Goal: Navigation & Orientation: Find specific page/section

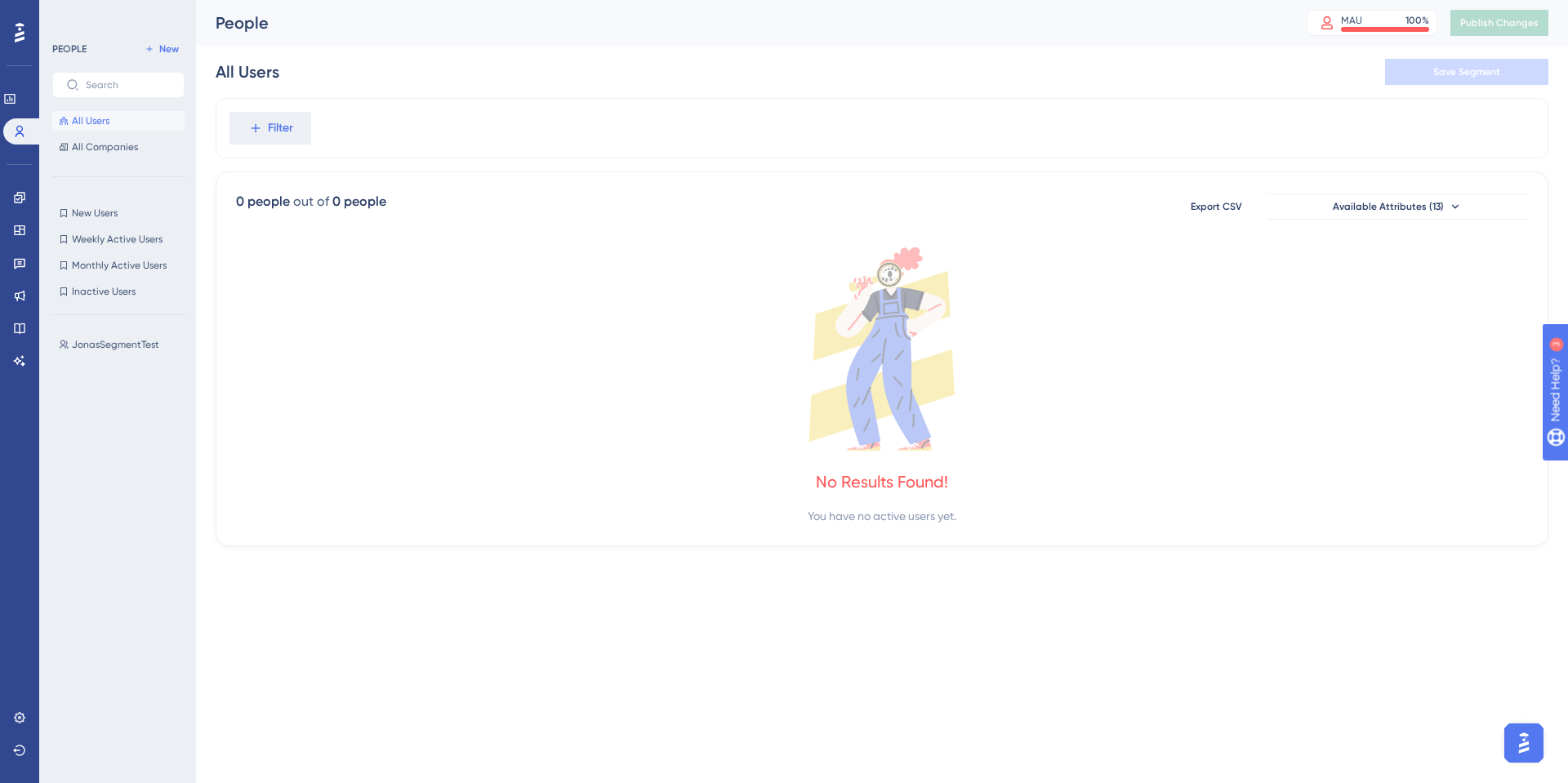
click at [62, 112] on button "All Users" at bounding box center [118, 121] width 132 height 20
click at [91, 127] on span "All Users" at bounding box center [90, 121] width 37 height 13
click at [102, 146] on span "All Companies" at bounding box center [105, 147] width 66 height 13
click at [103, 125] on span "All Users" at bounding box center [90, 121] width 37 height 13
click at [430, 121] on div "Filter" at bounding box center [882, 128] width 1333 height 60
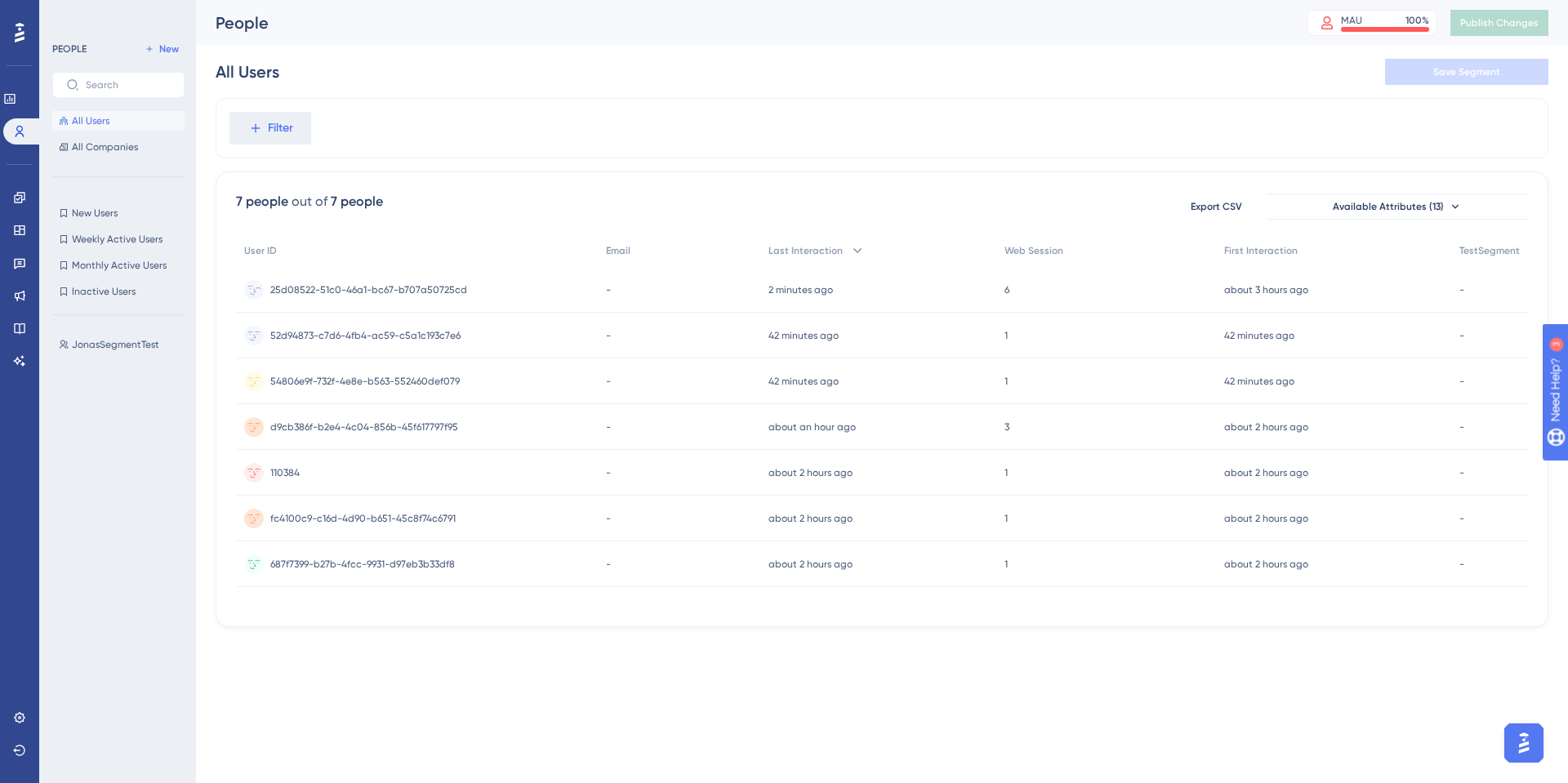
click at [362, 279] on div "25d08522-51c0-46a1-bc67-b707a50725cd 25d08522-51c0-46a1-bc67-b707a50725cd" at bounding box center [369, 289] width 197 height 45
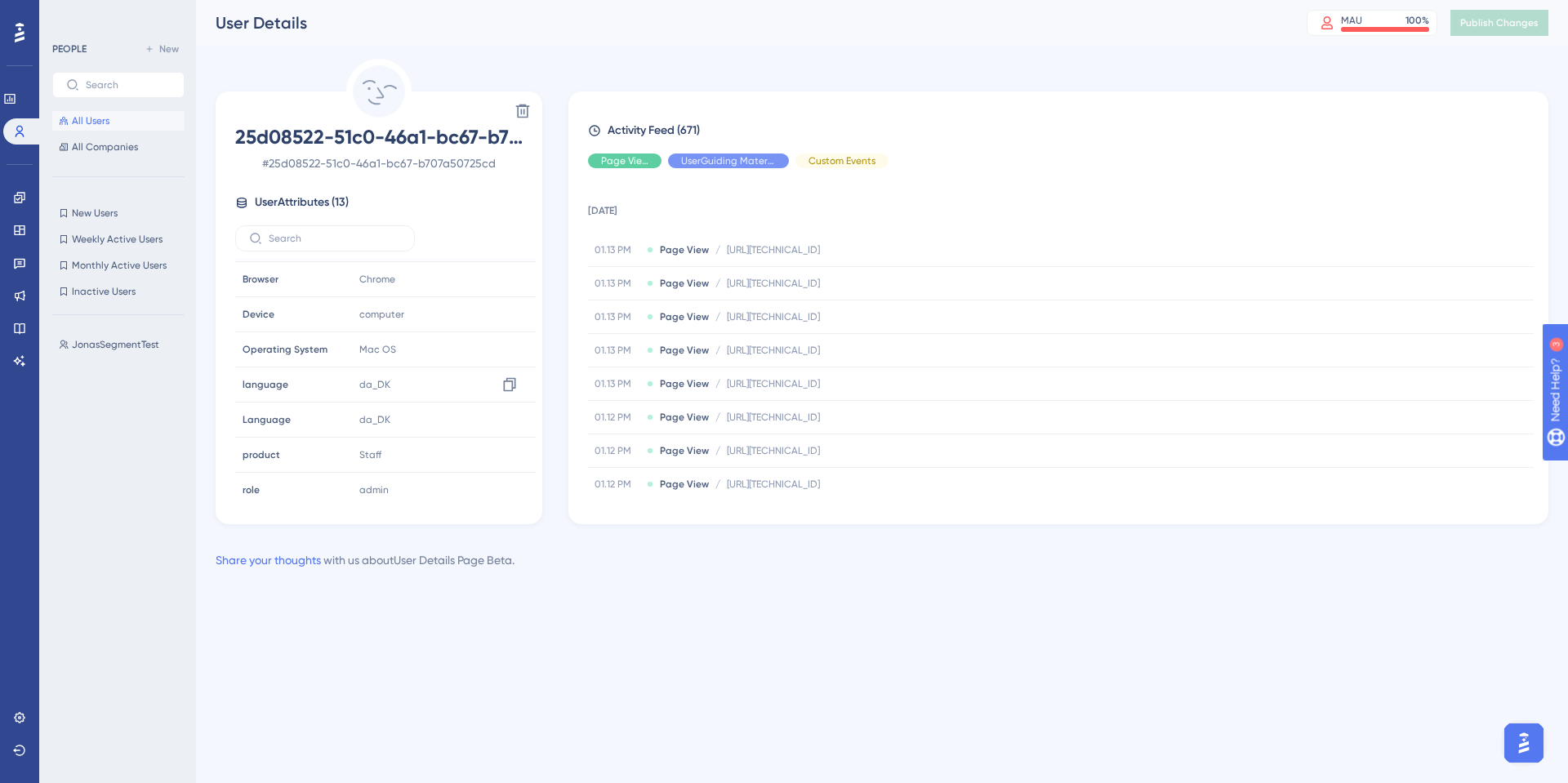
scroll to position [217, 0]
click at [457, 412] on div "da_DK Copy da_DK" at bounding box center [441, 410] width 176 height 33
click at [21, 328] on icon at bounding box center [20, 328] width 13 height 13
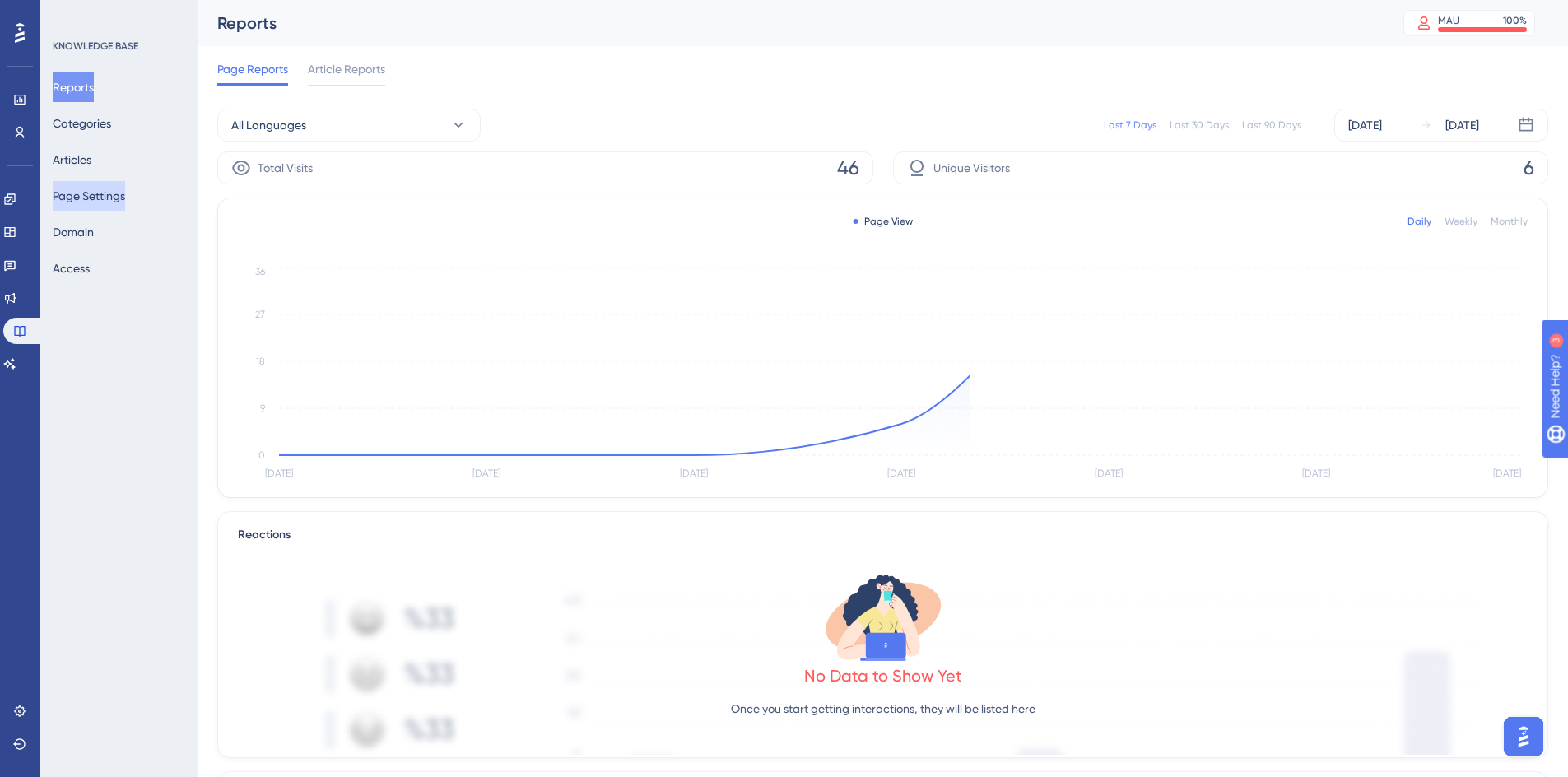
click at [103, 186] on button "Page Settings" at bounding box center [88, 196] width 73 height 30
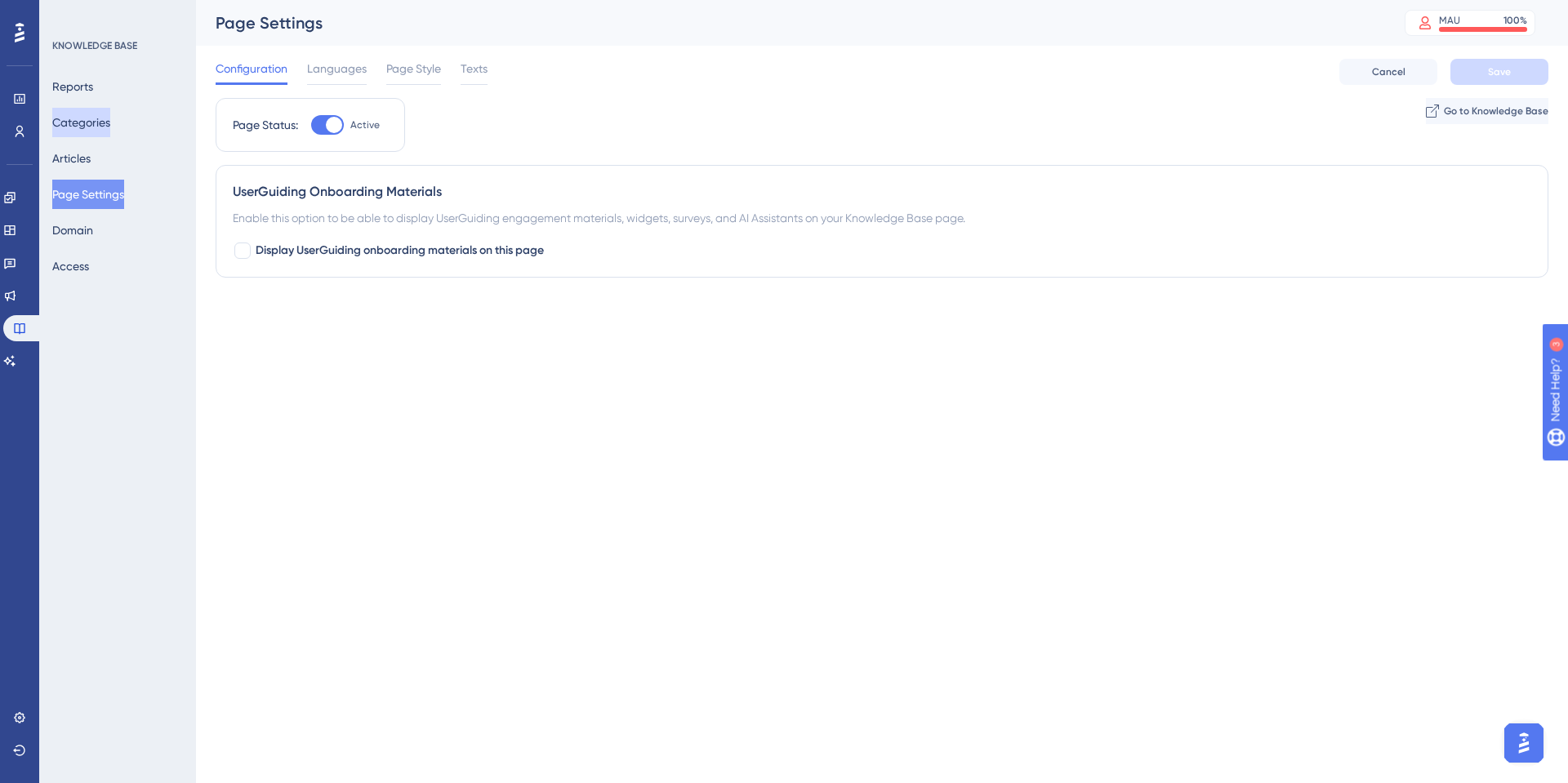
click at [98, 129] on button "Categories" at bounding box center [81, 122] width 58 height 30
click at [26, 139] on link at bounding box center [20, 131] width 13 height 26
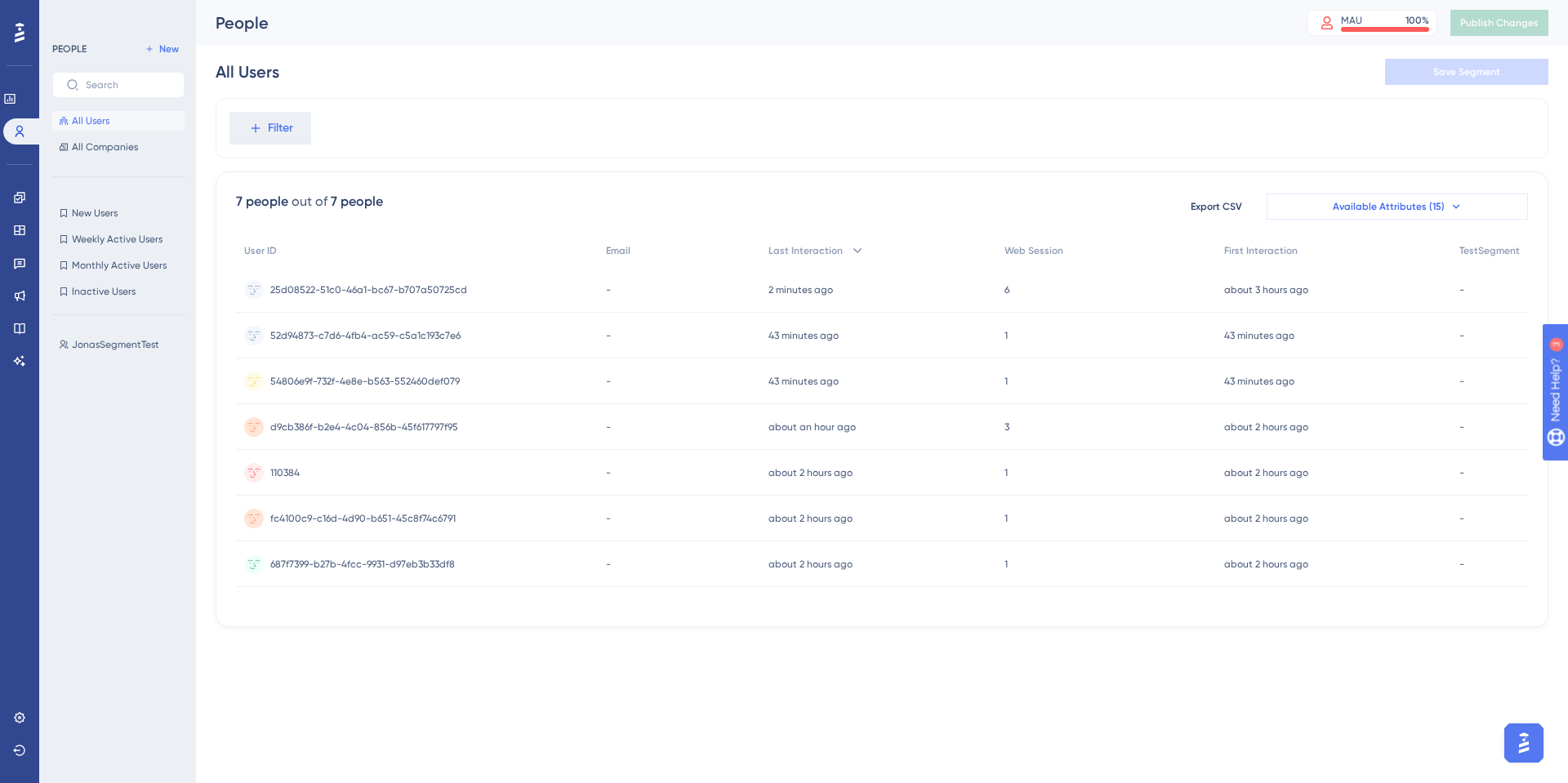
click at [1379, 212] on span "Available Attributes (15)" at bounding box center [1389, 207] width 112 height 13
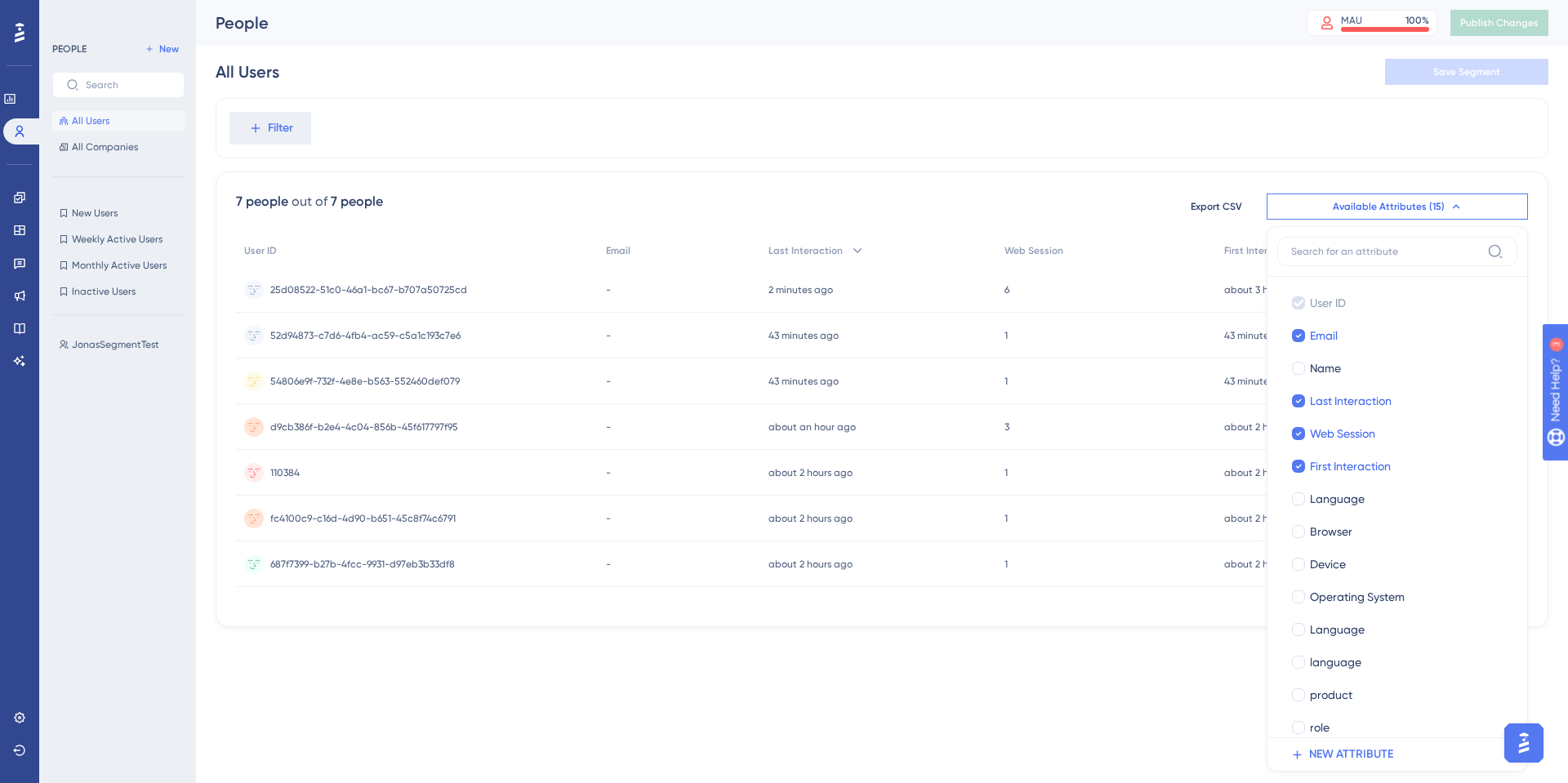
click at [1150, 666] on div "Performance Users Engagement Widgets Feedback Product Updates Knowledge Base AI…" at bounding box center [784, 340] width 1568 height 680
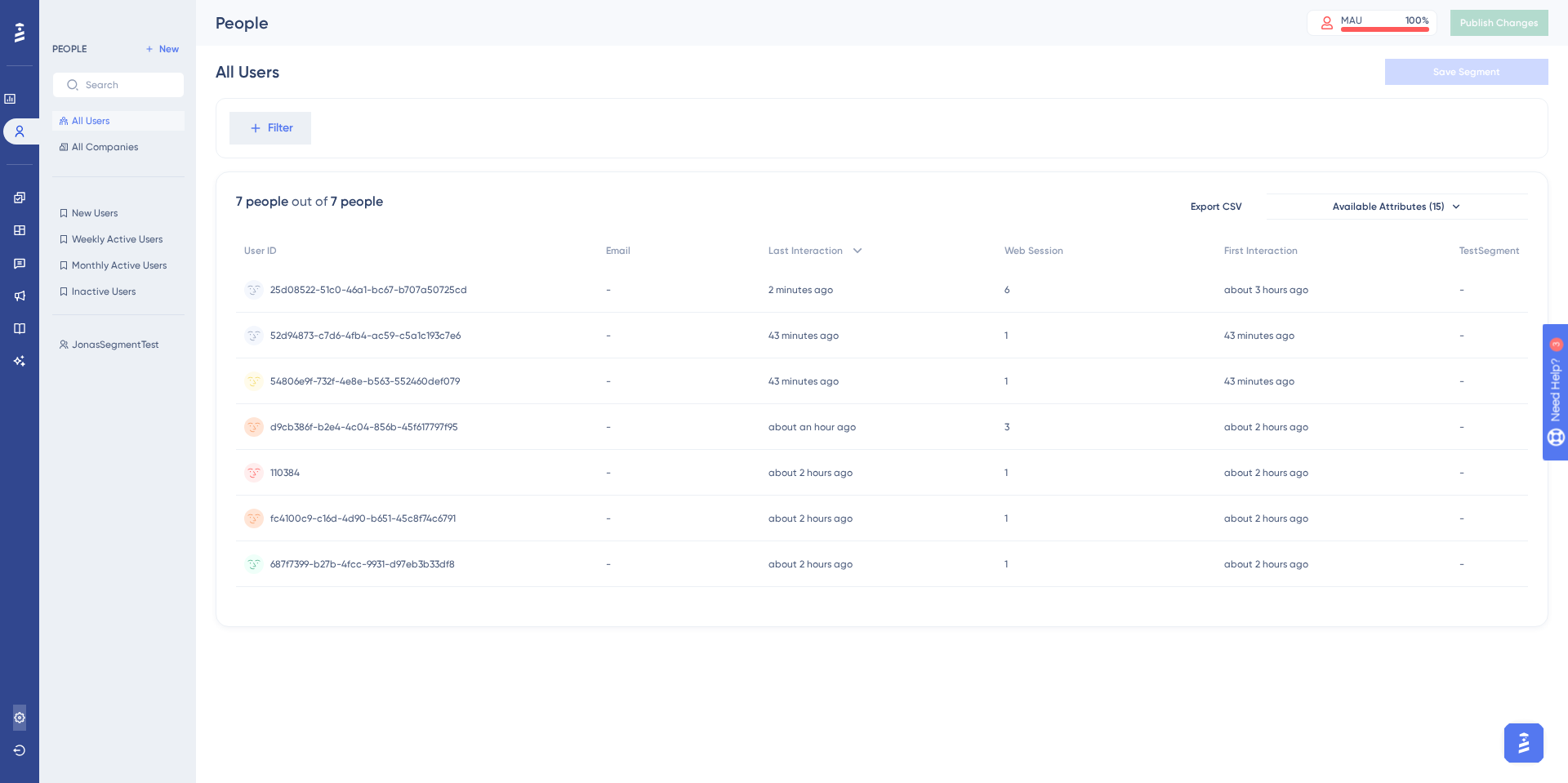
click at [26, 708] on link at bounding box center [20, 718] width 13 height 26
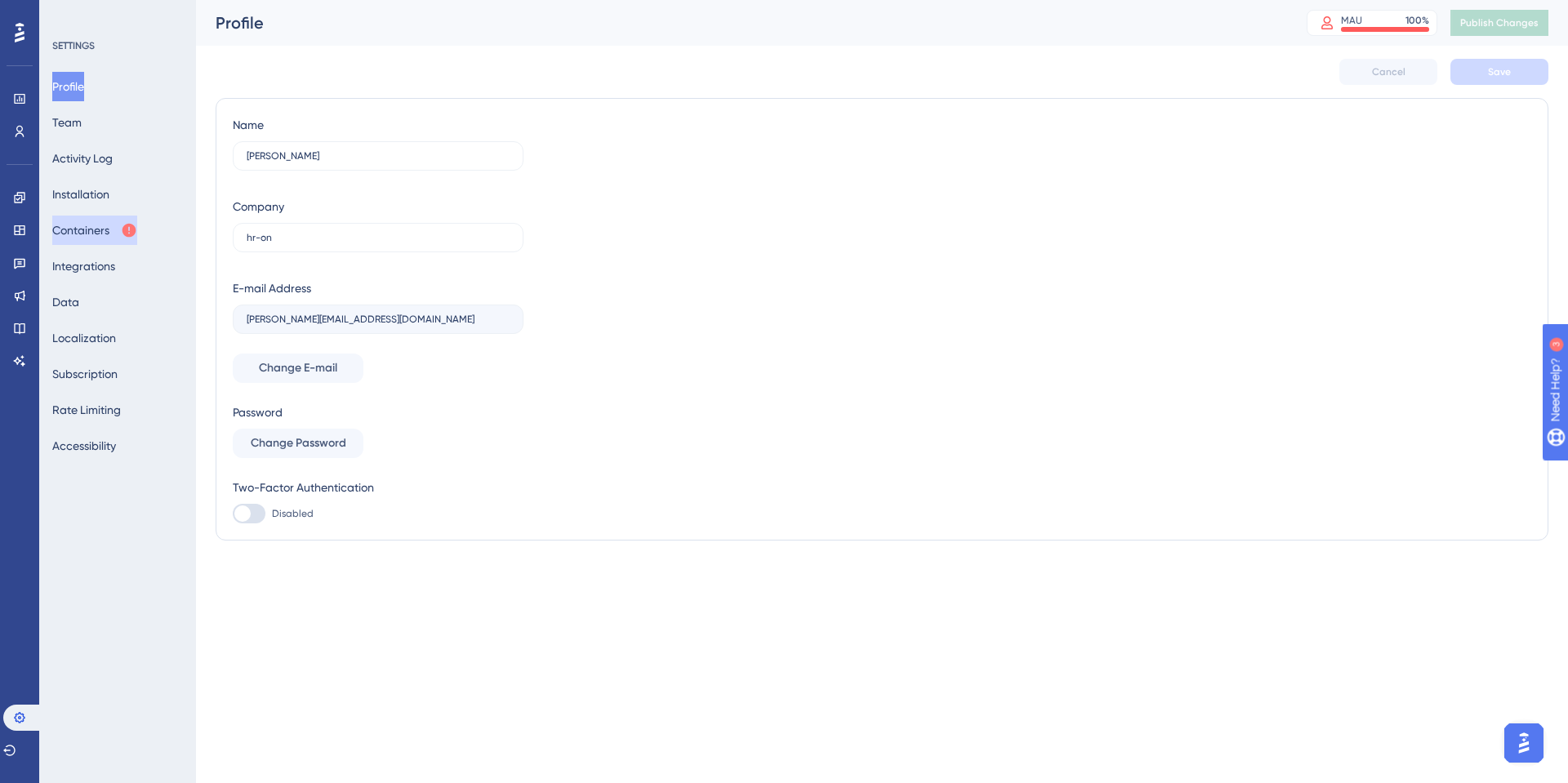
click at [103, 236] on button "Containers" at bounding box center [94, 231] width 85 height 30
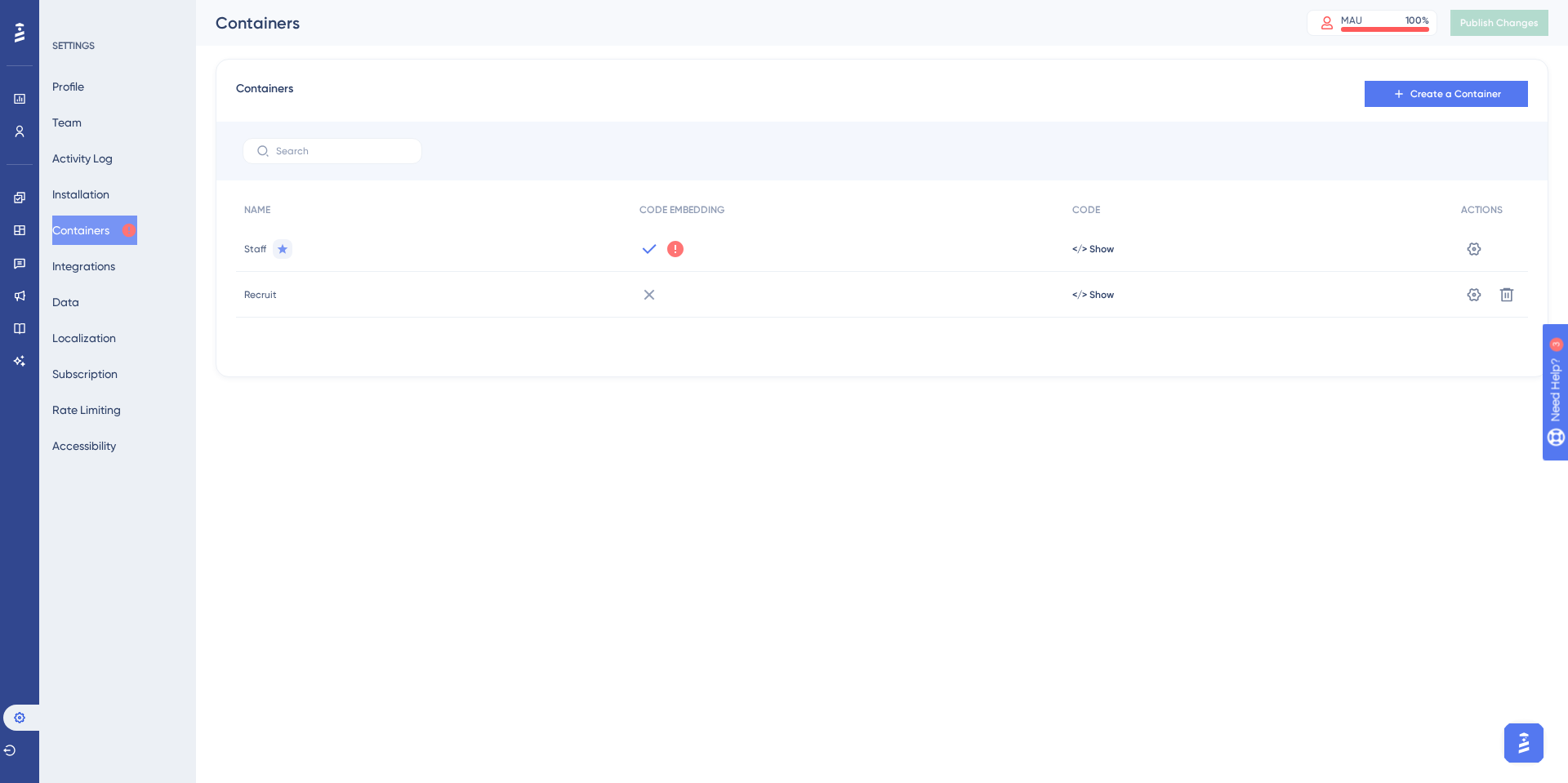
click at [442, 266] on div "Staff" at bounding box center [433, 249] width 395 height 45
drag, startPoint x: 539, startPoint y: 241, endPoint x: 663, endPoint y: 245, distance: 124.1
click at [540, 241] on div "Staff" at bounding box center [433, 249] width 395 height 45
click at [678, 246] on icon at bounding box center [676, 249] width 17 height 17
click at [651, 347] on div "NAME CODE EMBEDDING CODE ACTIONS Staff We could not detect any activity from th…" at bounding box center [882, 275] width 1292 height 164
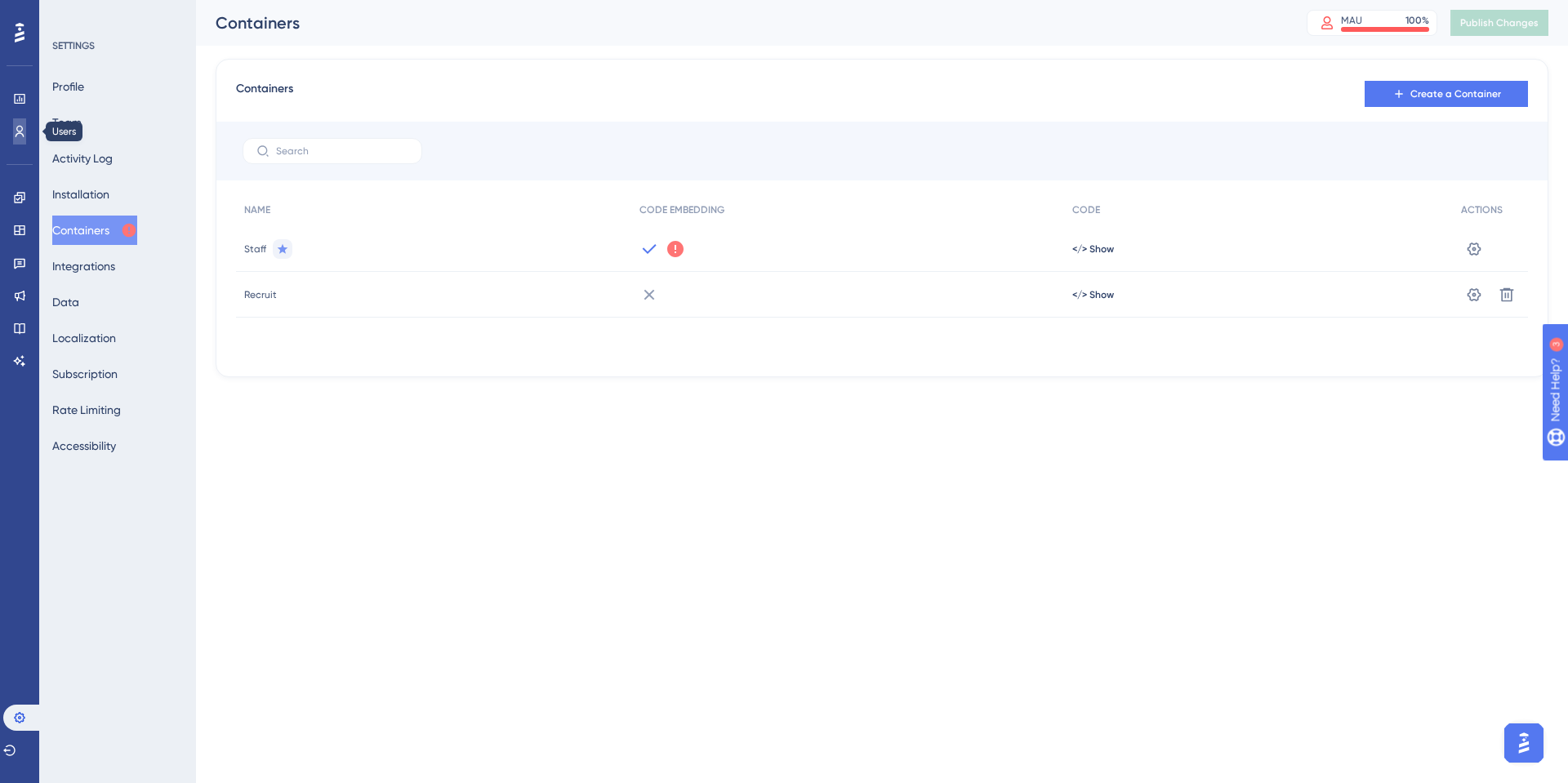
click at [13, 141] on link at bounding box center [20, 131] width 13 height 26
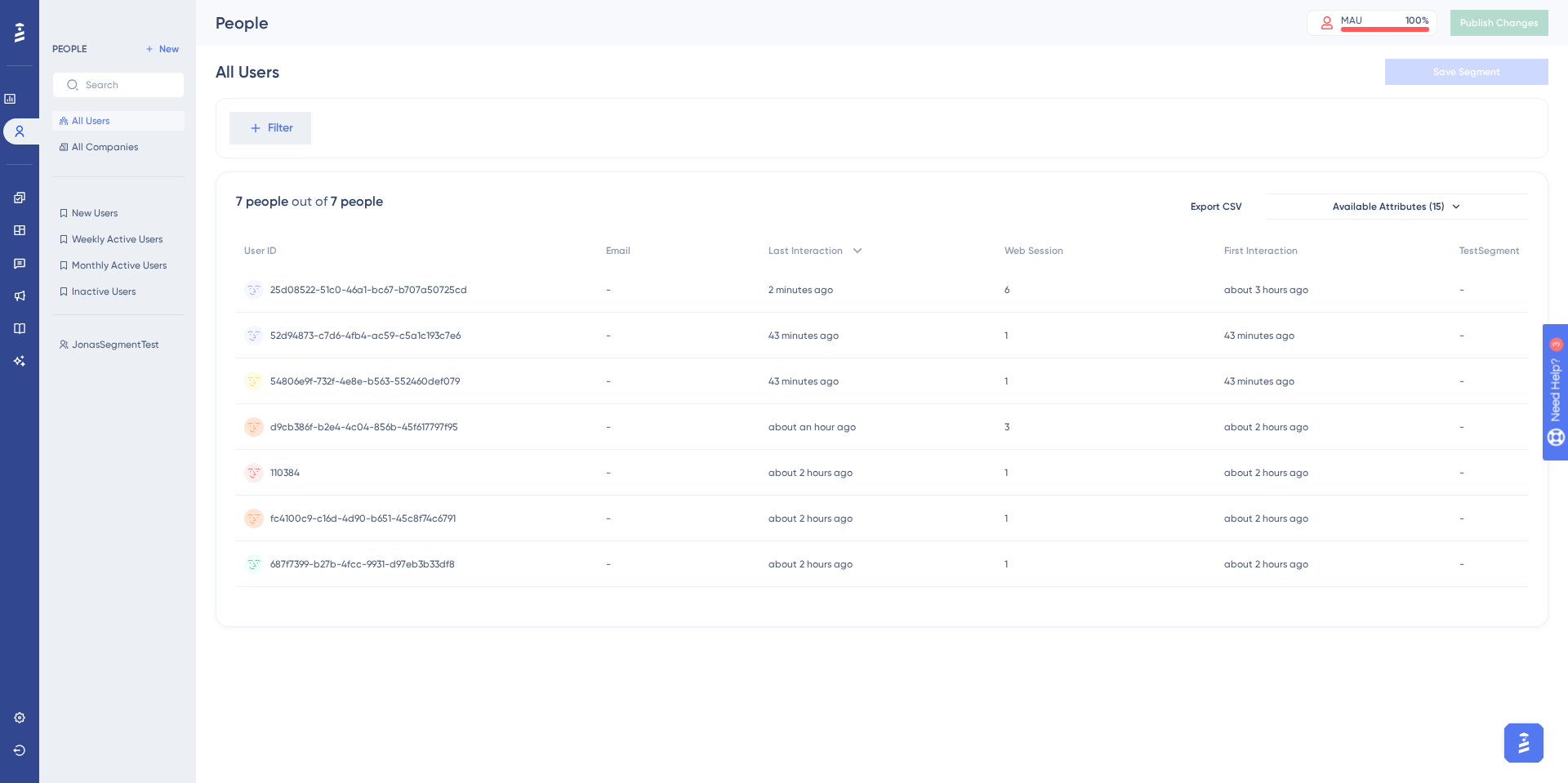
click at [413, 296] on div "25d08522-51c0-46a1-bc67-b707a50725cd 25d08522-51c0-46a1-bc67-b707a50725cd" at bounding box center [369, 289] width 197 height 45
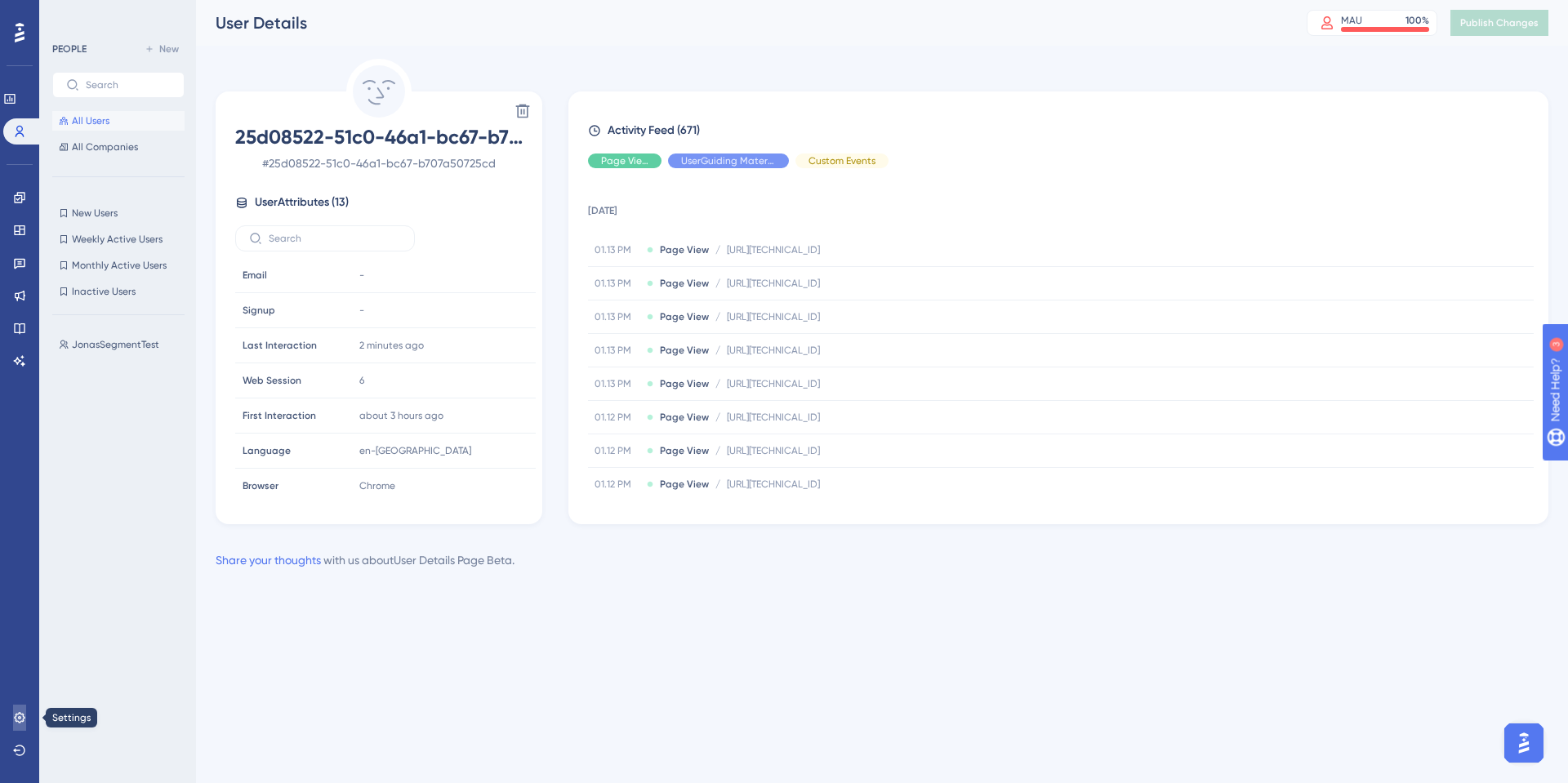
click at [26, 730] on link at bounding box center [20, 718] width 13 height 26
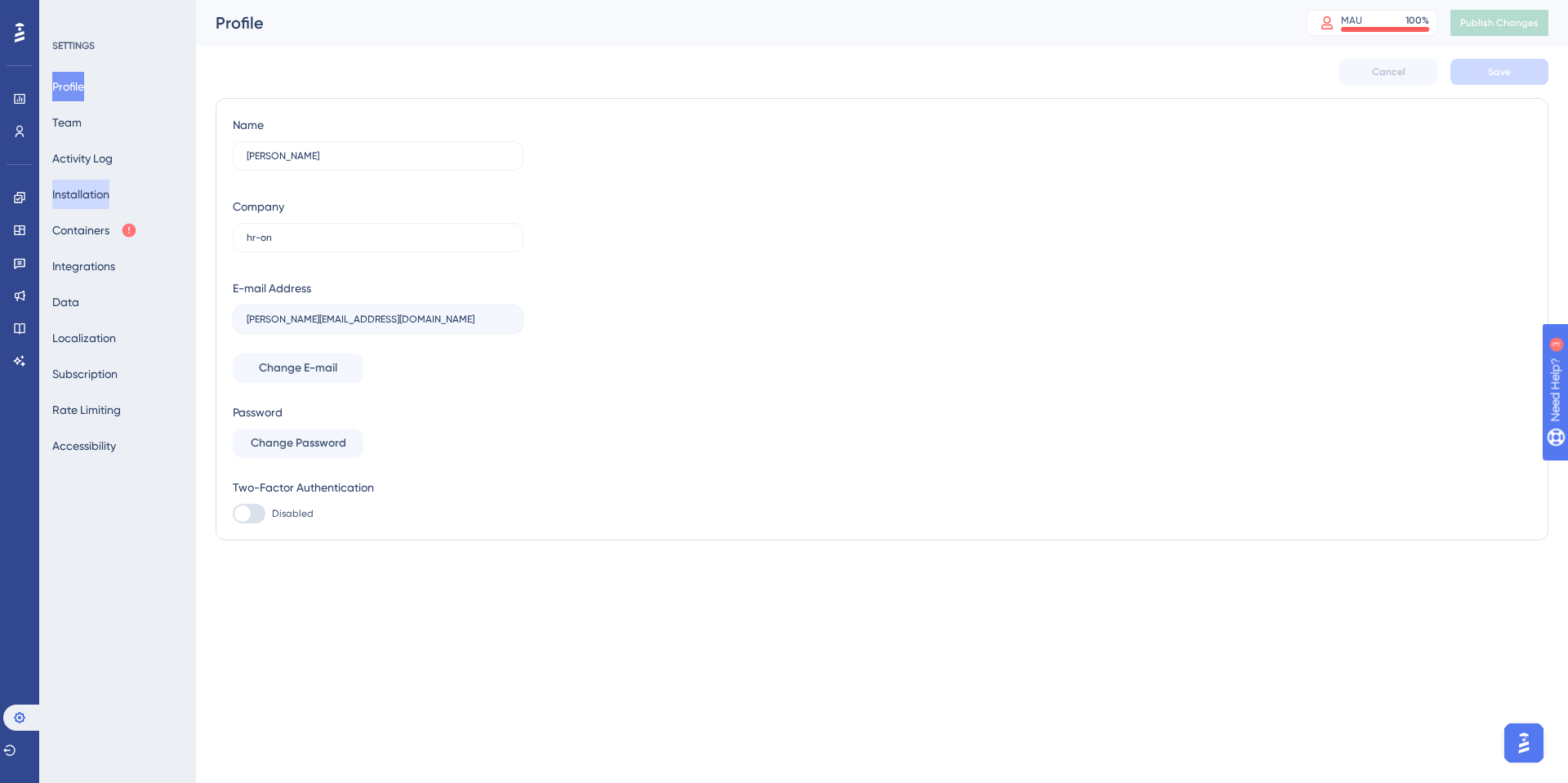
click at [103, 186] on button "Installation" at bounding box center [80, 194] width 57 height 30
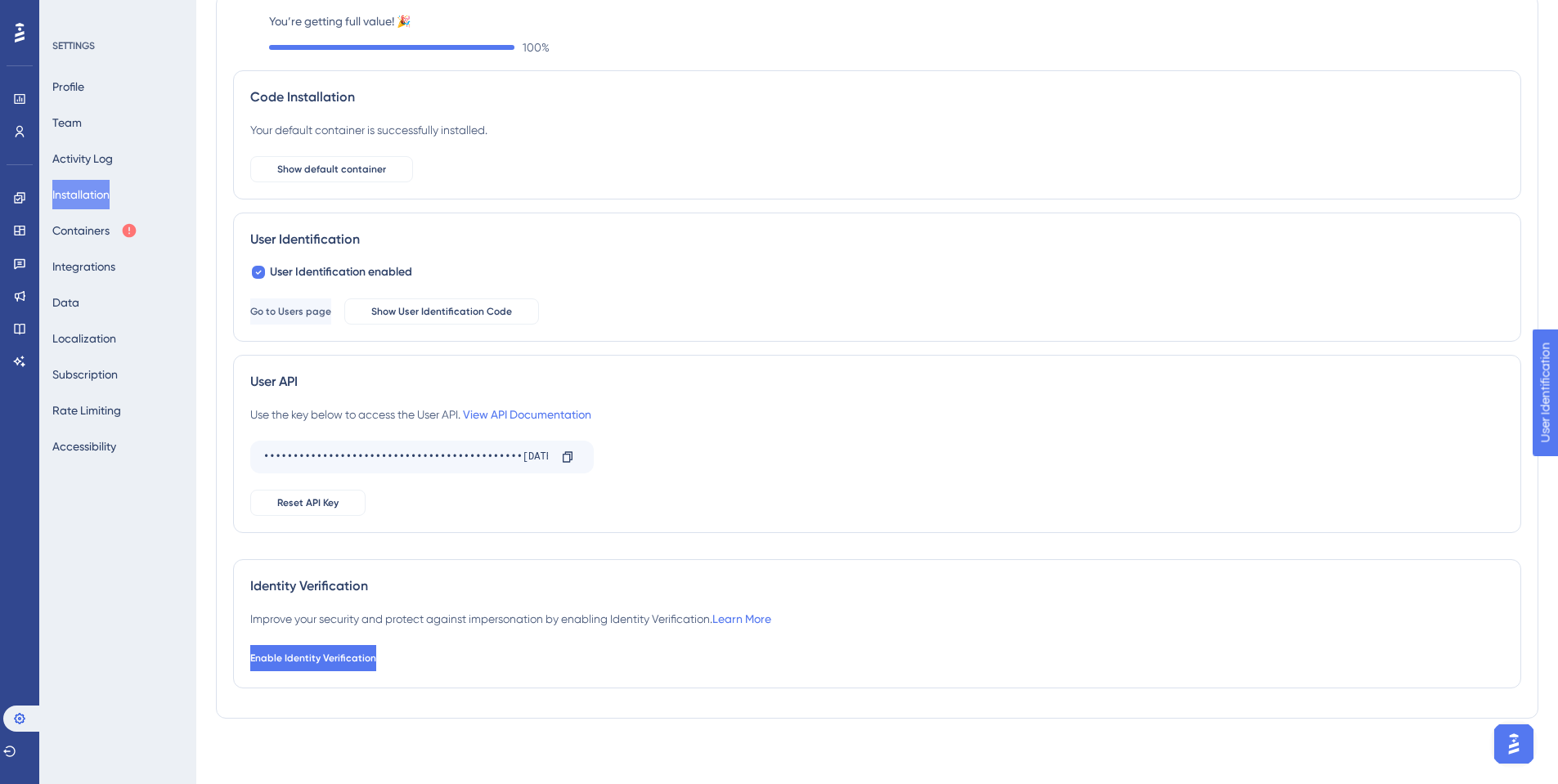
scroll to position [77, 0]
click at [480, 308] on span "Show User Identification Code" at bounding box center [441, 312] width 141 height 13
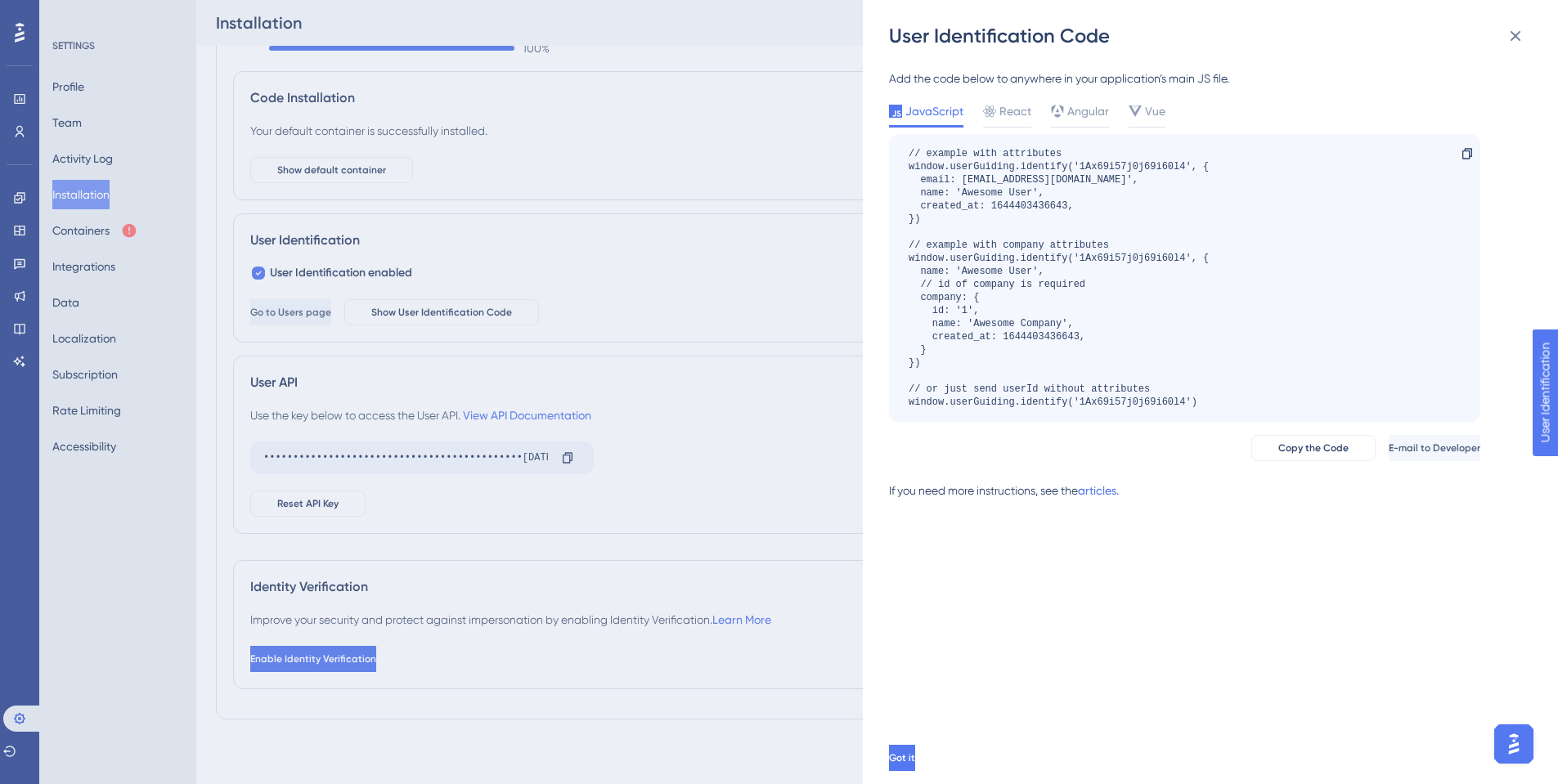
click at [626, 291] on div "User Identification Code Add the code below to anywhere in your application’s m…" at bounding box center [779, 392] width 1558 height 784
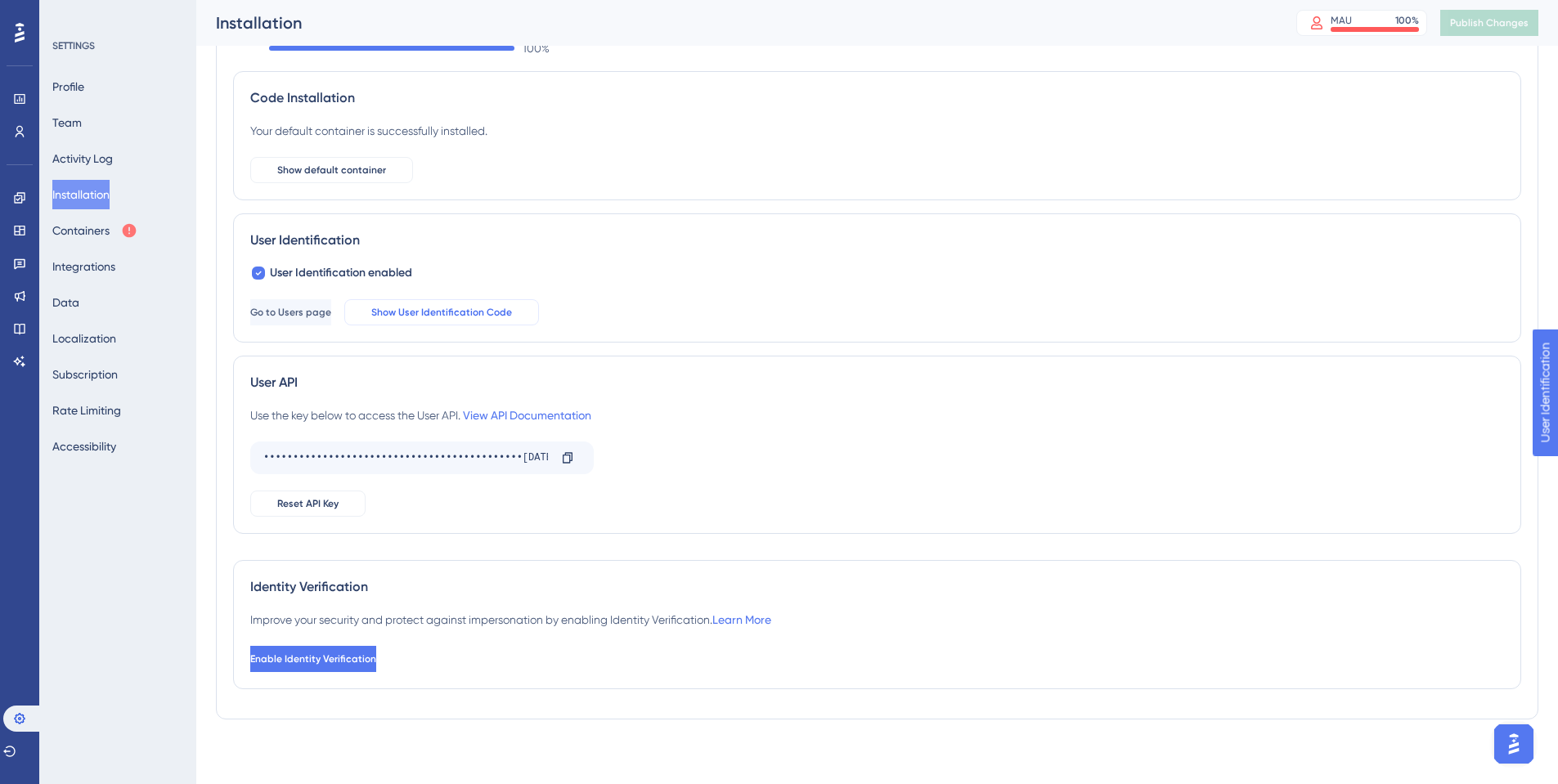
click at [424, 310] on button "Show User Identification Code" at bounding box center [441, 312] width 195 height 26
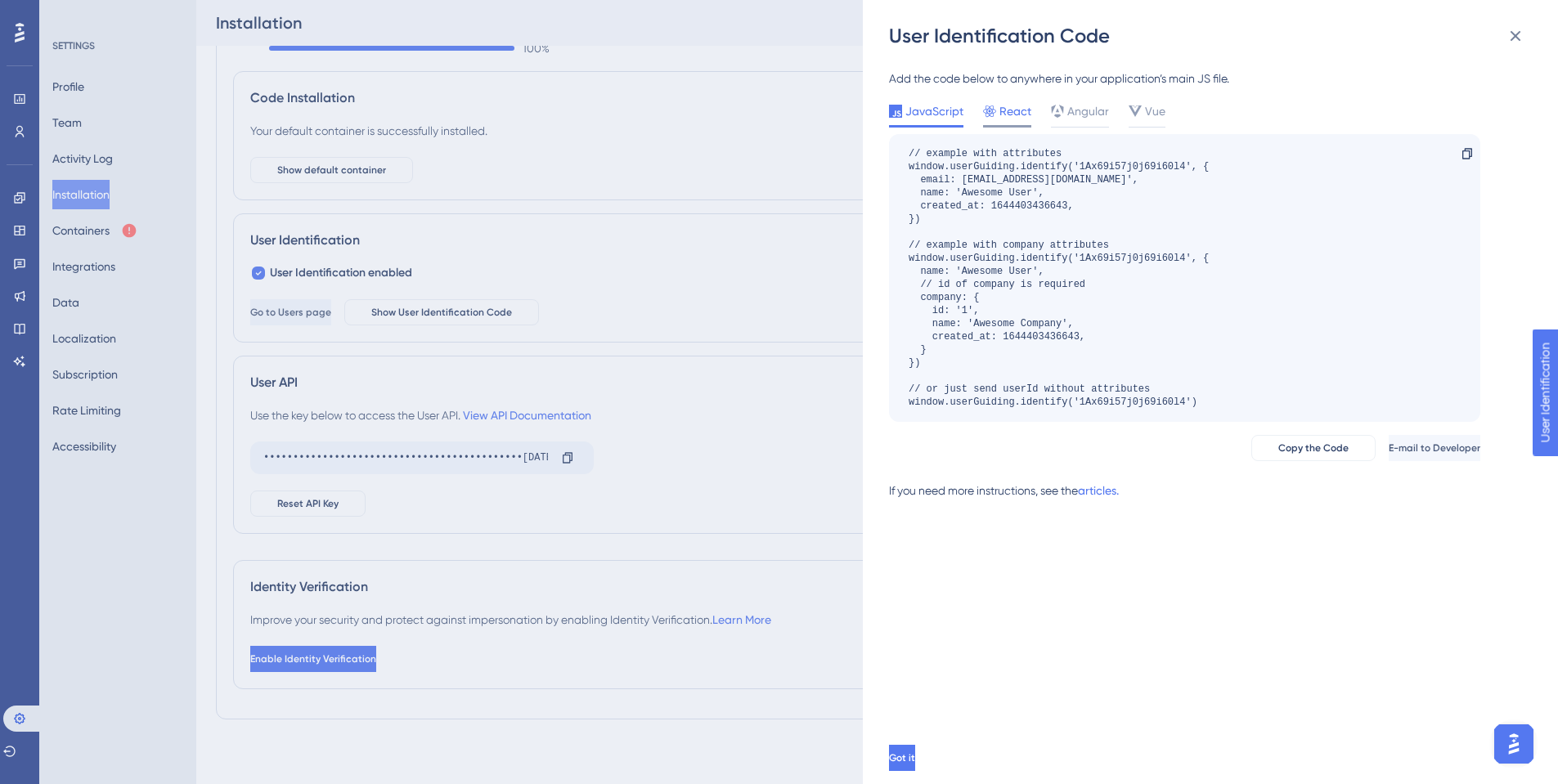
click at [996, 115] on div "React" at bounding box center [1007, 111] width 48 height 20
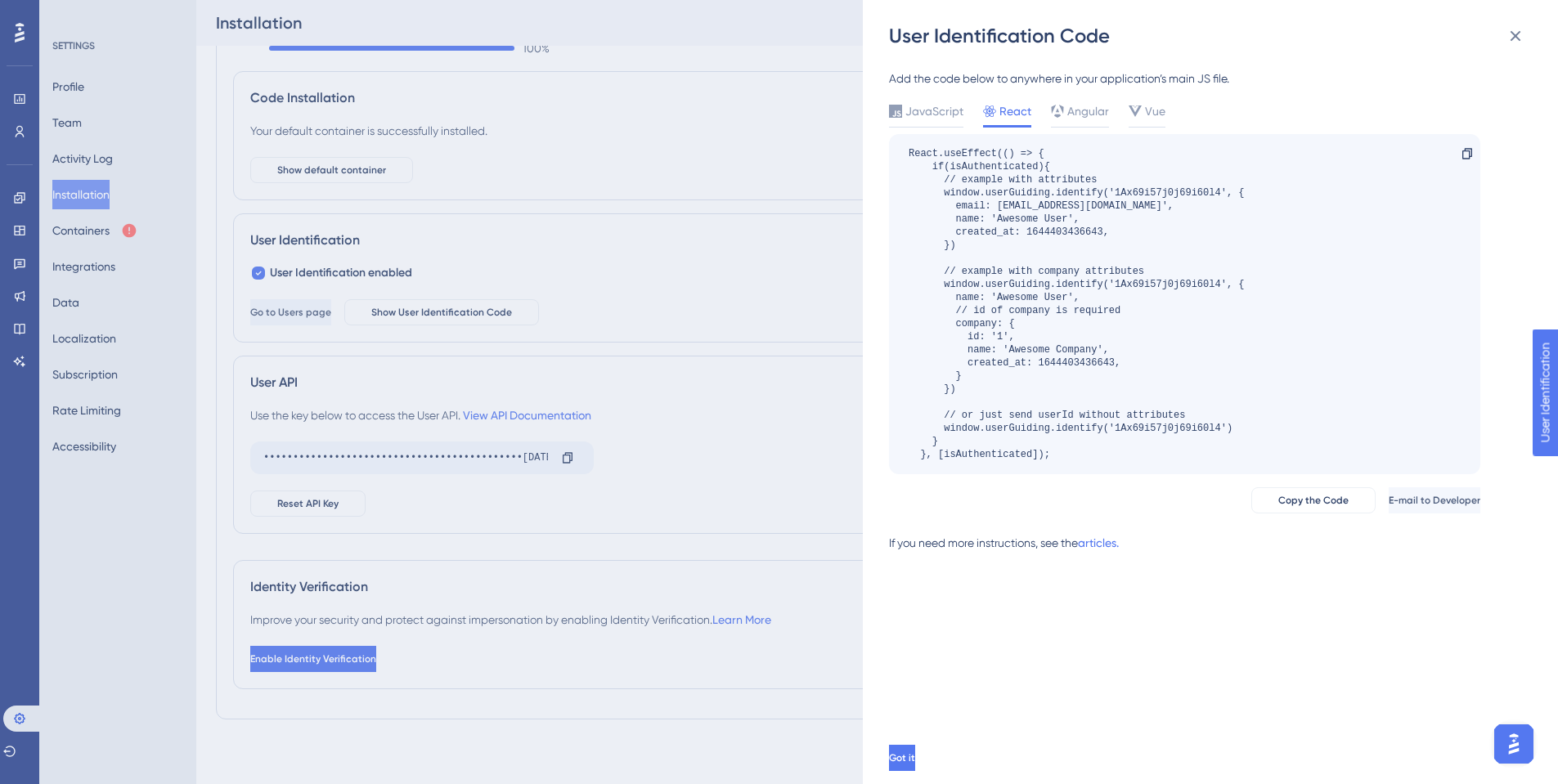
click at [805, 173] on div "User Identification Code Add the code below to anywhere in your application’s m…" at bounding box center [779, 392] width 1558 height 784
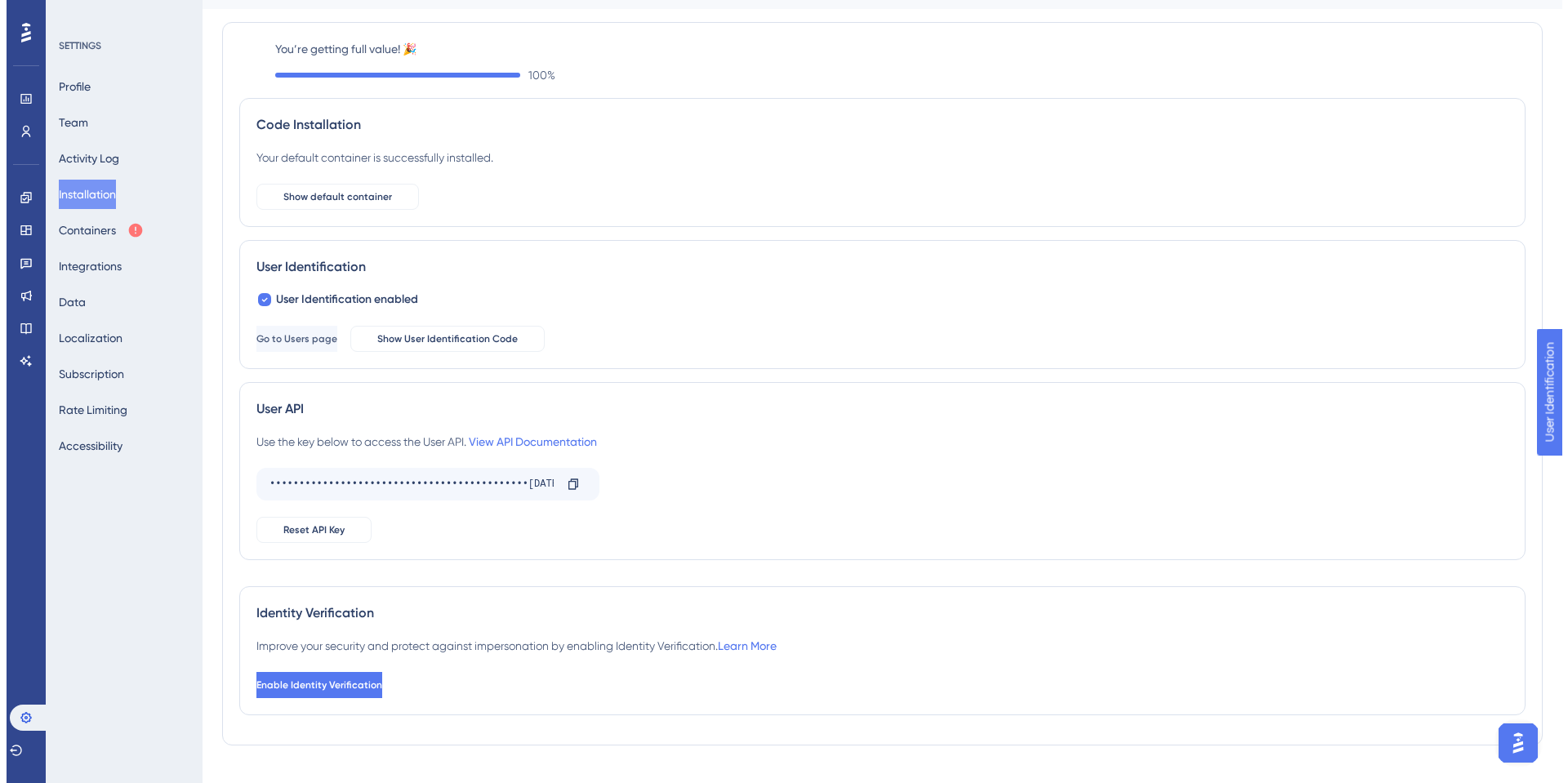
scroll to position [0, 0]
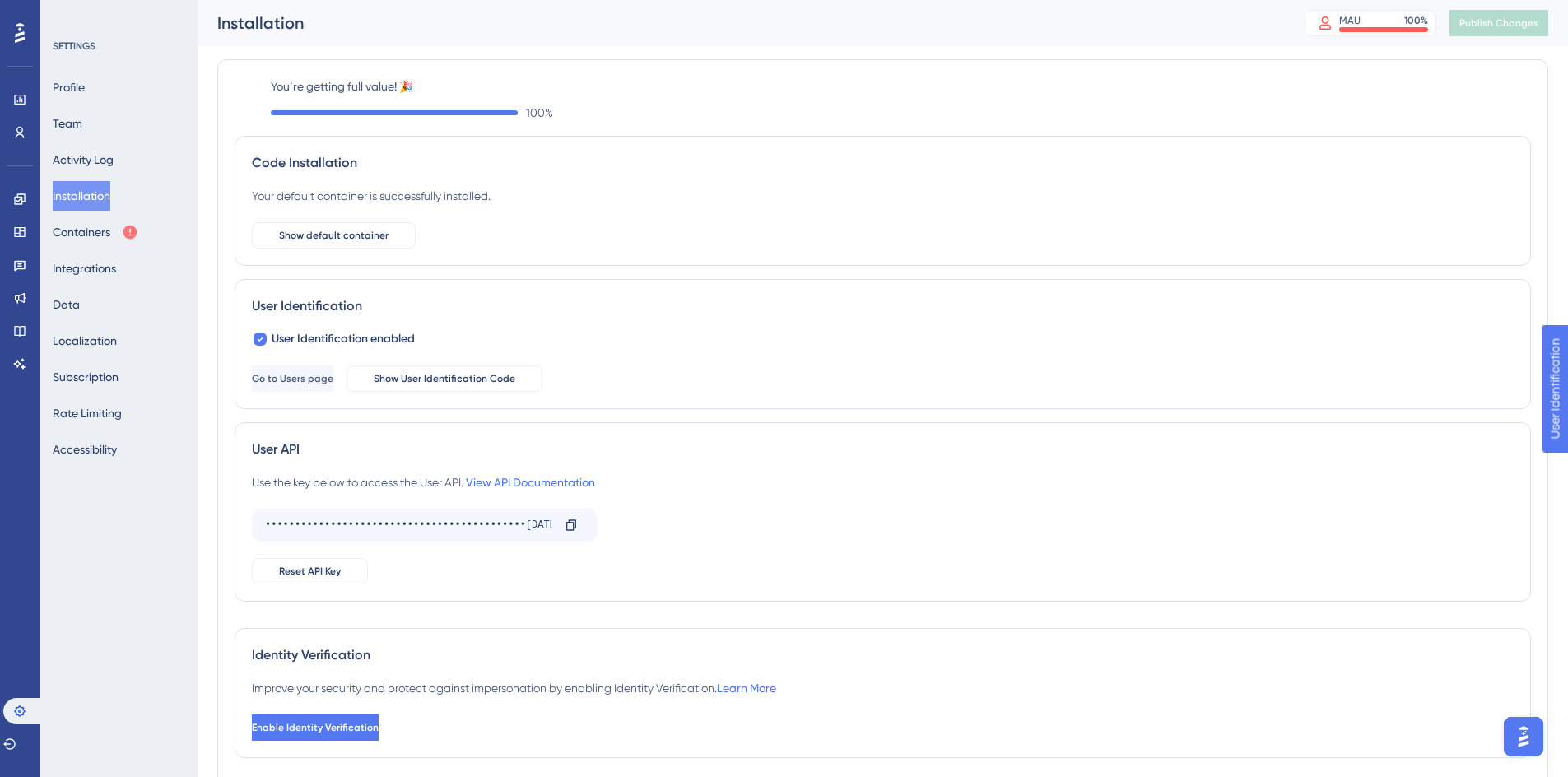
click at [107, 308] on div "Profile Team Activity Log Installation Containers Integrations Data Localizatio…" at bounding box center [119, 268] width 133 height 392
drag, startPoint x: 95, startPoint y: 306, endPoint x: 84, endPoint y: 308, distance: 11.2
click at [80, 306] on button "Data" at bounding box center [66, 305] width 28 height 30
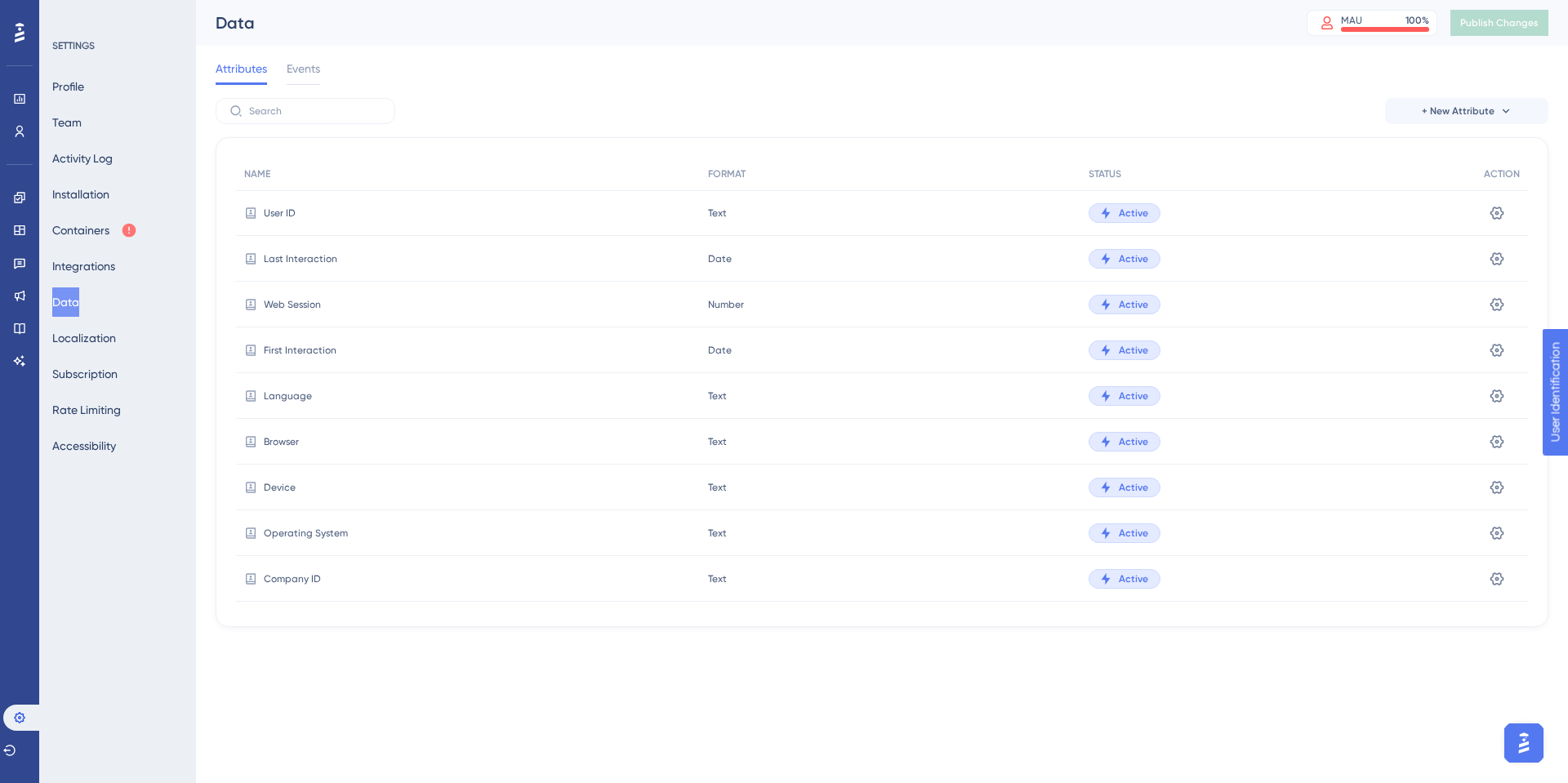
click at [79, 306] on button "Data" at bounding box center [65, 303] width 27 height 30
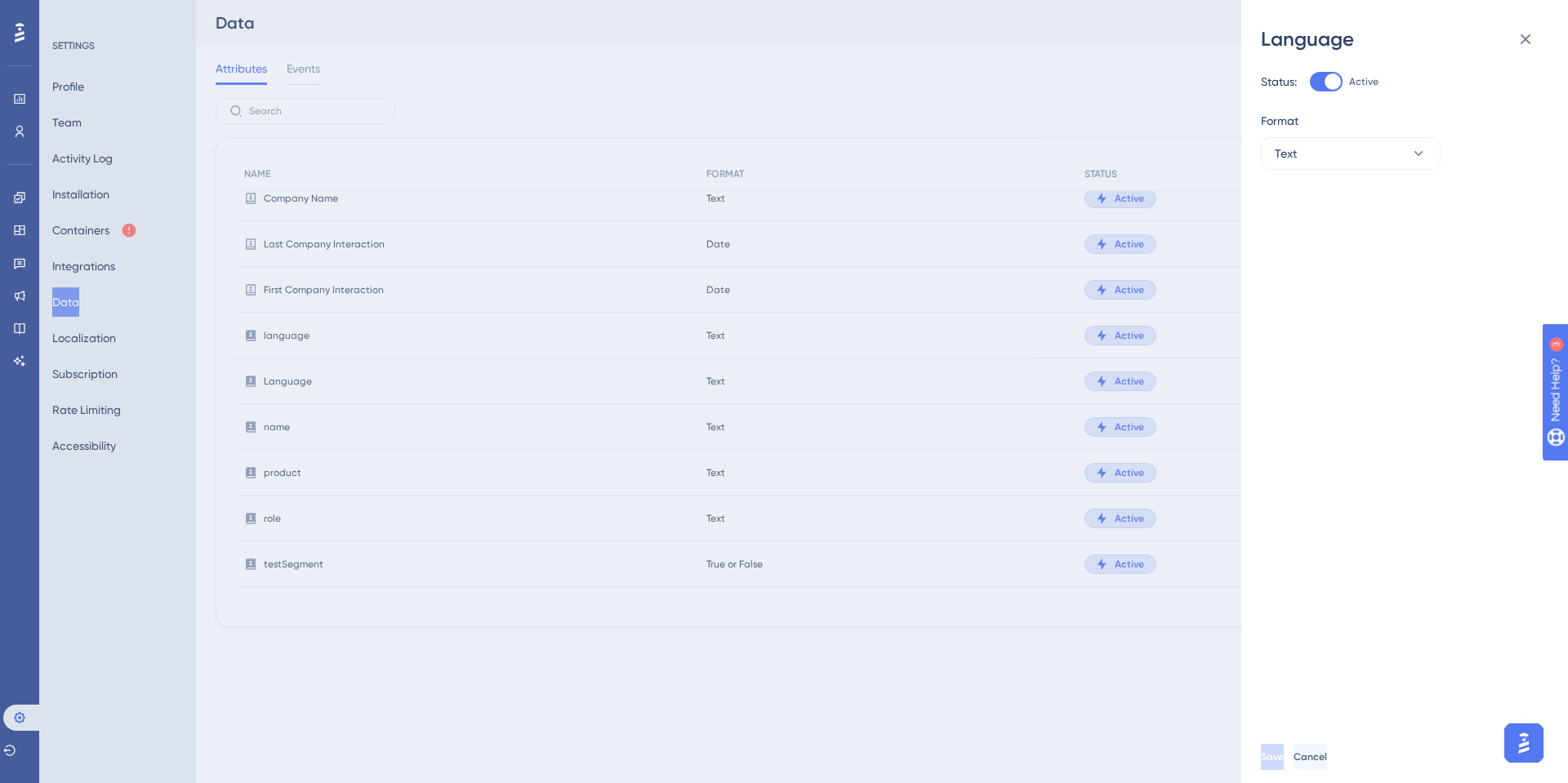
click at [1334, 89] on div at bounding box center [1333, 82] width 17 height 17
click at [1310, 83] on input "Active" at bounding box center [1309, 82] width 1 height 1
checkbox input "false"
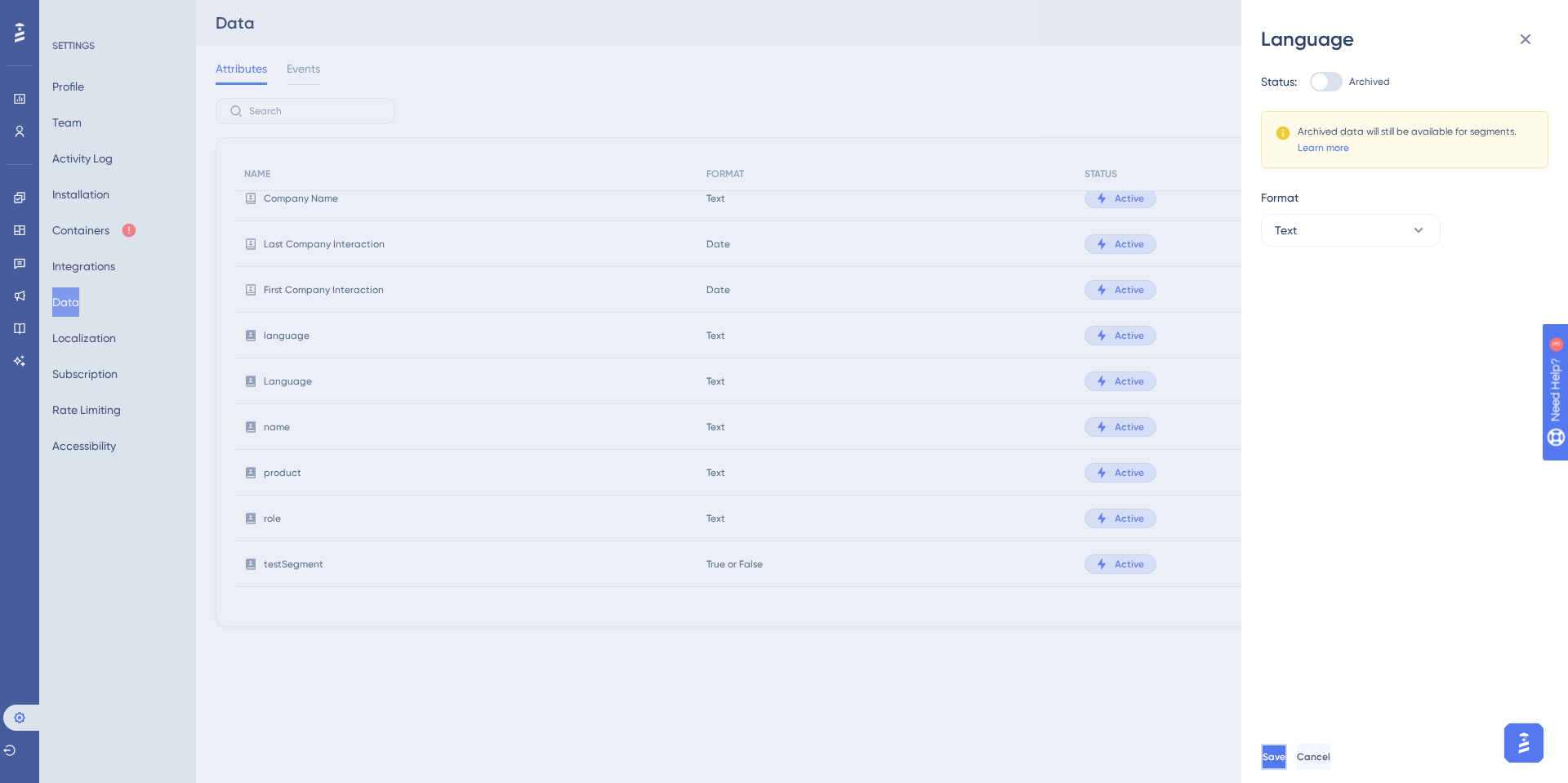
click at [1287, 749] on button "Save" at bounding box center [1274, 757] width 26 height 26
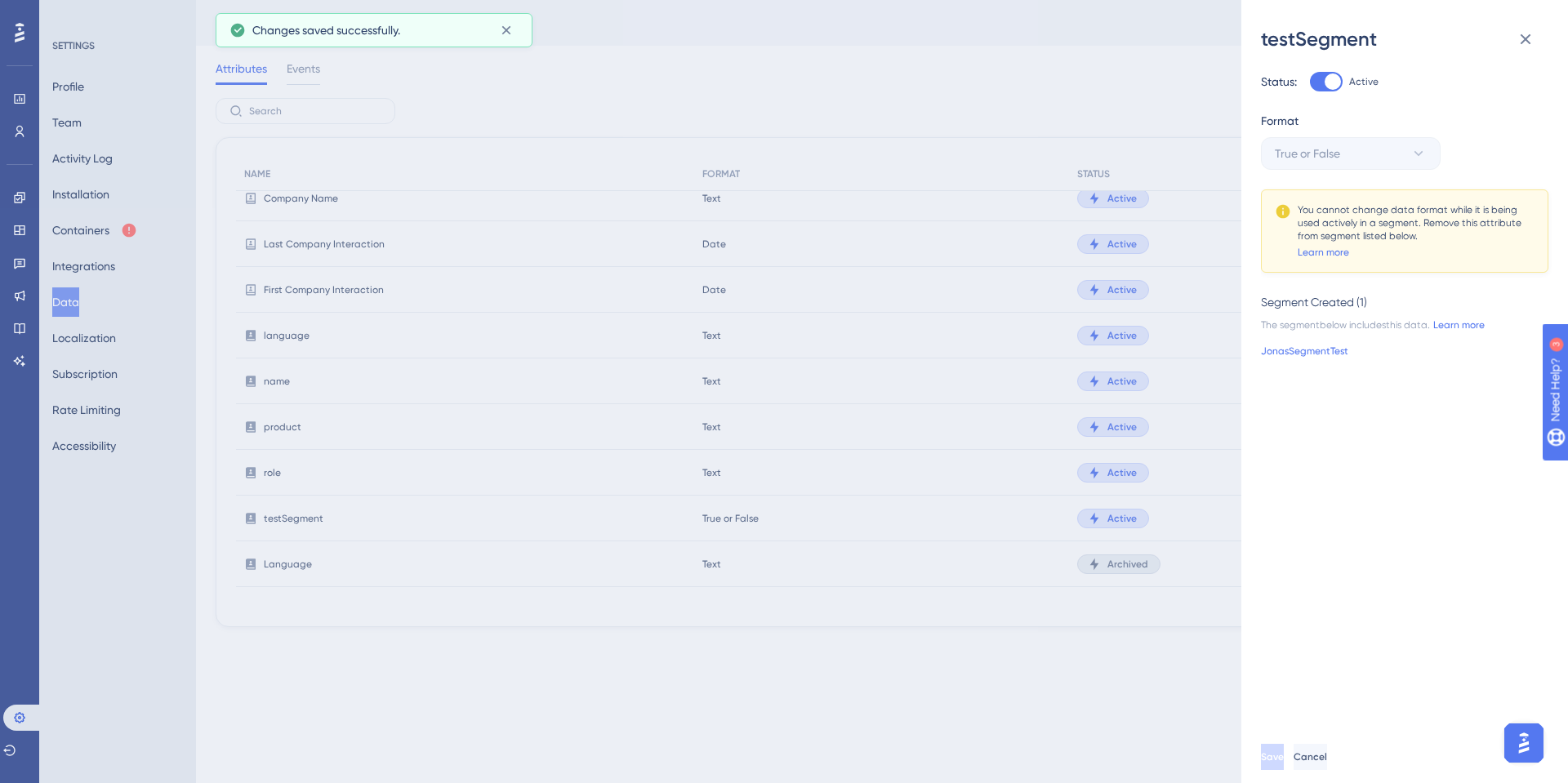
click at [1331, 68] on div "Status: Active Format True or False You cannot change data format while it is b…" at bounding box center [1411, 391] width 300 height 679
click at [1327, 82] on div at bounding box center [1333, 82] width 17 height 17
click at [1310, 82] on input "Active" at bounding box center [1309, 82] width 1 height 1
checkbox input "false"
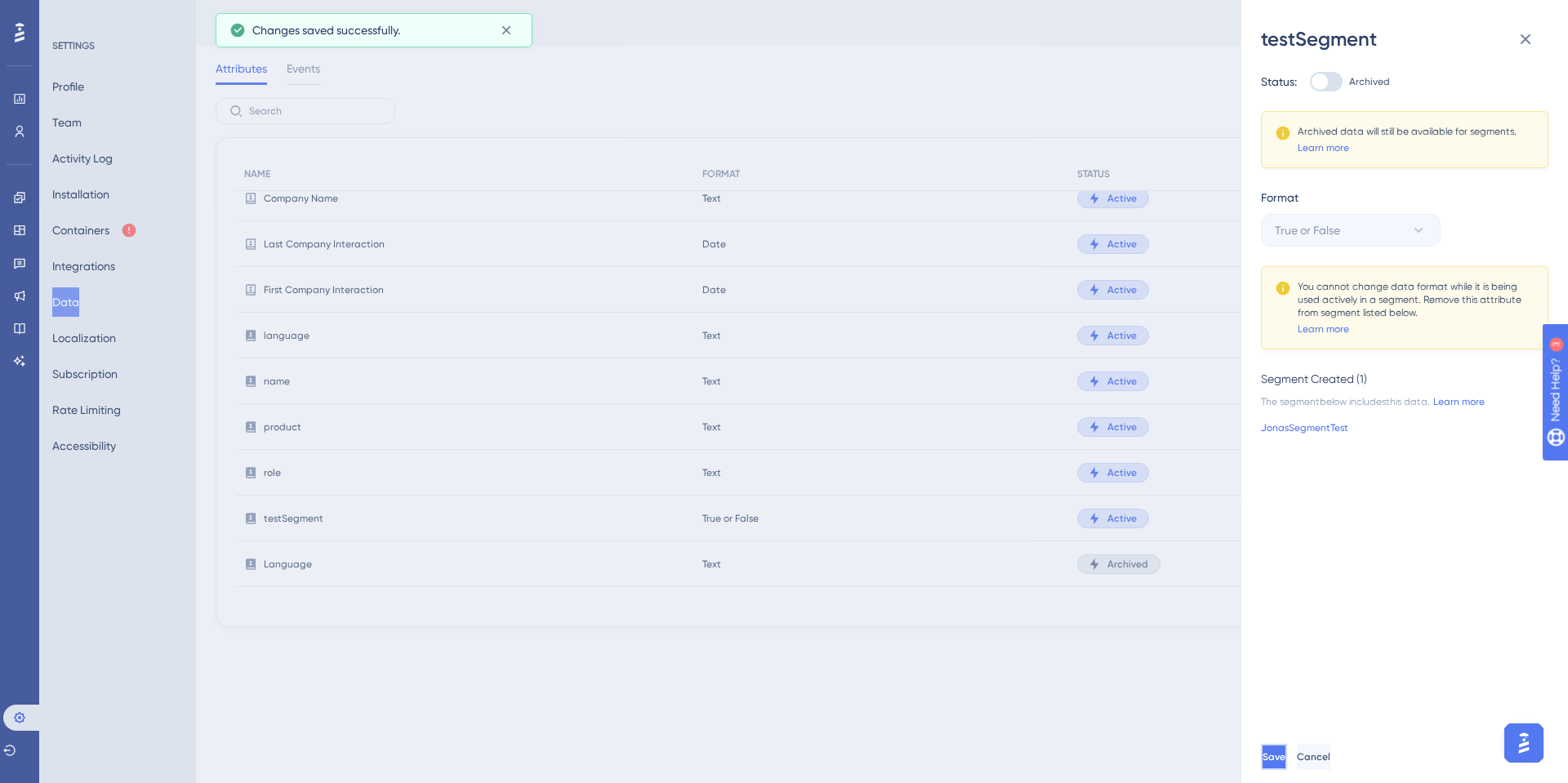
click at [1287, 750] on button "Save" at bounding box center [1274, 757] width 26 height 26
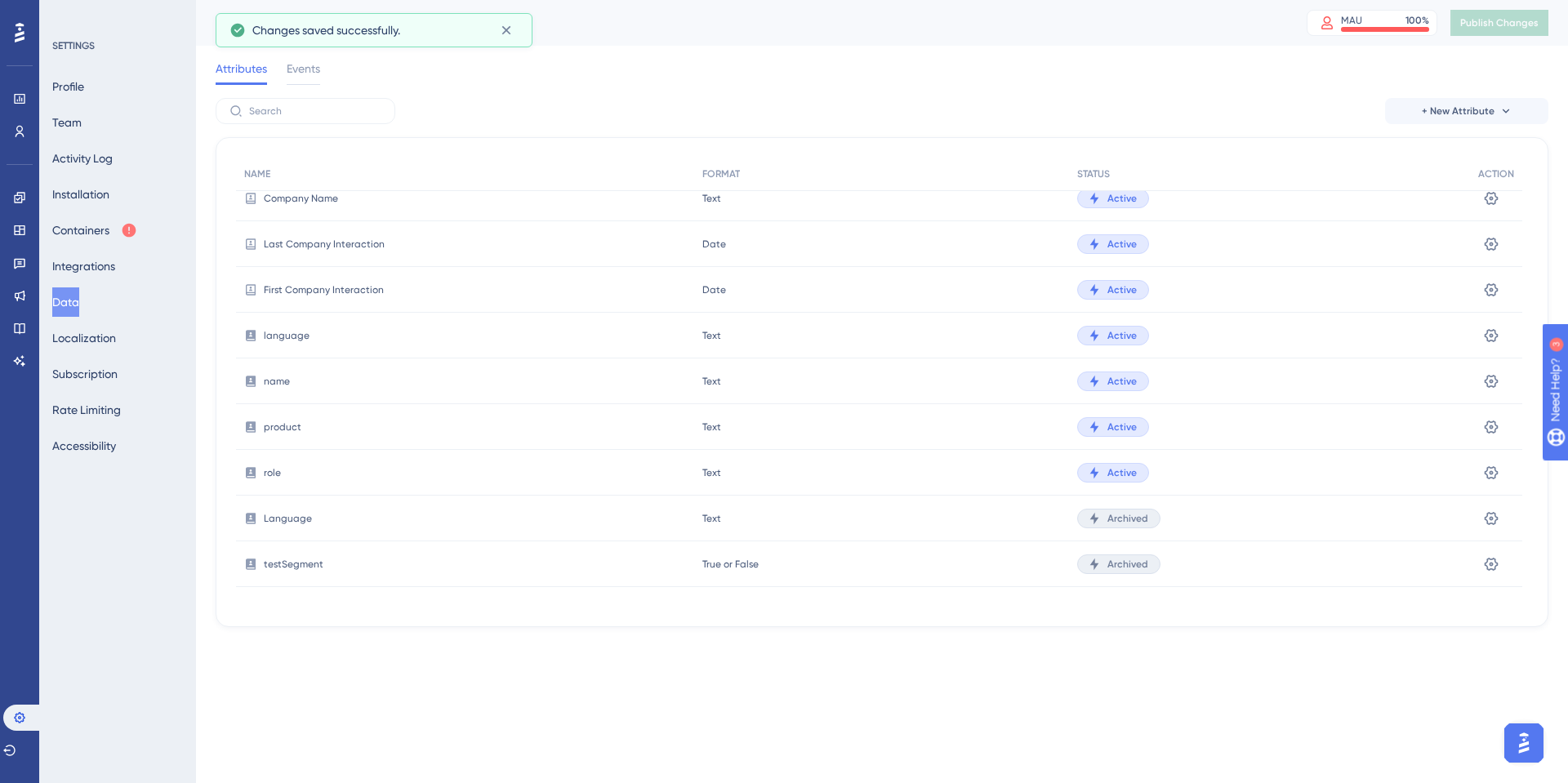
click at [850, 667] on div "Performance Users Engagement Widgets Feedback Product Updates Knowledge Base AI…" at bounding box center [784, 340] width 1568 height 680
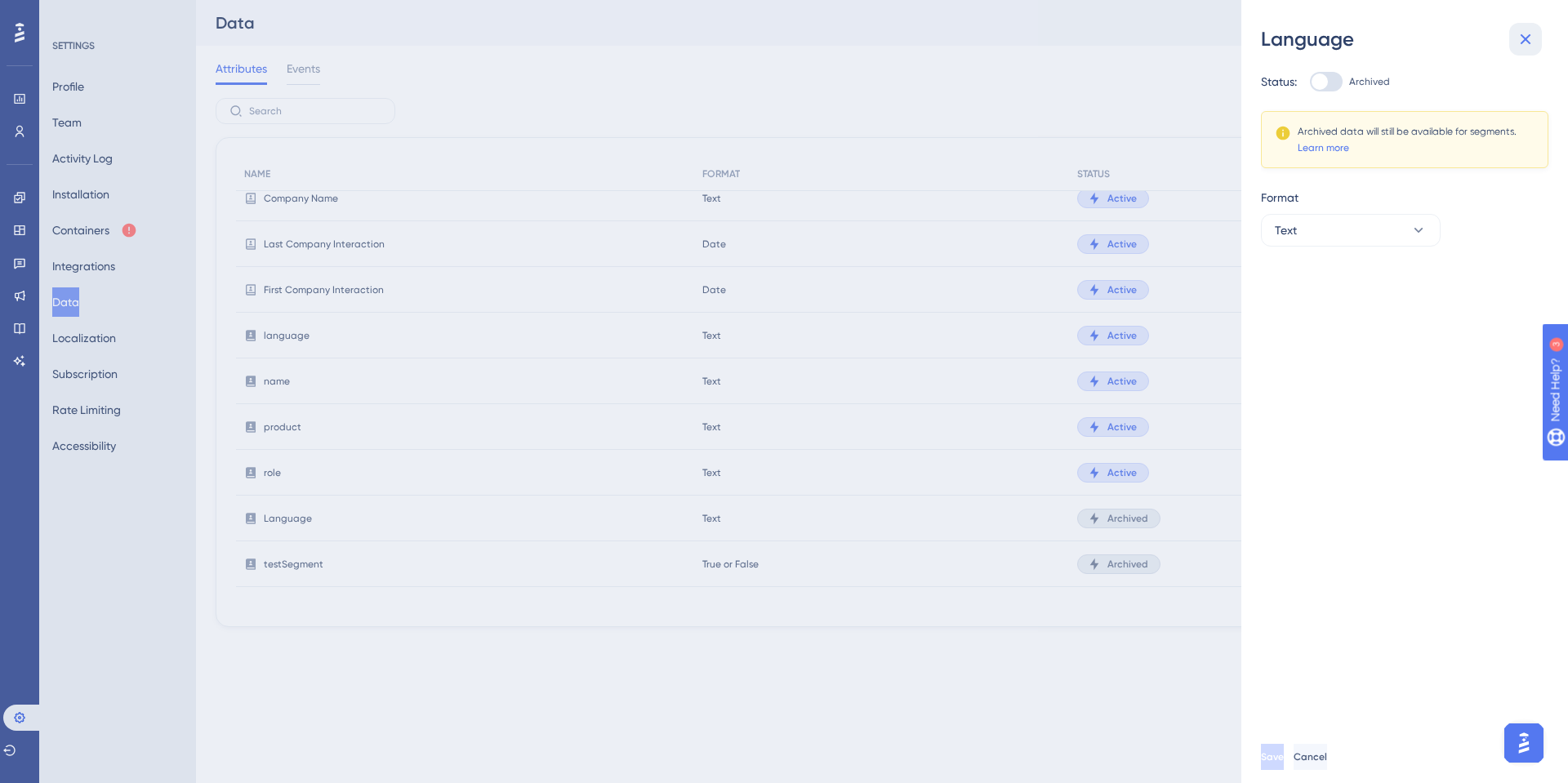
click at [1527, 43] on icon at bounding box center [1526, 40] width 20 height 20
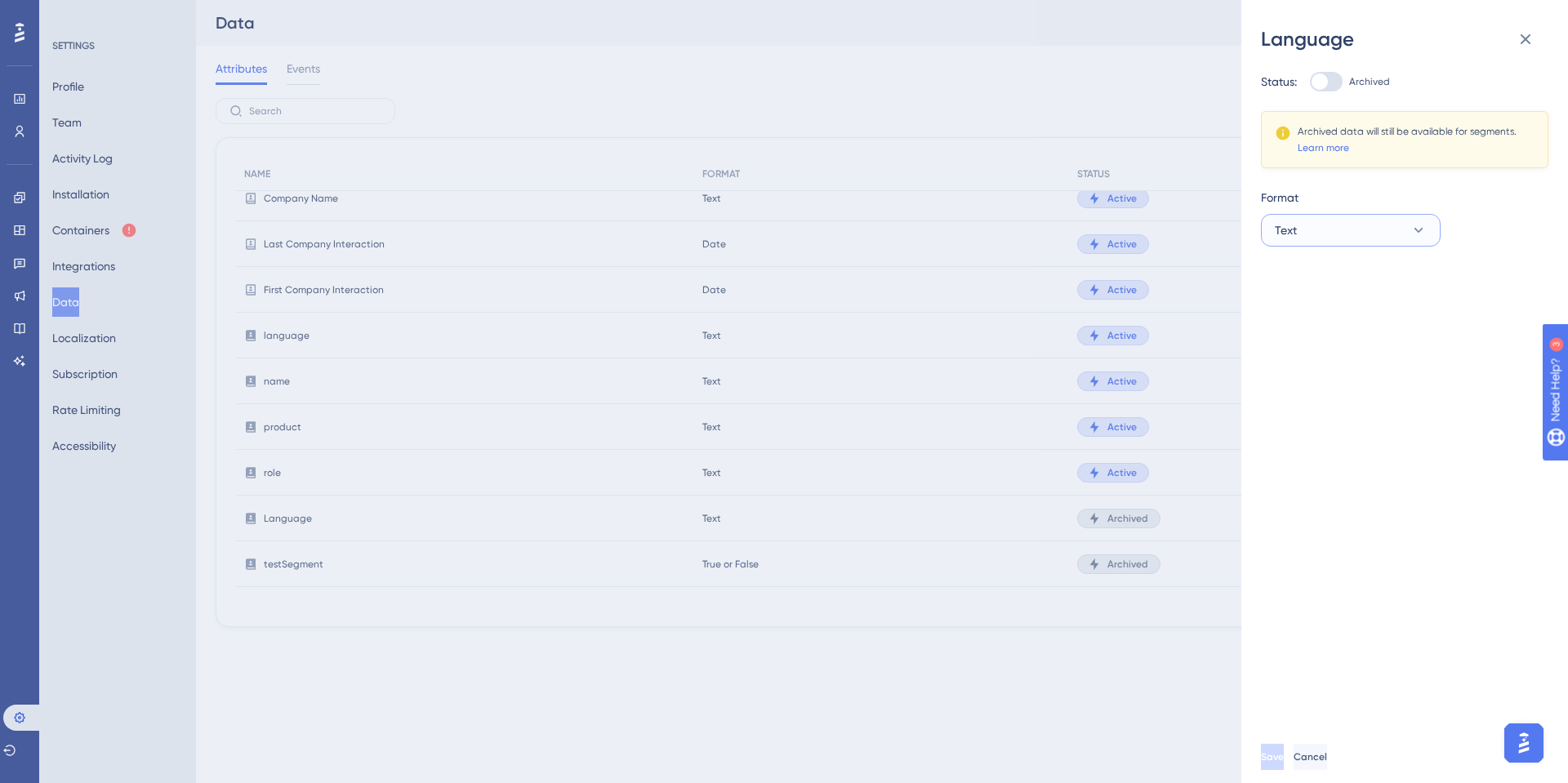
click at [1394, 240] on button "Text" at bounding box center [1350, 231] width 179 height 33
click at [1395, 236] on button "Text" at bounding box center [1350, 231] width 179 height 33
click at [1524, 33] on icon at bounding box center [1526, 40] width 20 height 20
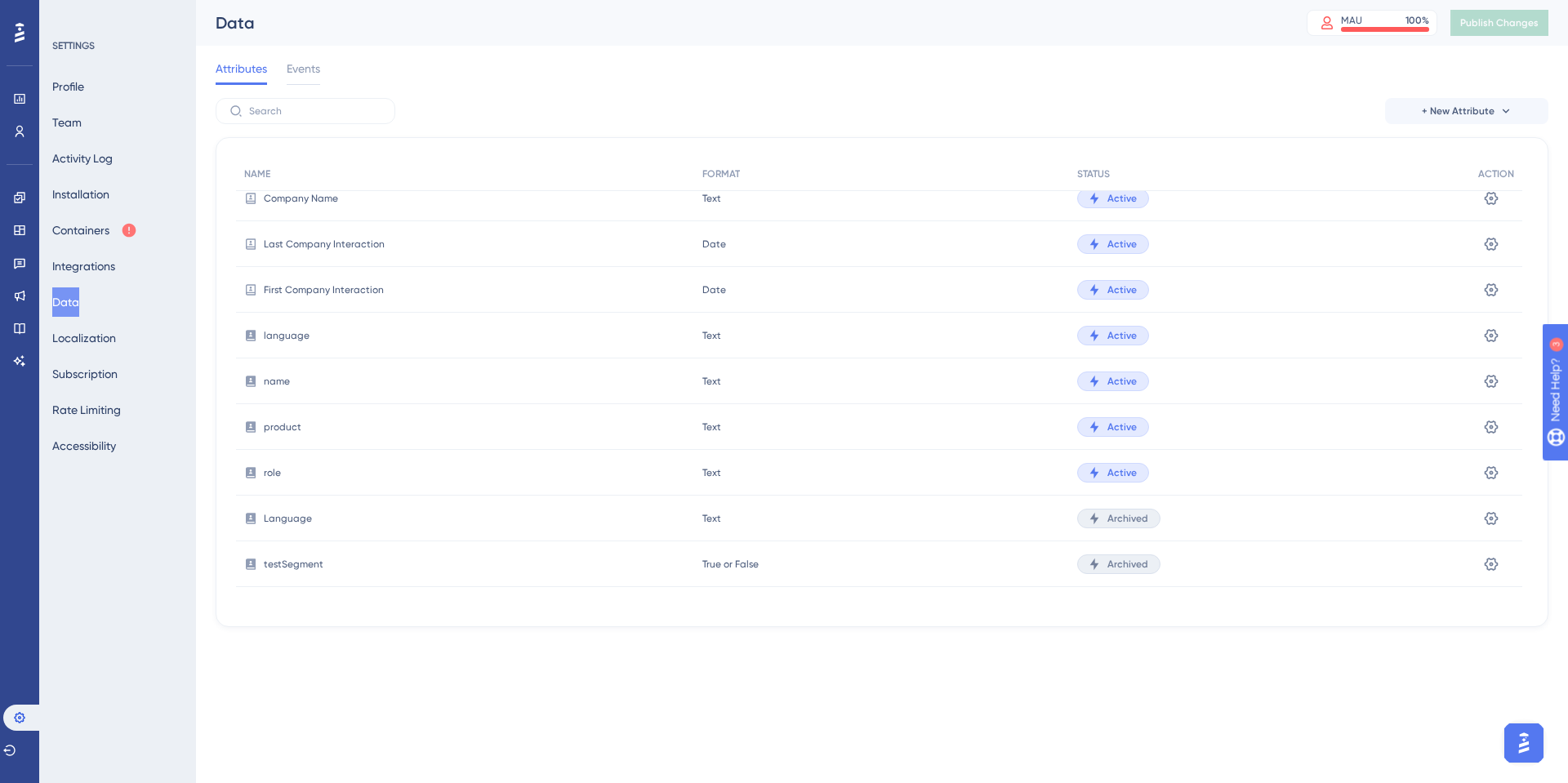
click at [487, 0] on html "Performance Users Engagement Widgets Feedback Product Updates Knowledge Base AI…" at bounding box center [784, 0] width 1568 height 0
click at [26, 136] on link at bounding box center [20, 131] width 13 height 26
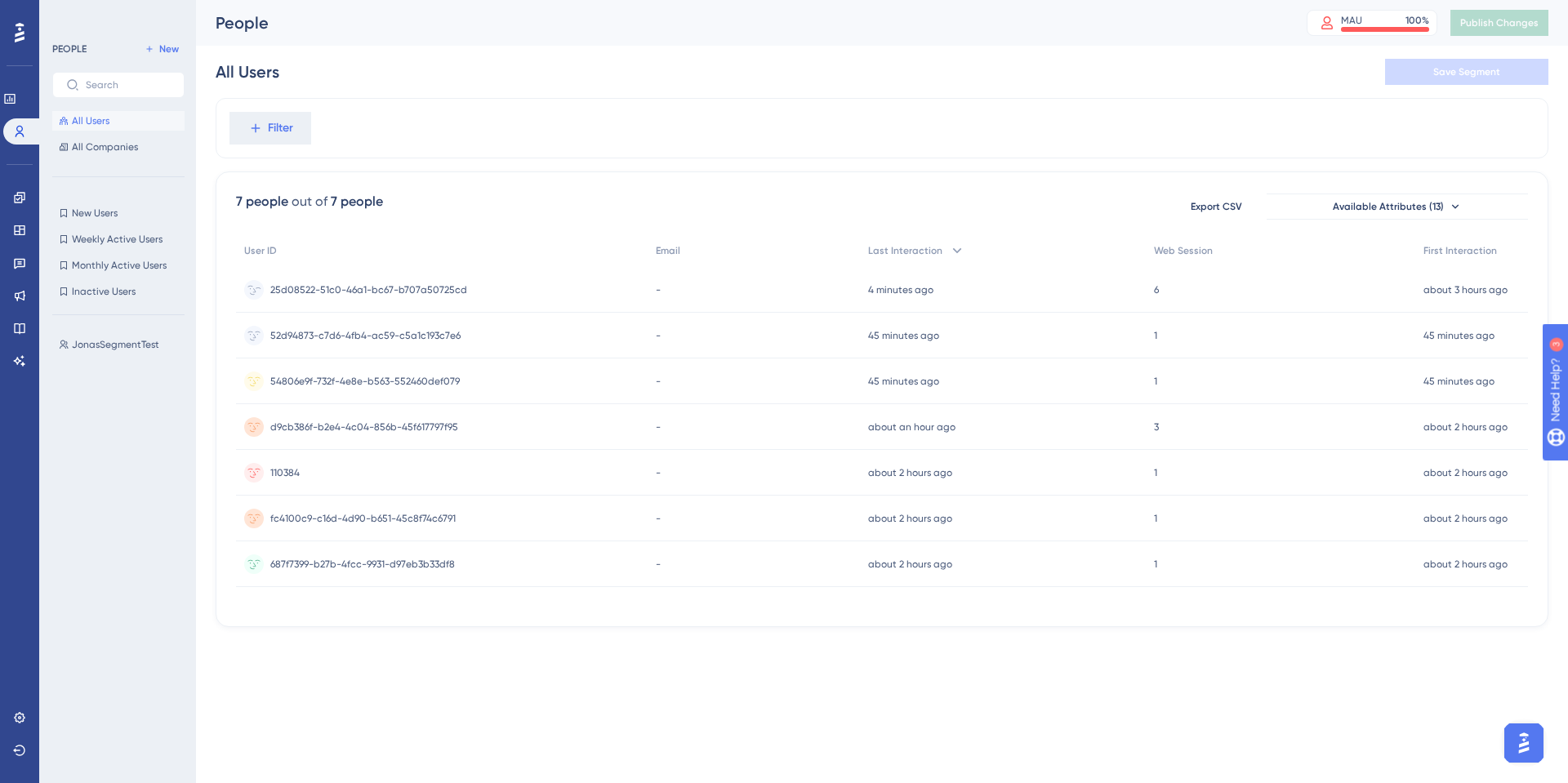
click at [323, 285] on span "25d08522-51c0-46a1-bc67-b707a50725cd" at bounding box center [369, 290] width 197 height 13
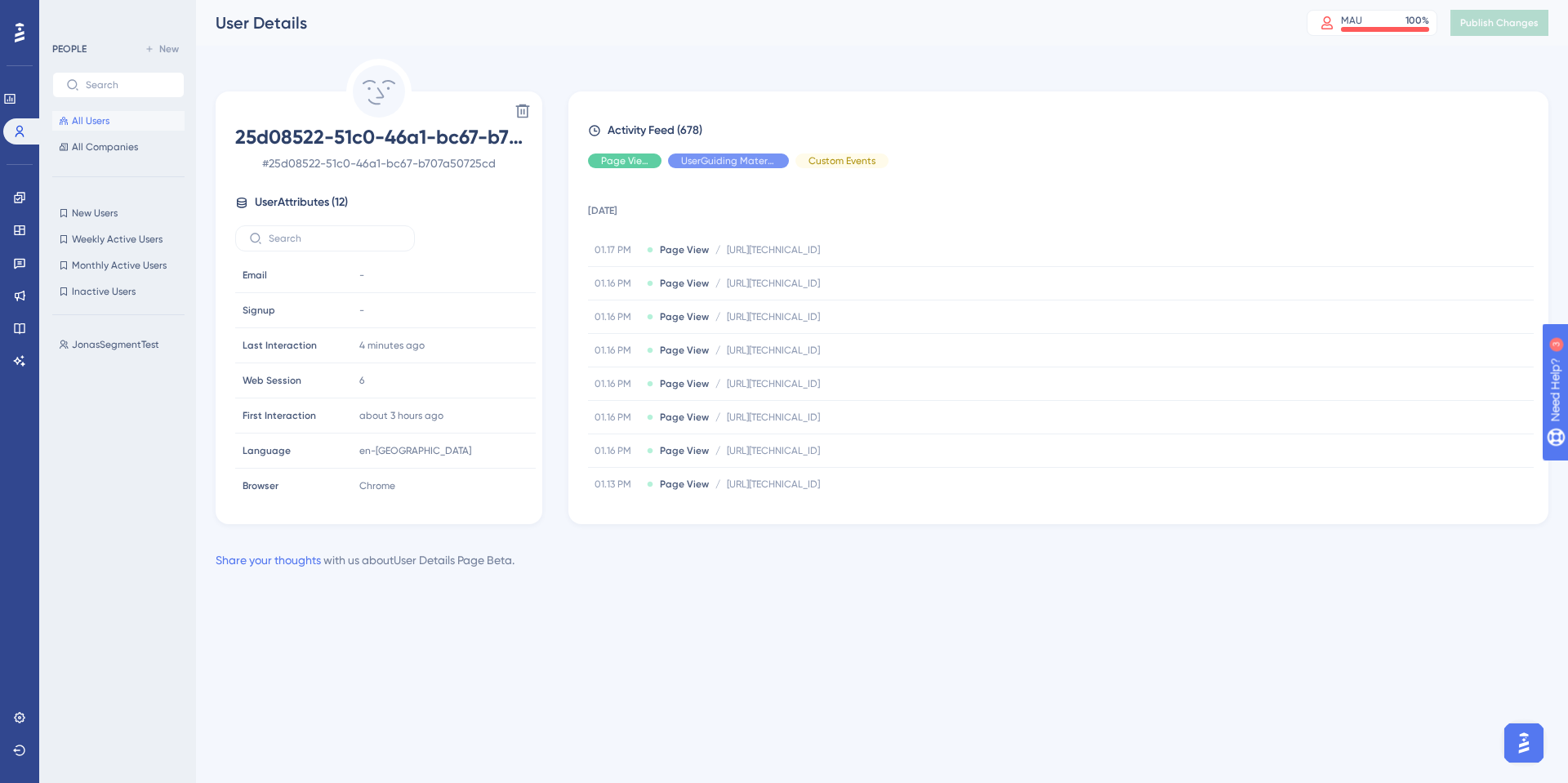
click at [131, 125] on button "All Users" at bounding box center [118, 121] width 132 height 20
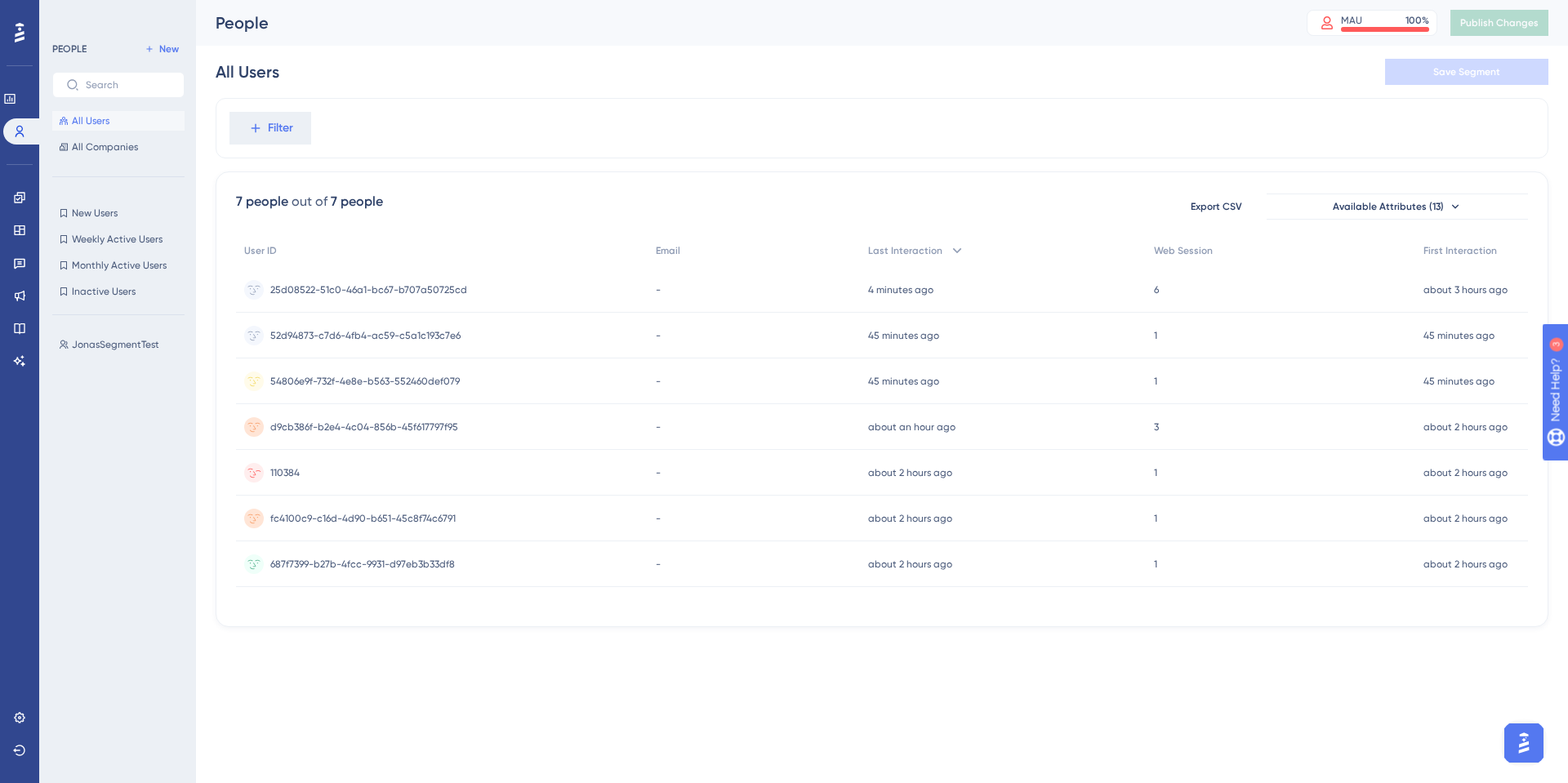
click at [300, 472] on div "110384 110384" at bounding box center [442, 472] width 412 height 45
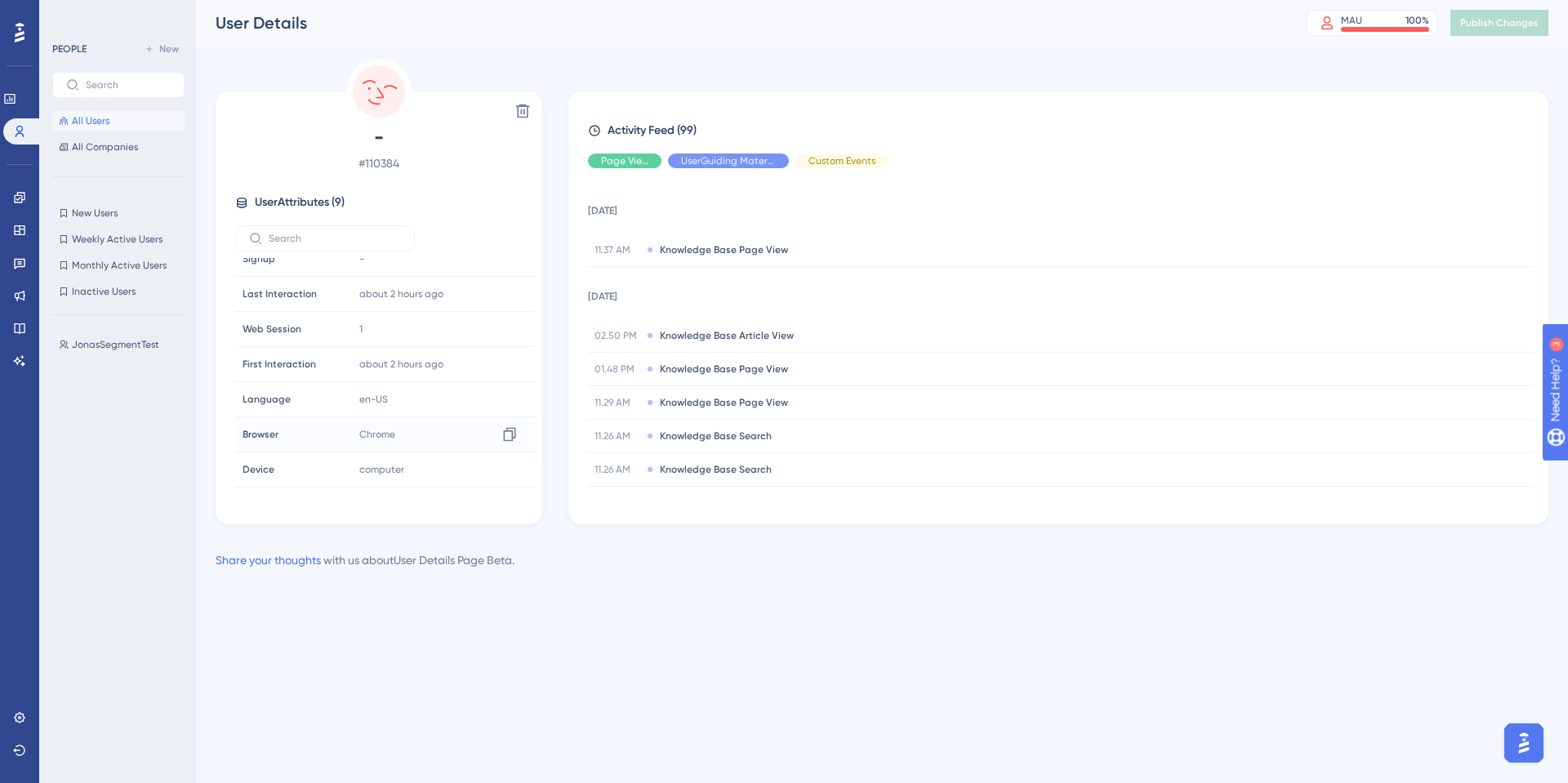
scroll to position [76, 0]
click at [125, 122] on button "All Users" at bounding box center [118, 121] width 132 height 20
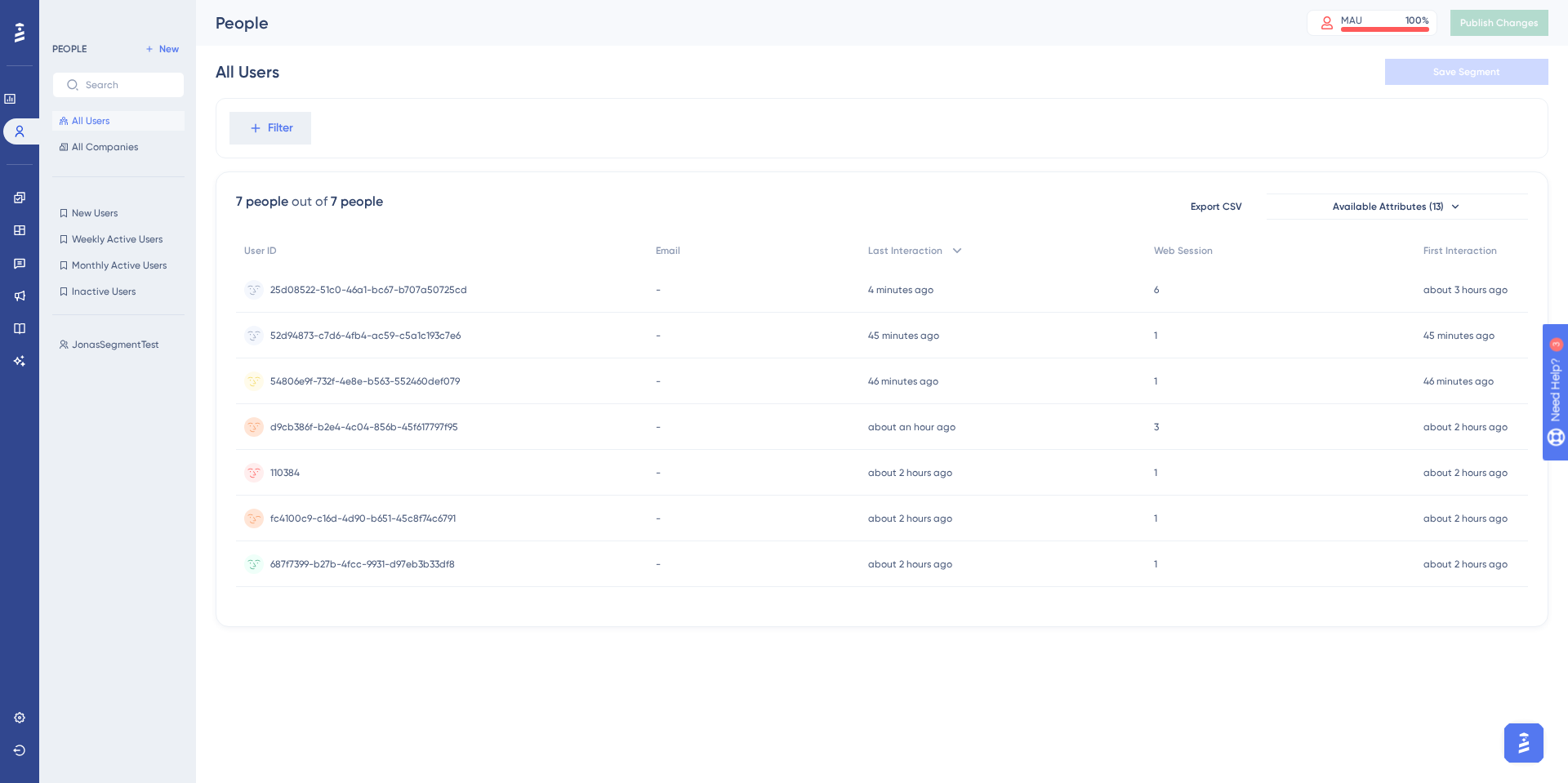
click at [338, 516] on span "fc4100c9-c16d-4d90-b651-45c8f74c6791" at bounding box center [363, 518] width 185 height 13
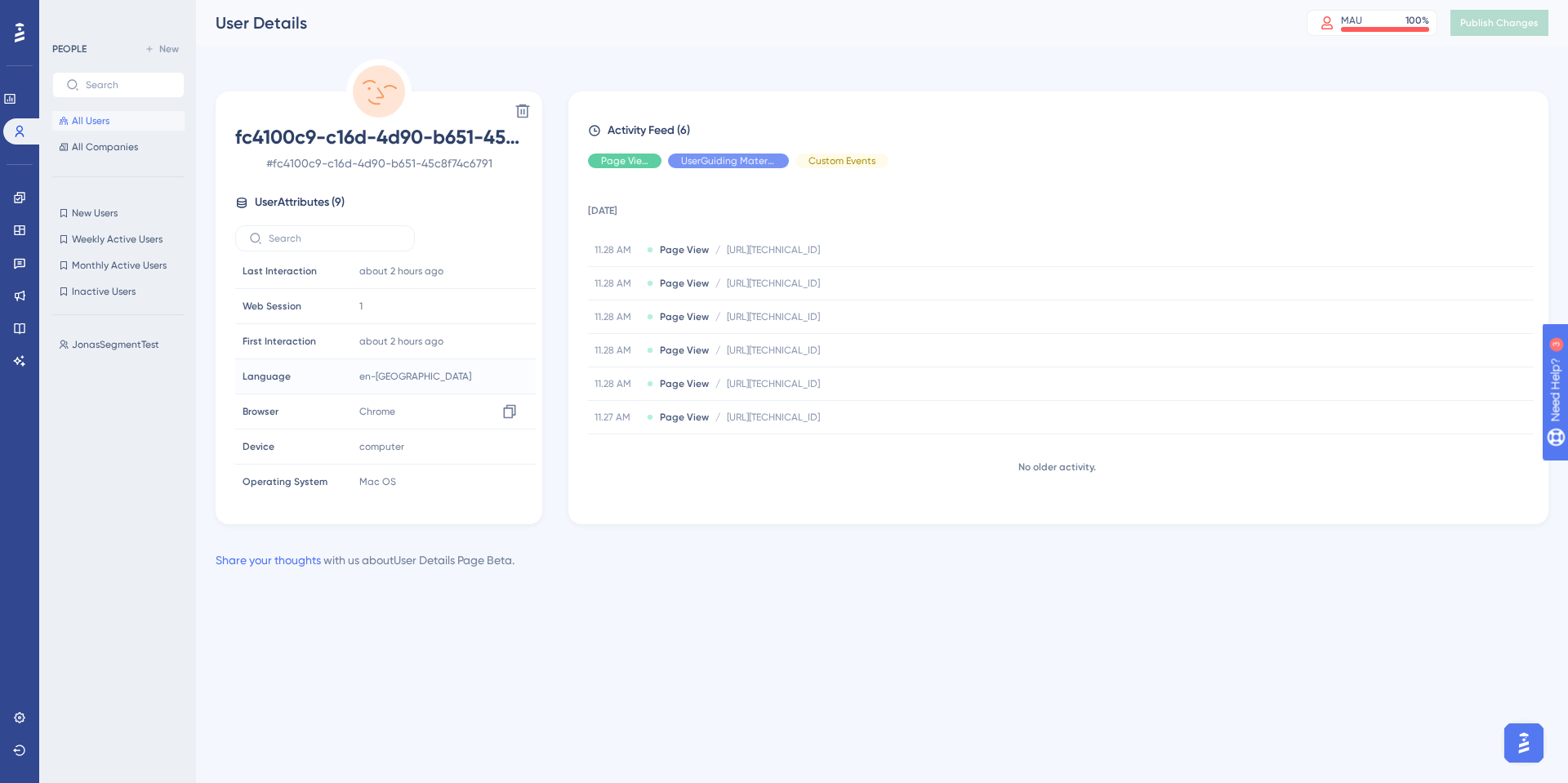
scroll to position [76, 0]
click at [128, 122] on button "All Users" at bounding box center [118, 121] width 132 height 20
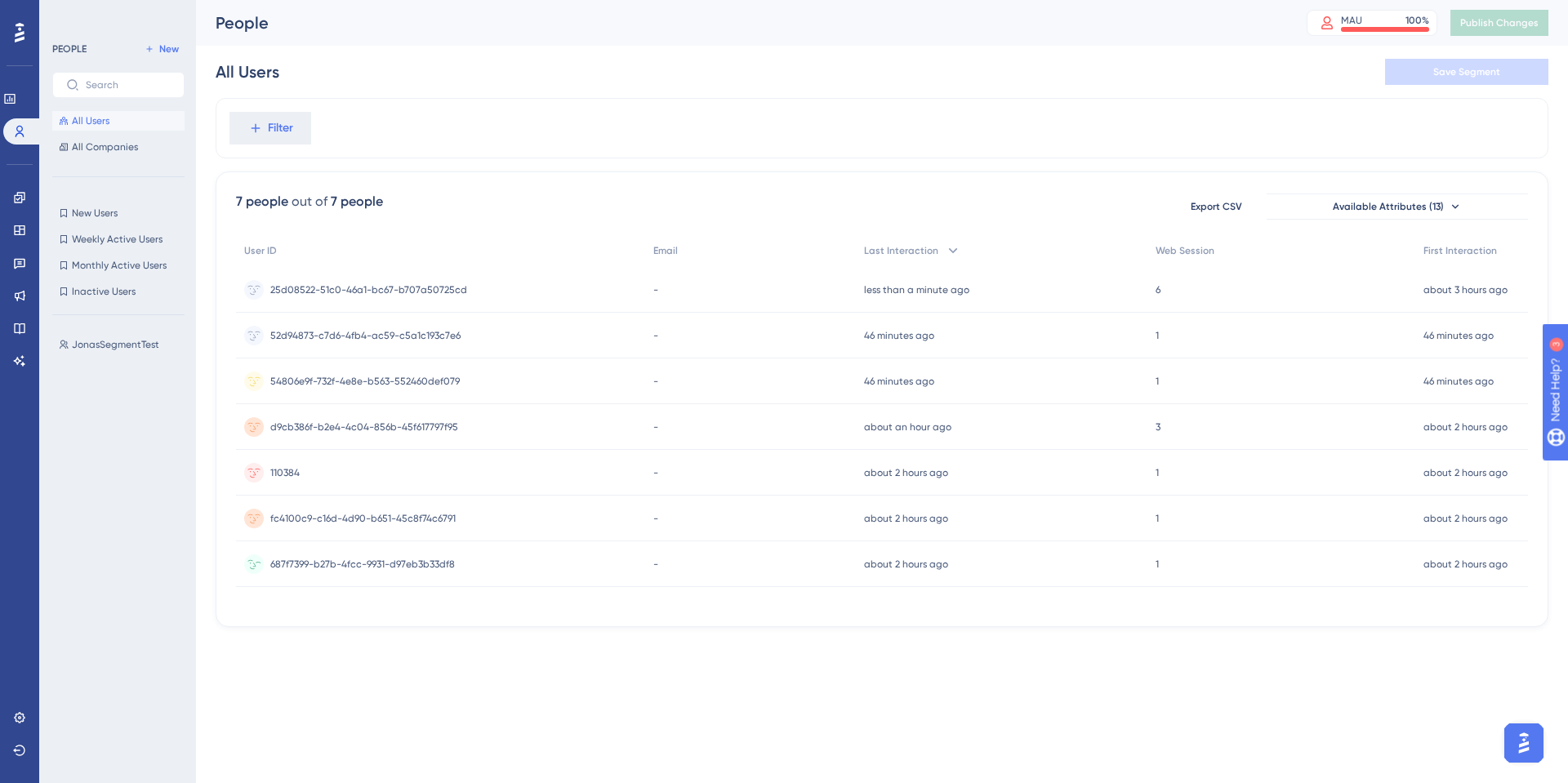
click at [361, 571] on div "687f7399-b27b-4fcc-9931-d97eb3b33df8 687f7399-b27b-4fcc-9931-d97eb3b33df8" at bounding box center [362, 564] width 184 height 45
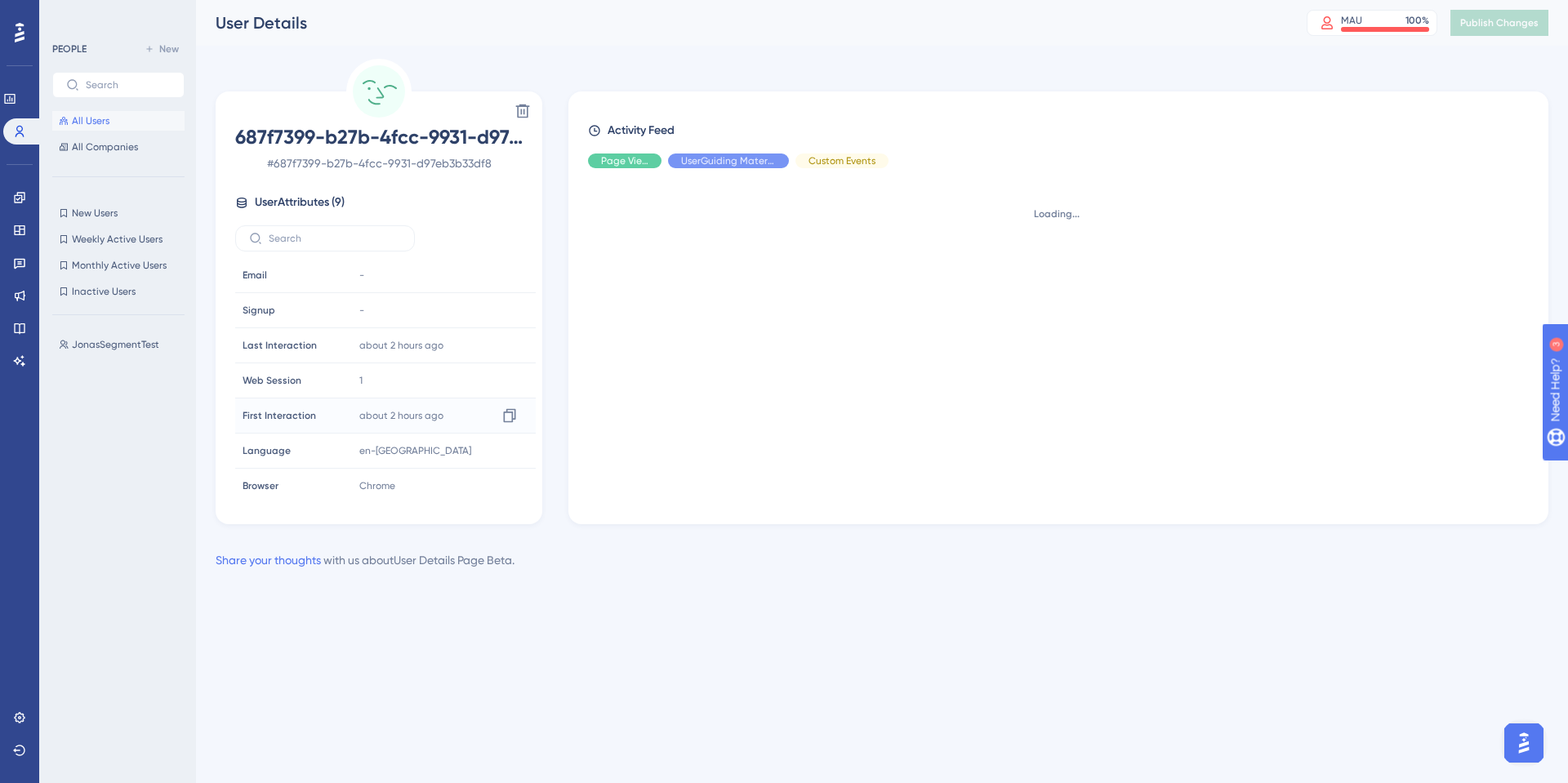
scroll to position [76, 0]
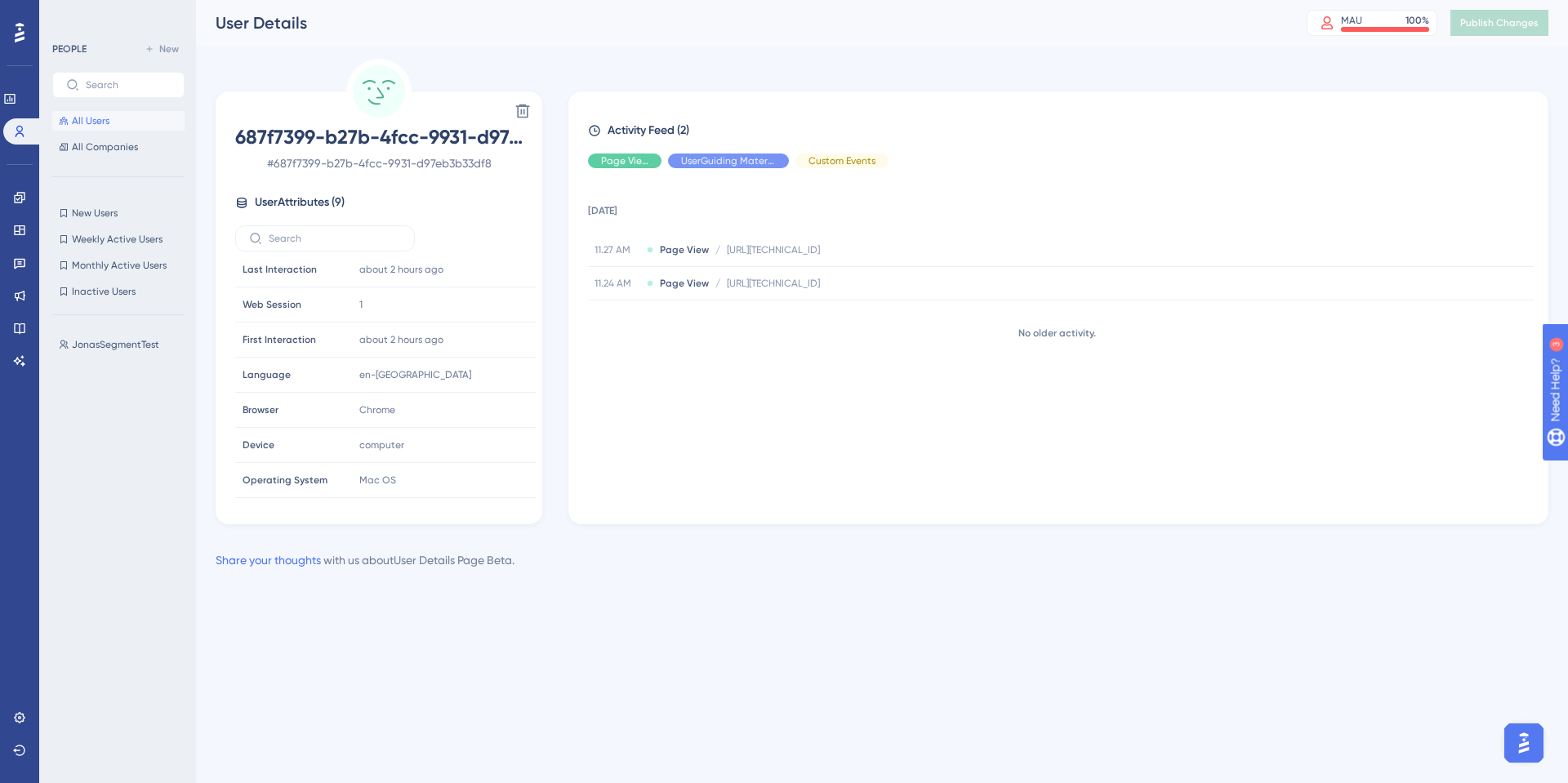
click at [100, 121] on span "All Users" at bounding box center [90, 121] width 37 height 13
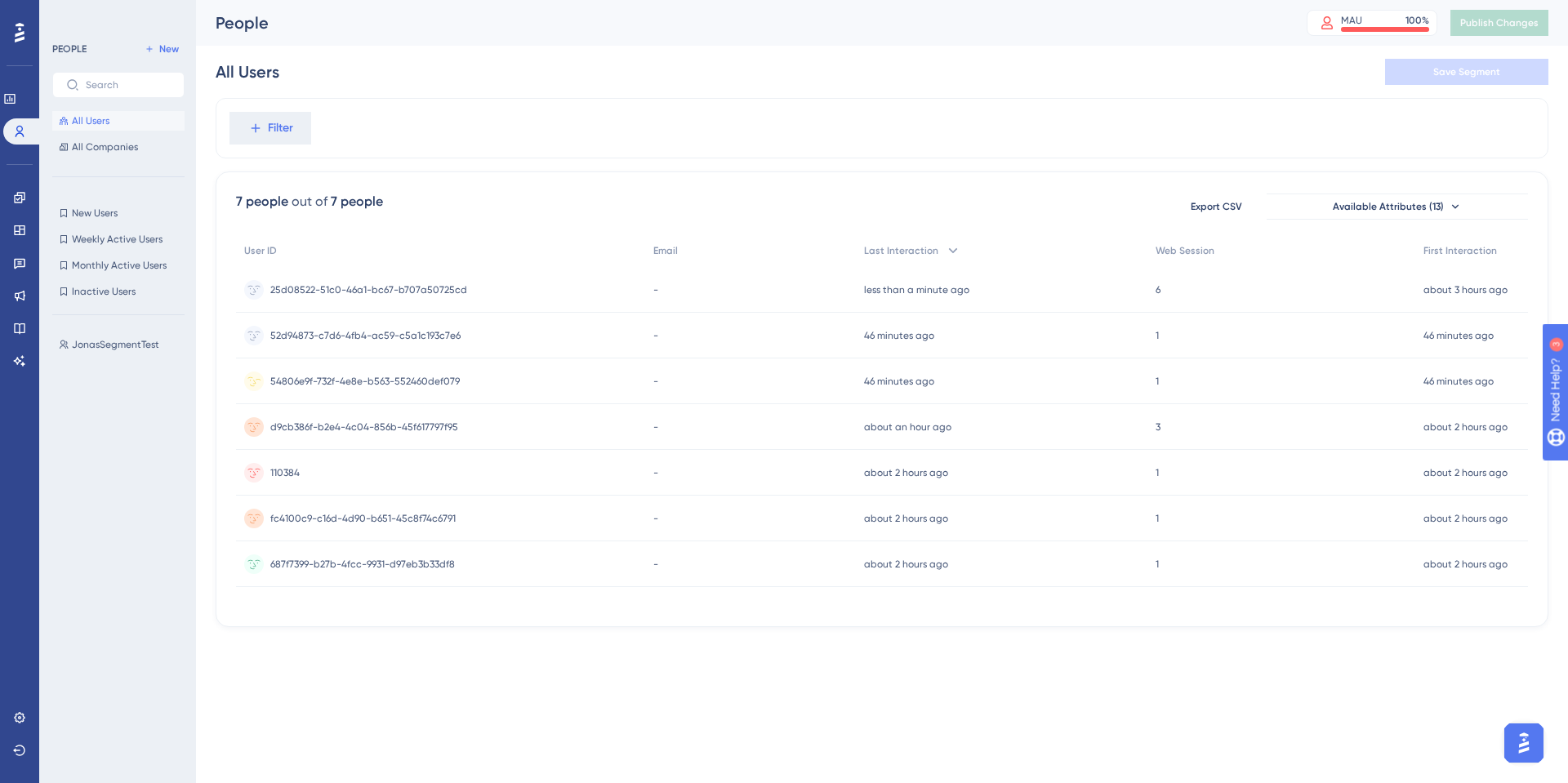
click at [332, 375] on span "54806e9f-732f-4e8e-b563-552460def079" at bounding box center [365, 381] width 189 height 13
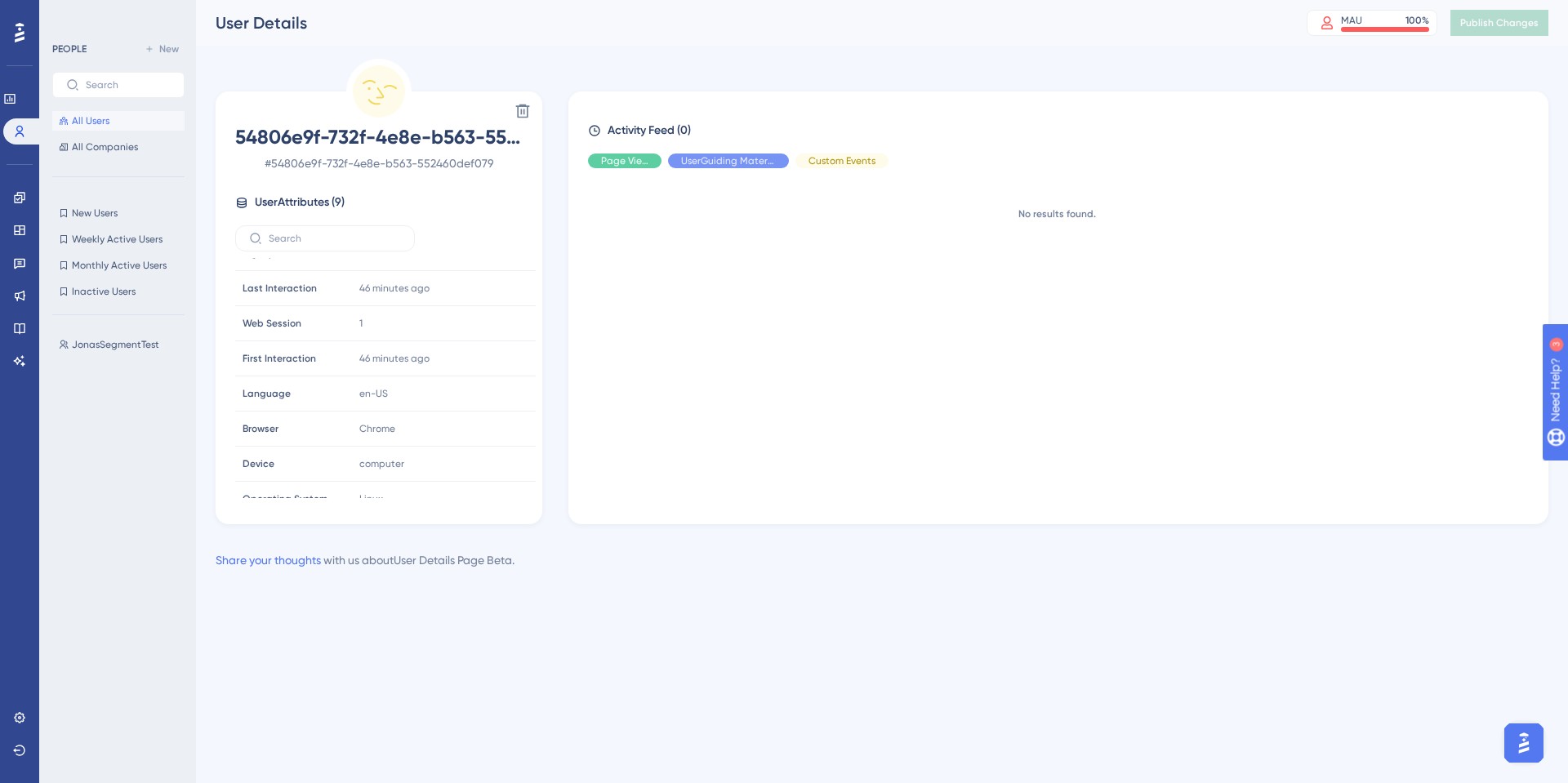
scroll to position [76, 0]
click at [112, 126] on button "All Users" at bounding box center [118, 121] width 132 height 20
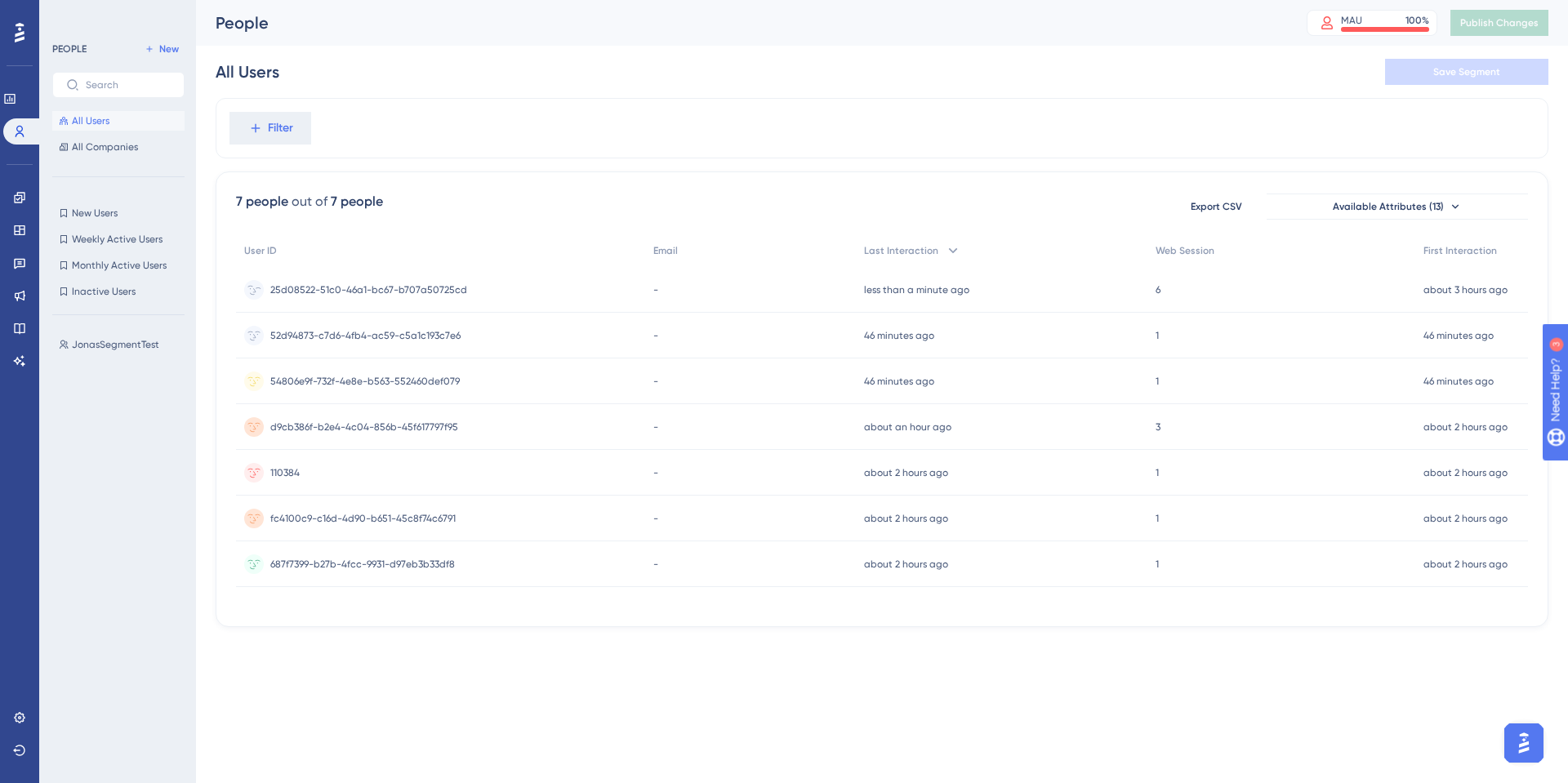
click at [317, 284] on span "25d08522-51c0-46a1-bc67-b707a50725cd" at bounding box center [369, 290] width 197 height 13
click at [318, 337] on span "52d94873-c7d6-4fb4-ac59-c5a1c193c7e6" at bounding box center [366, 336] width 190 height 13
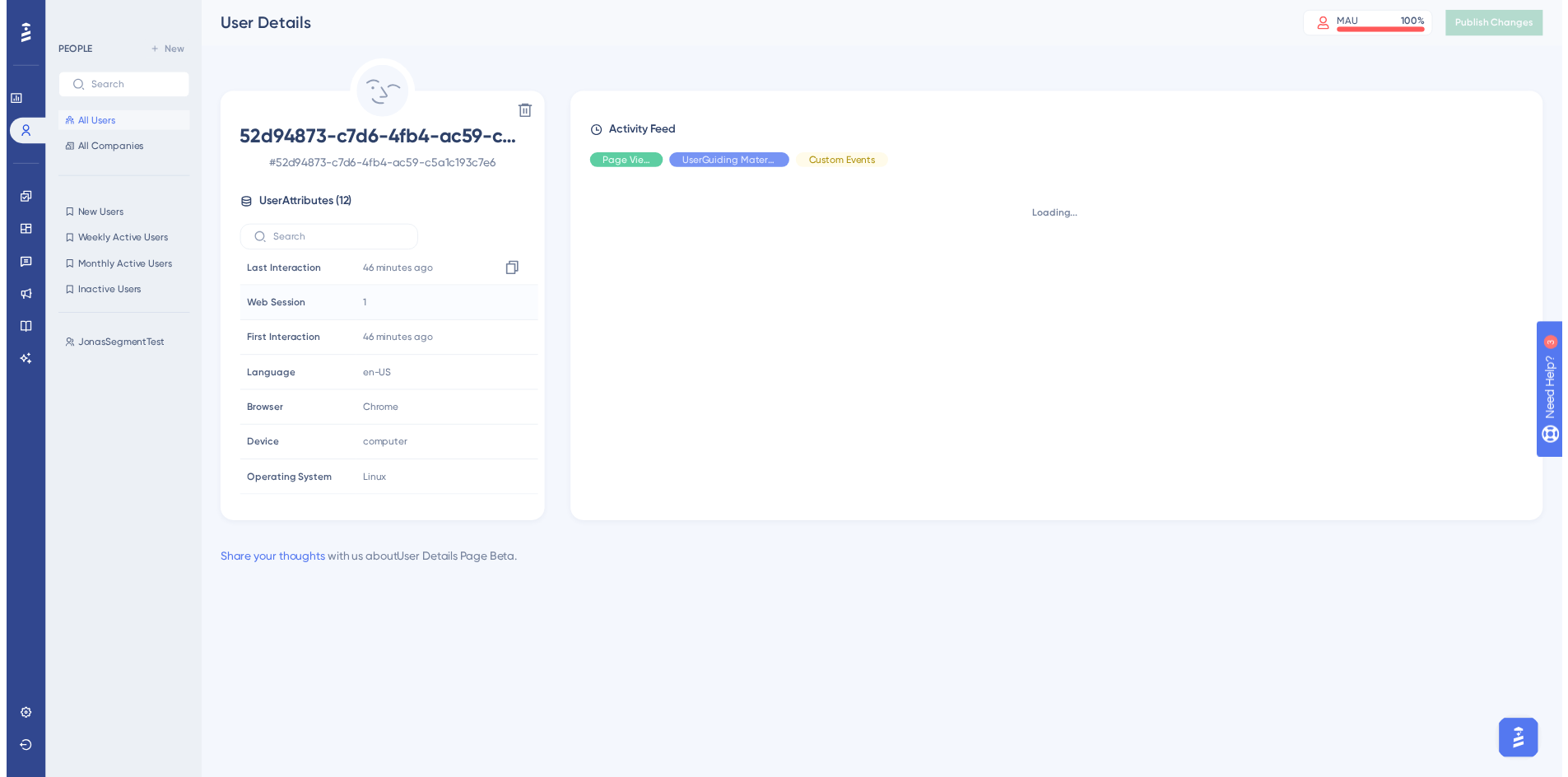
scroll to position [183, 0]
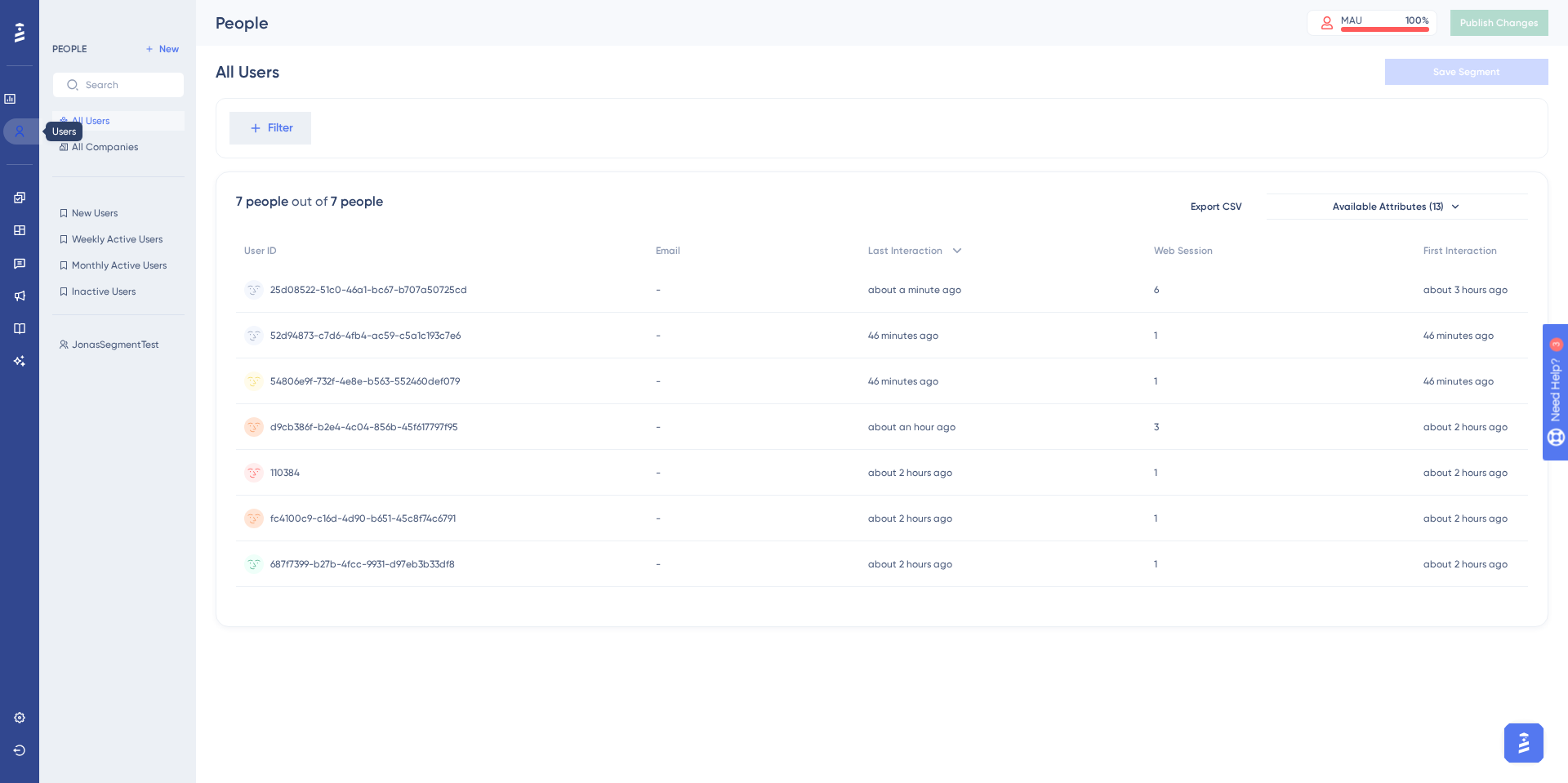
click at [15, 122] on link at bounding box center [22, 131] width 39 height 26
click at [26, 715] on link at bounding box center [20, 718] width 13 height 26
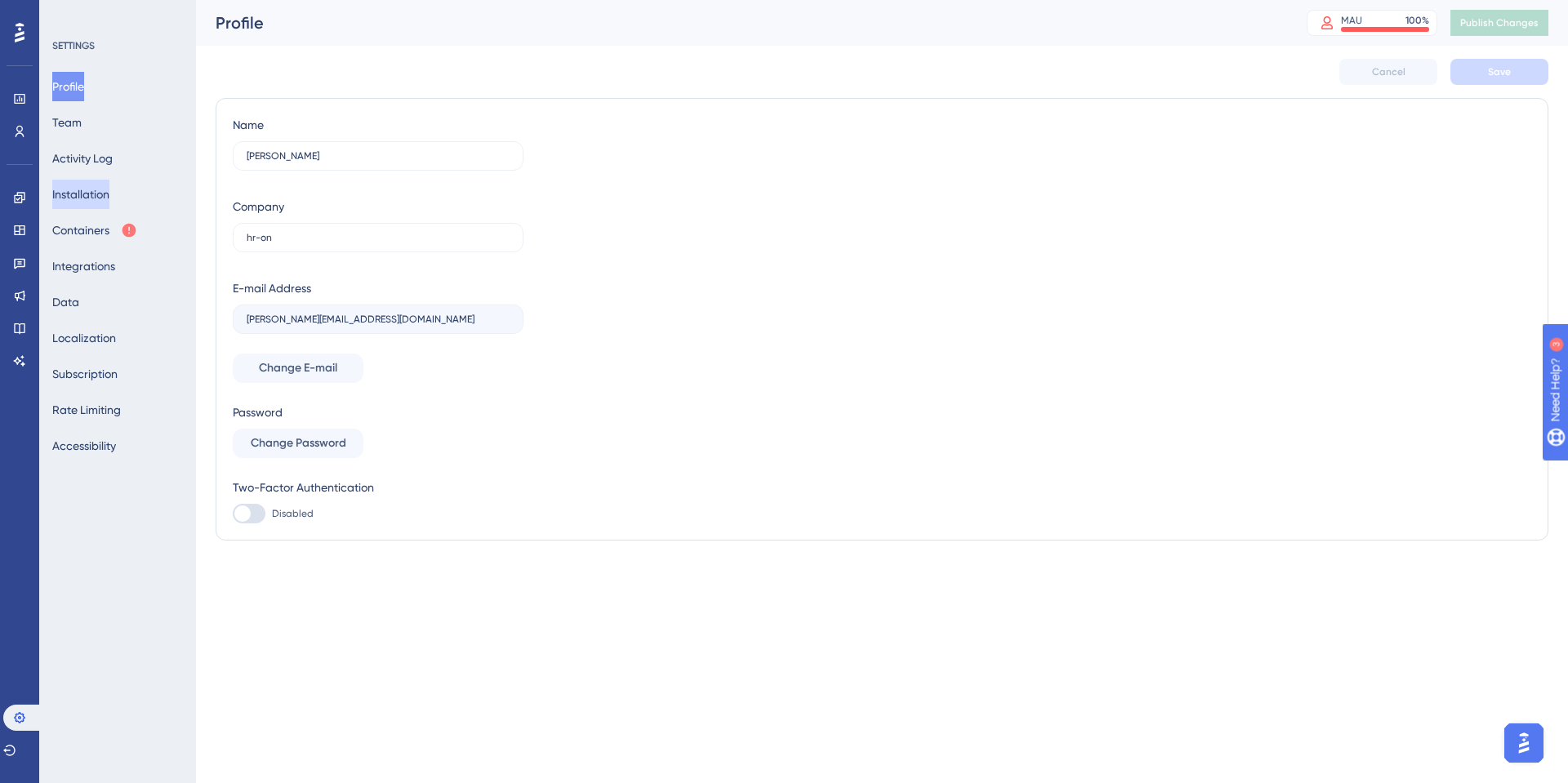
click at [105, 200] on button "Installation" at bounding box center [80, 194] width 57 height 30
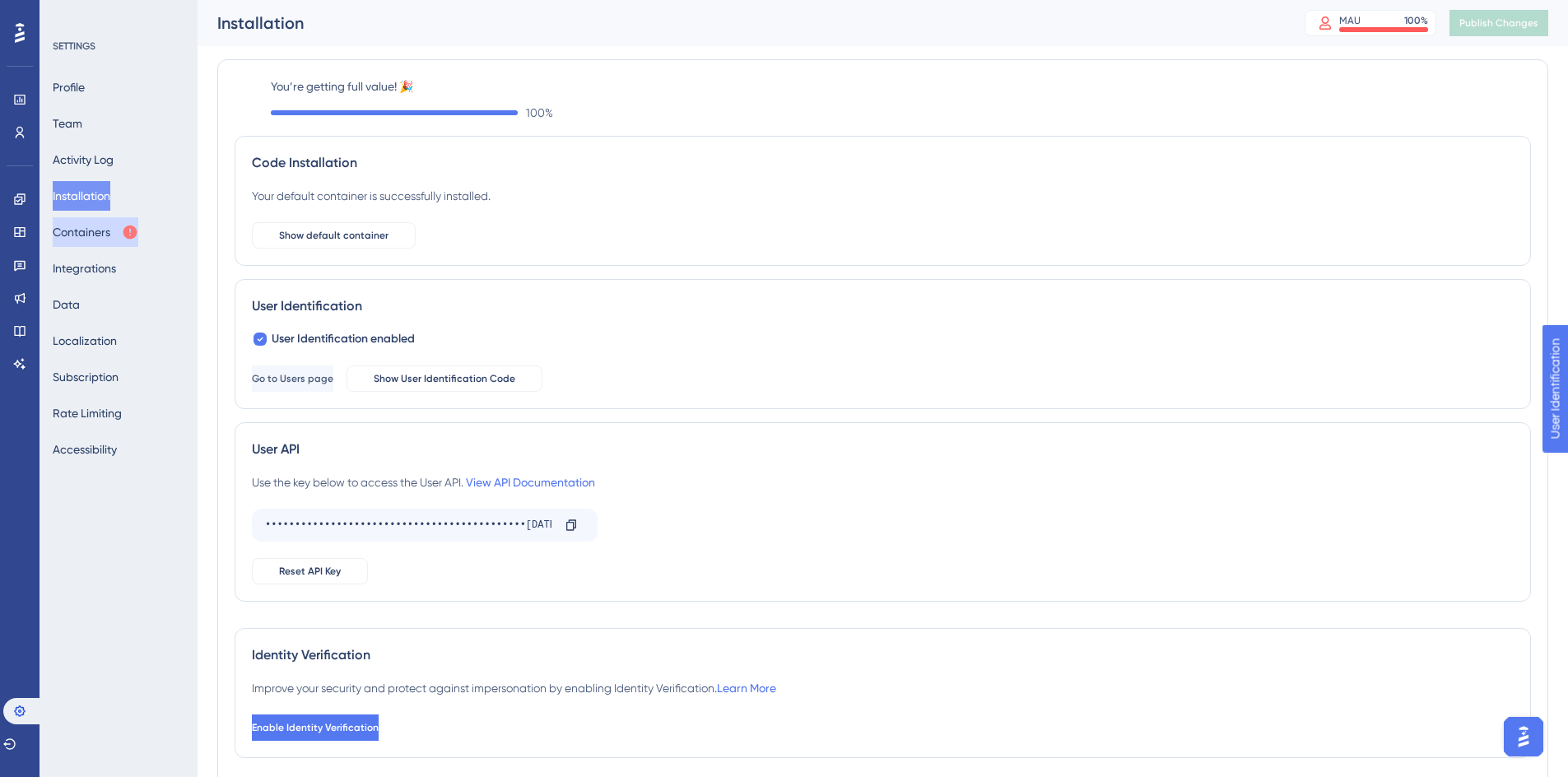
click at [103, 227] on button "Containers" at bounding box center [95, 233] width 86 height 30
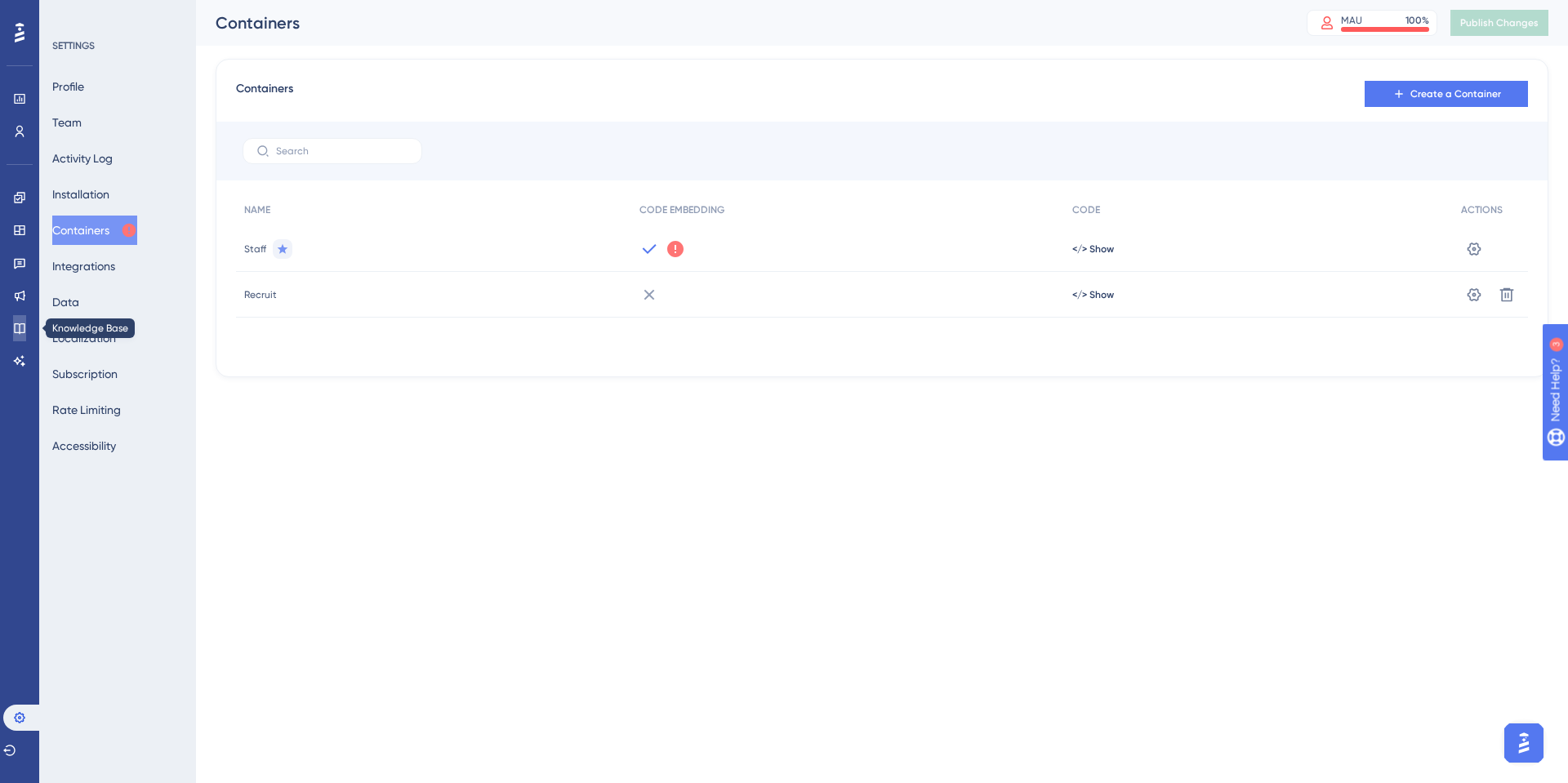
click at [20, 340] on link at bounding box center [20, 328] width 13 height 26
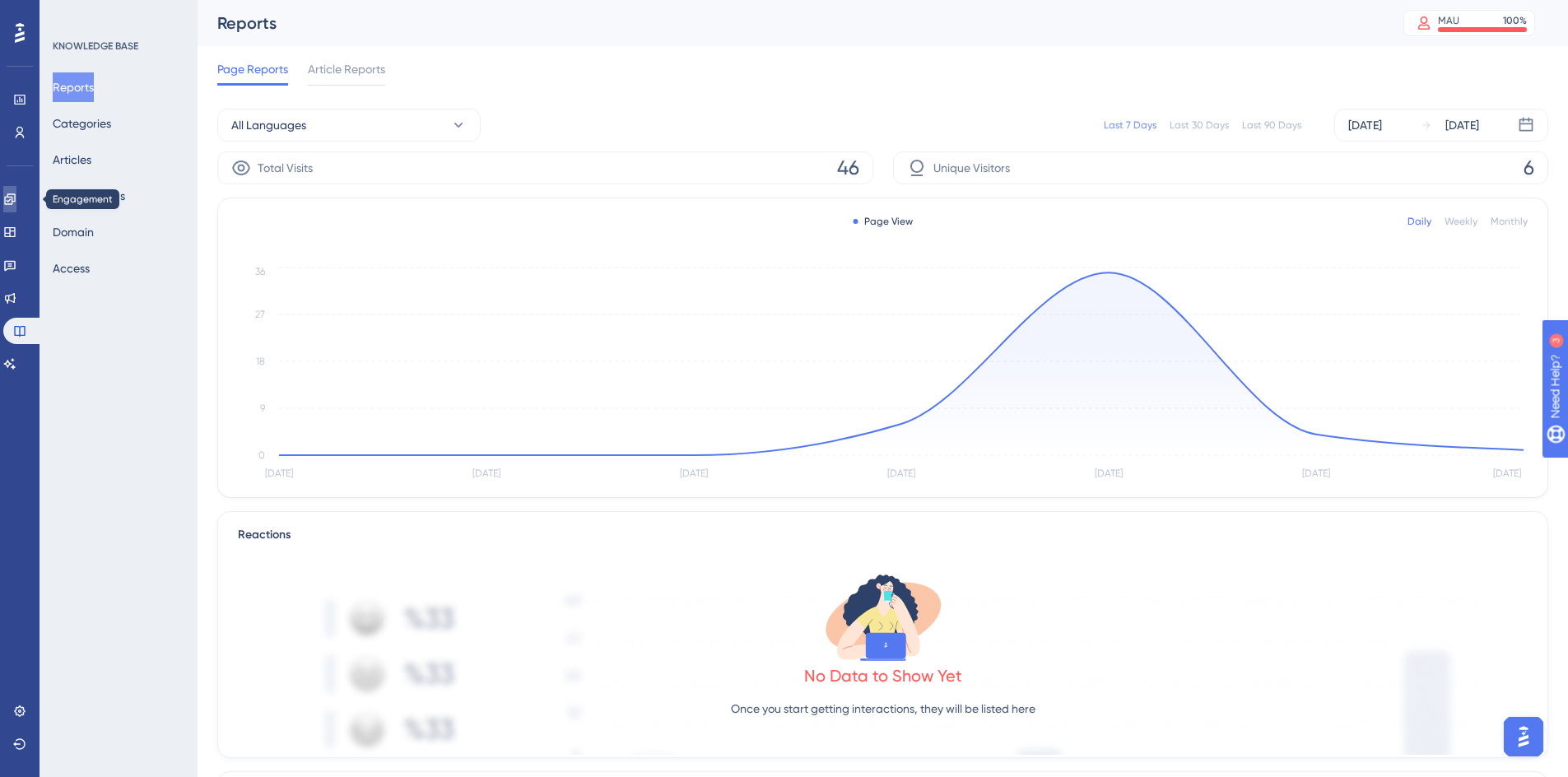
click at [17, 188] on link at bounding box center [10, 199] width 13 height 27
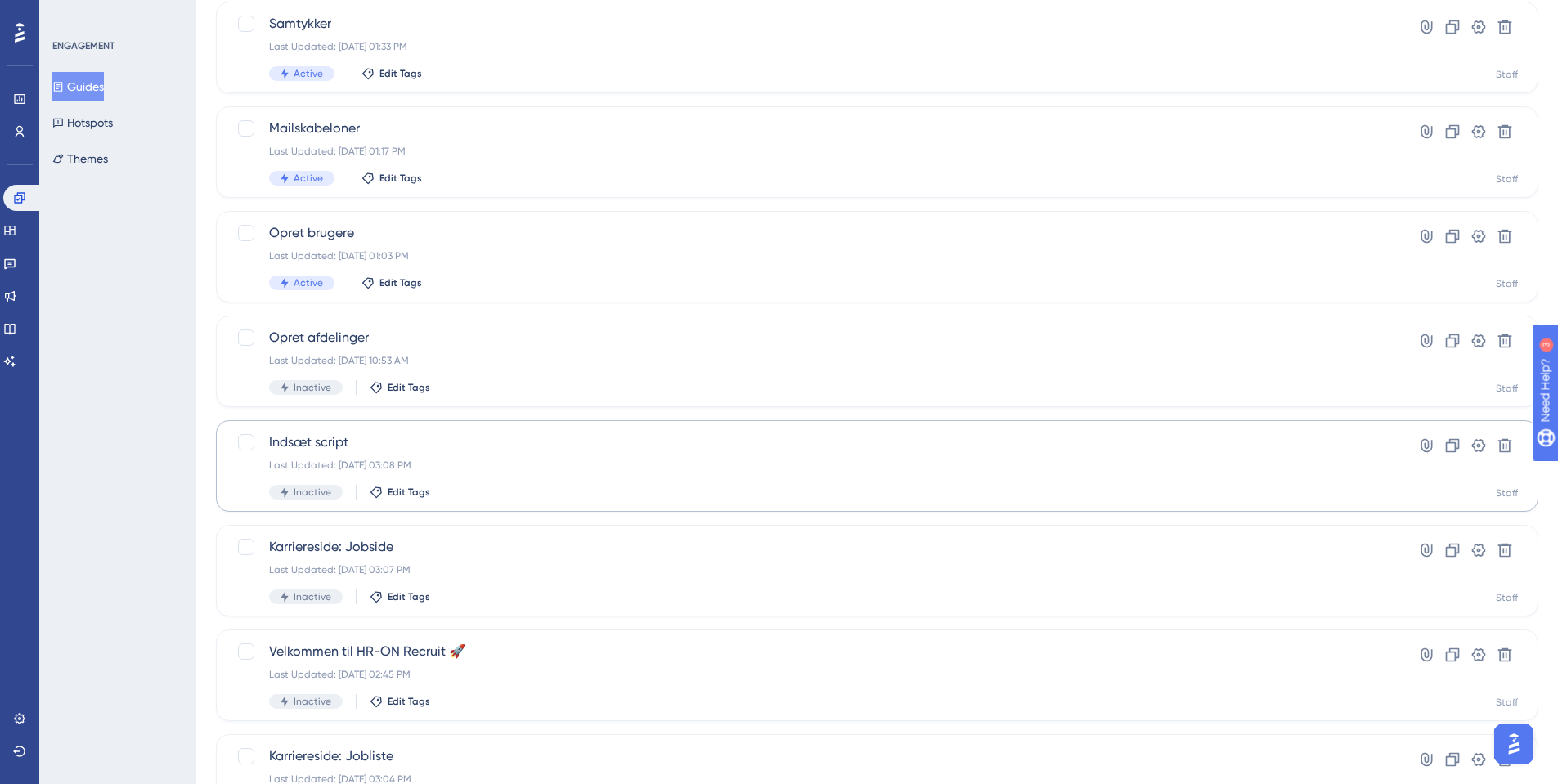
scroll to position [485, 0]
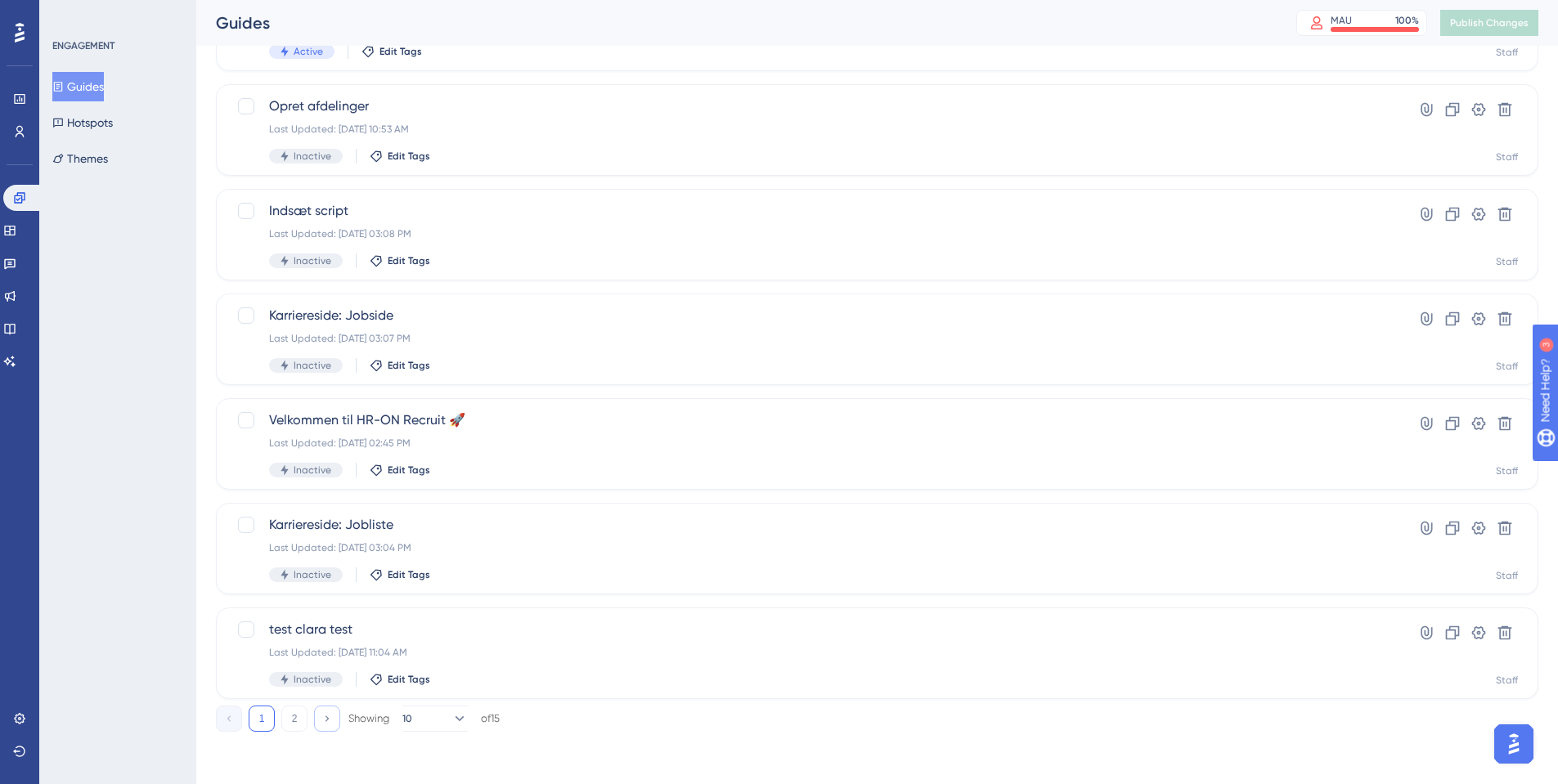
click at [319, 724] on button at bounding box center [327, 719] width 27 height 26
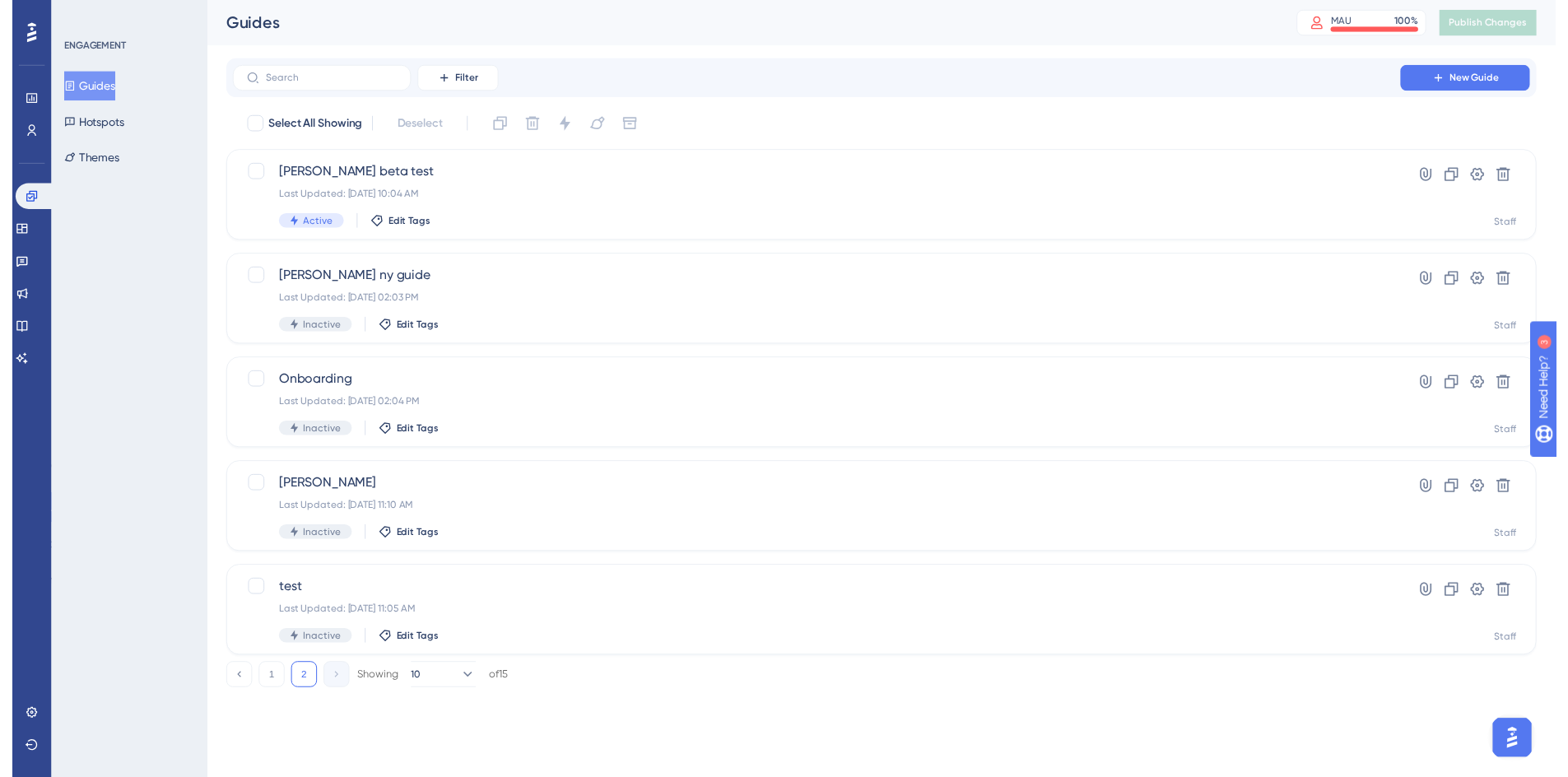
scroll to position [0, 0]
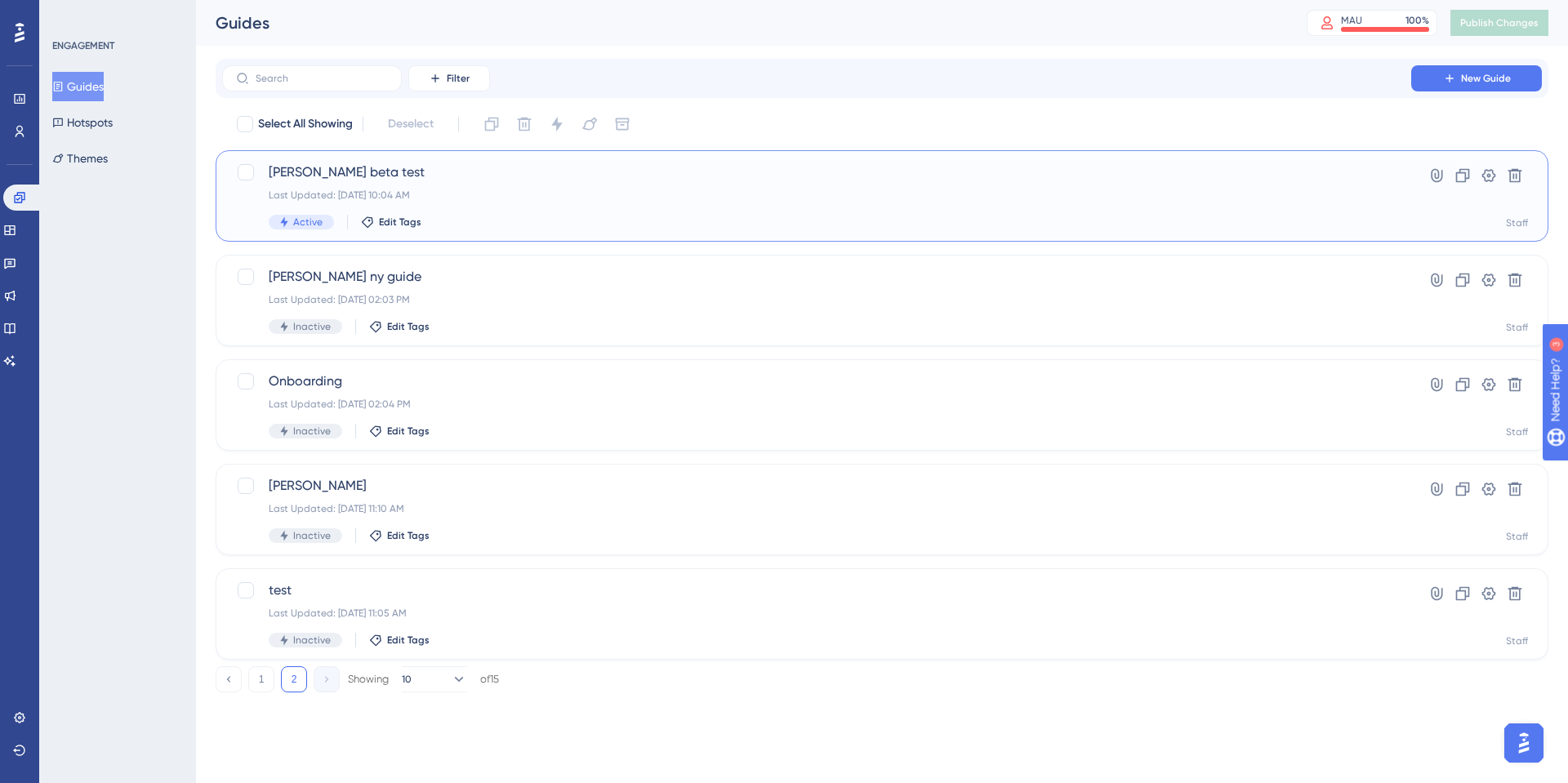
click at [859, 192] on div "Last Updated: [DATE] 10:04 AM" at bounding box center [816, 195] width 1096 height 13
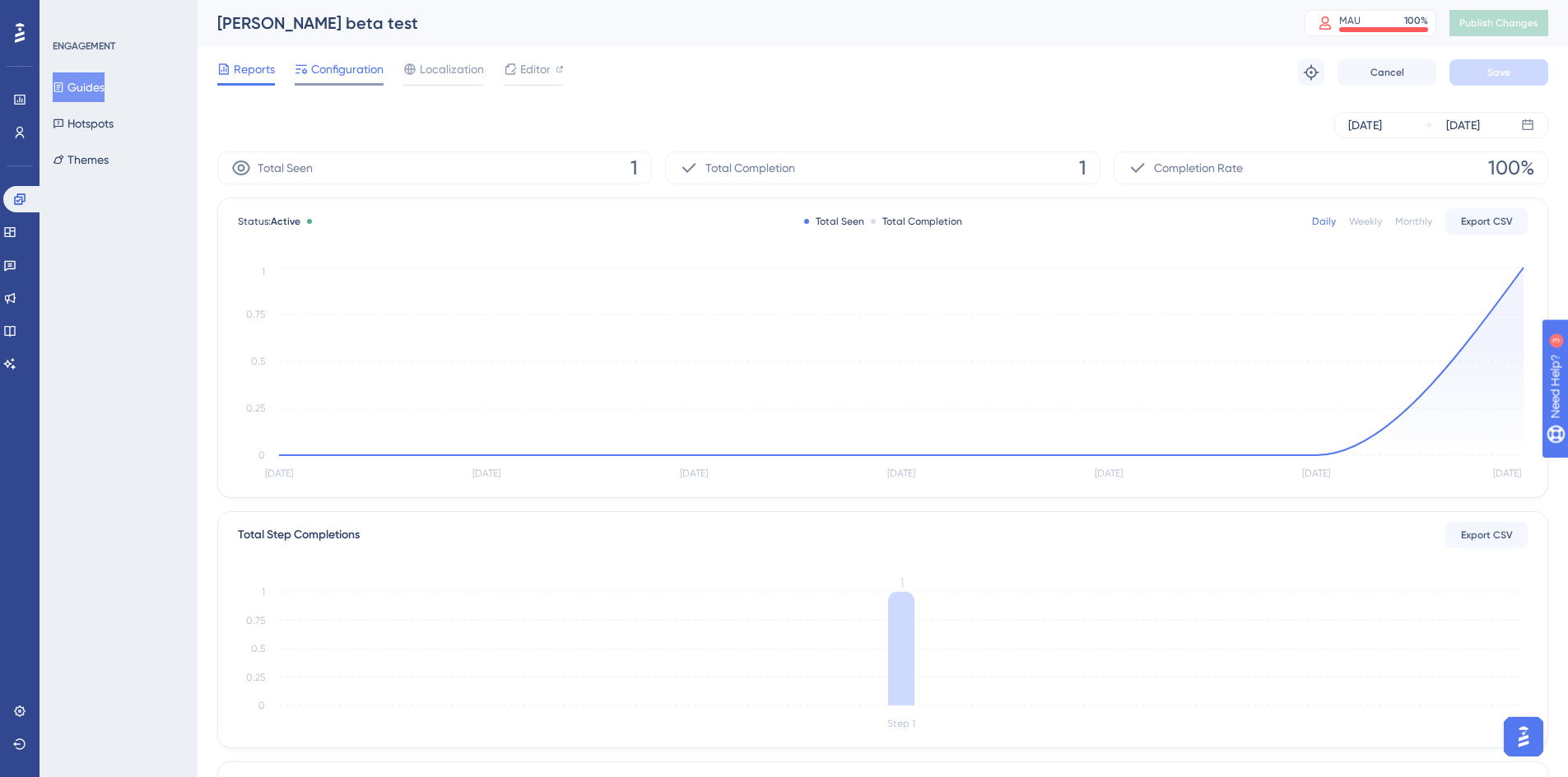
click at [338, 77] on span "Configuration" at bounding box center [347, 69] width 73 height 20
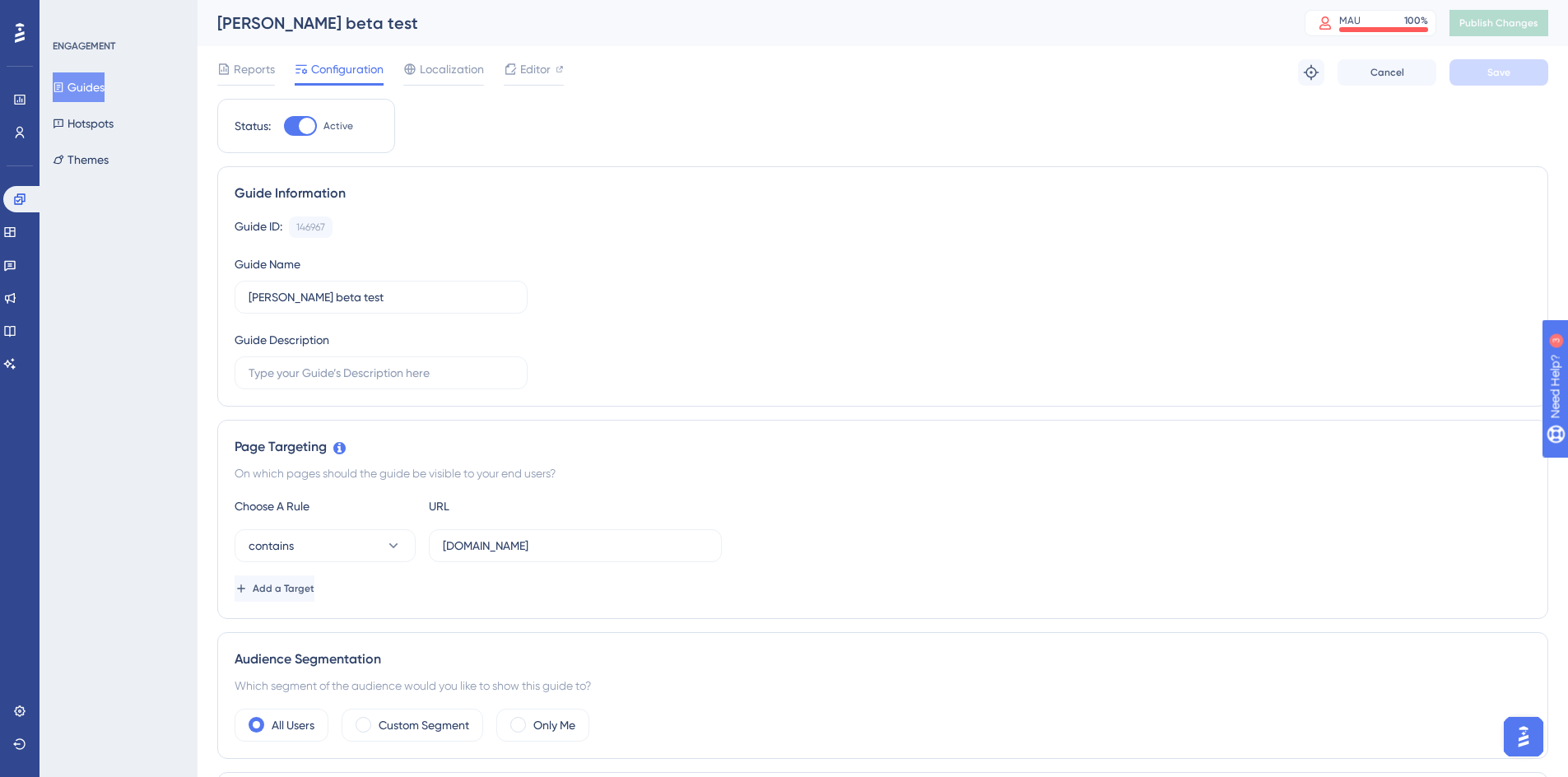
drag, startPoint x: 525, startPoint y: 145, endPoint x: 515, endPoint y: 138, distance: 12.2
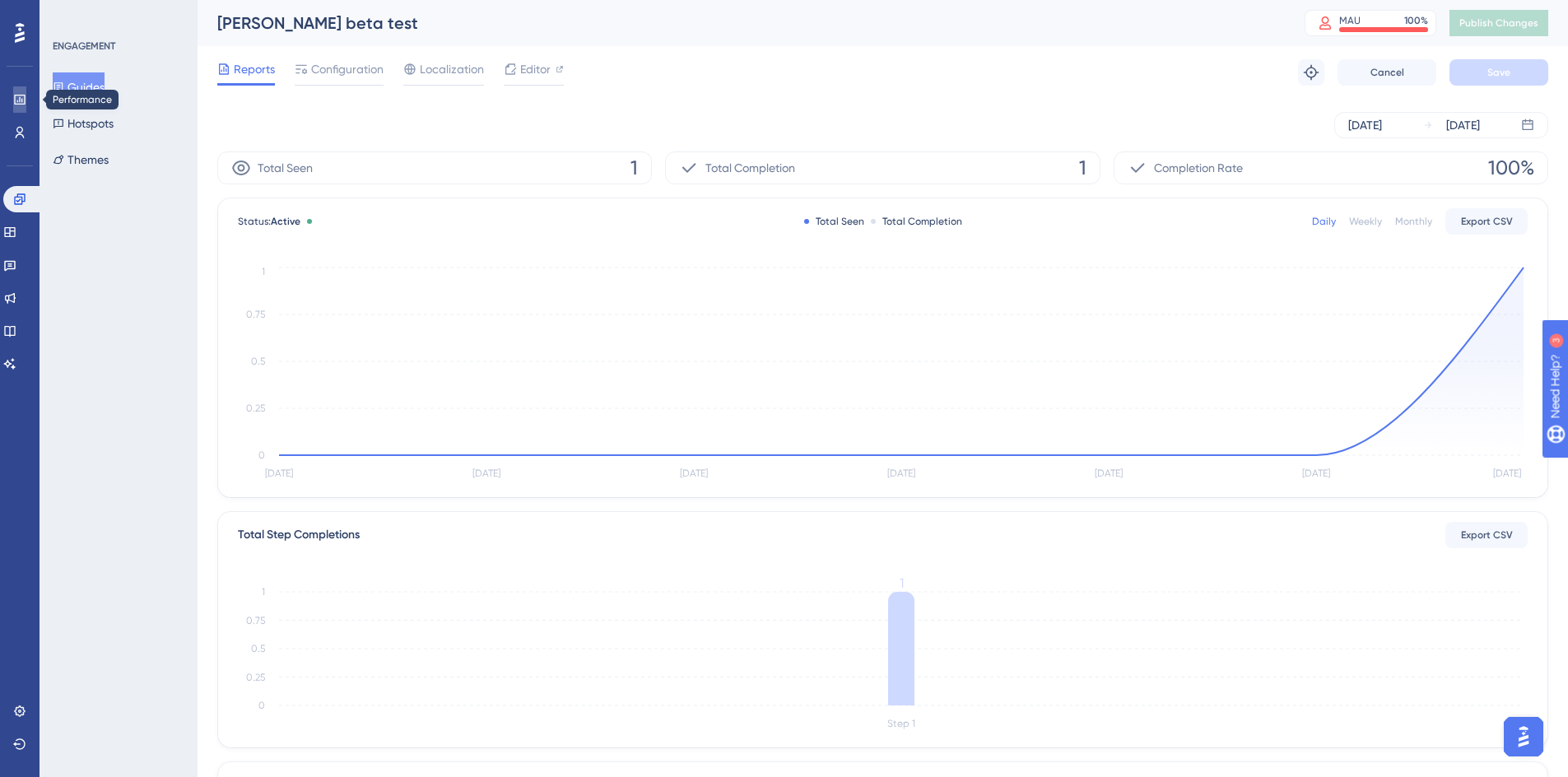
click at [21, 98] on icon at bounding box center [20, 100] width 13 height 13
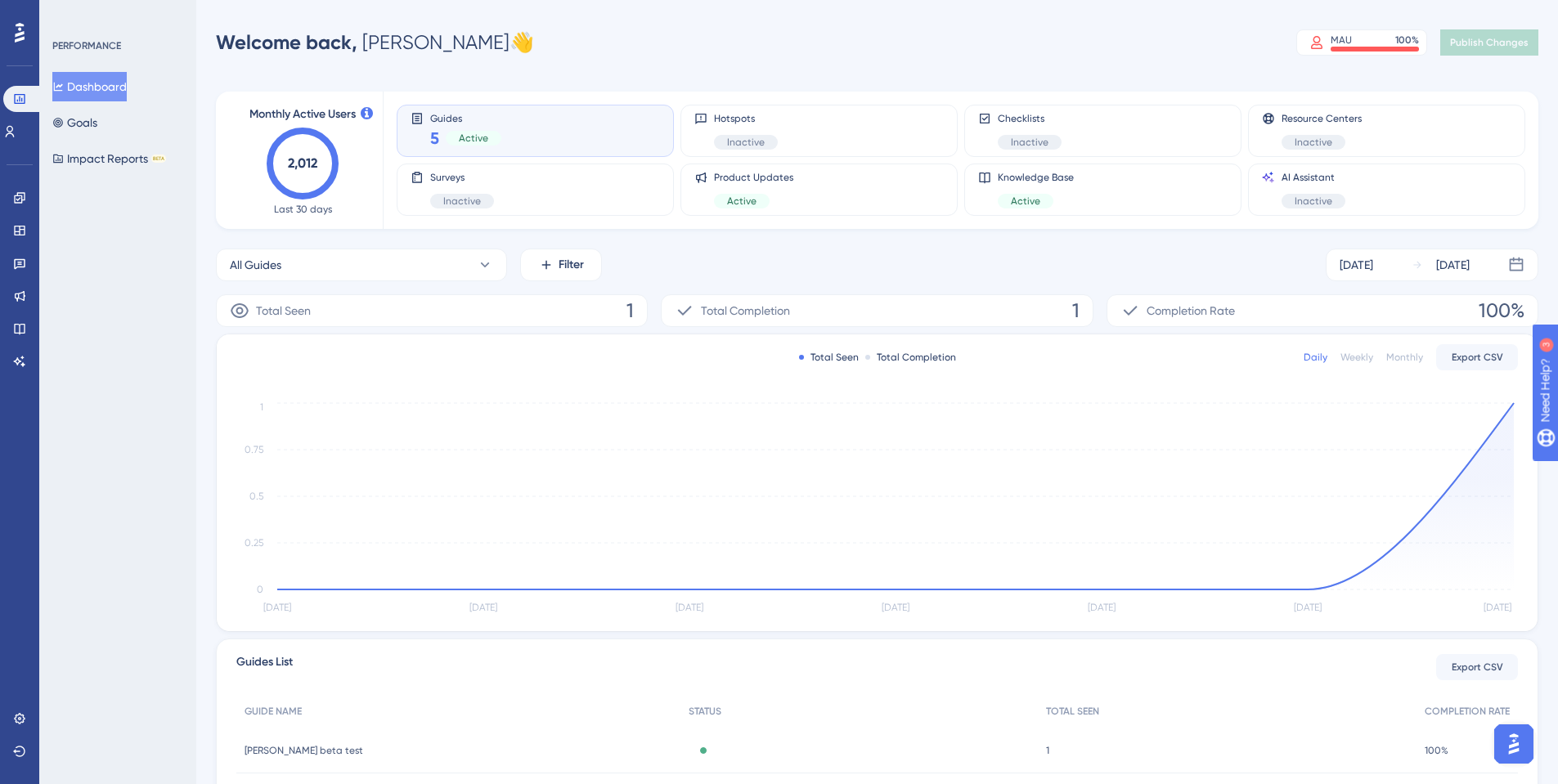
click at [488, 36] on div "Welcome back, [PERSON_NAME] 👋 MAU 100 % Click to see add-on and upgrade options…" at bounding box center [877, 43] width 1323 height 33
click at [296, 162] on text "2,012" at bounding box center [303, 163] width 30 height 16
click at [313, 91] on div "Monthly Active Users 2,012 Last 30 days Guides 5 Active Hotspots Inactive Check…" at bounding box center [877, 472] width 1323 height 801
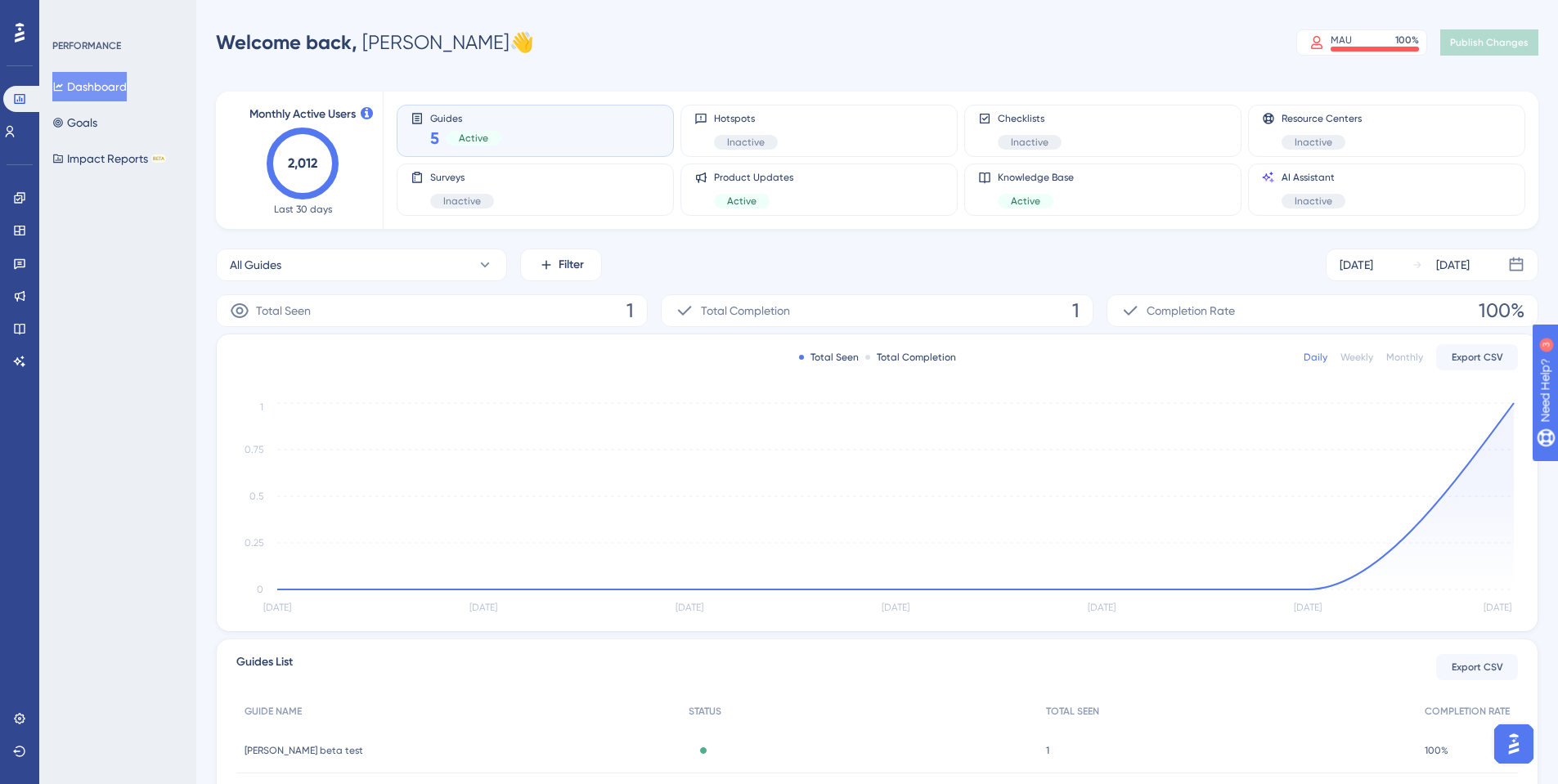
click at [465, 133] on span "Active" at bounding box center [474, 138] width 30 height 13
click at [487, 173] on span "Surveys" at bounding box center [461, 177] width 64 height 13
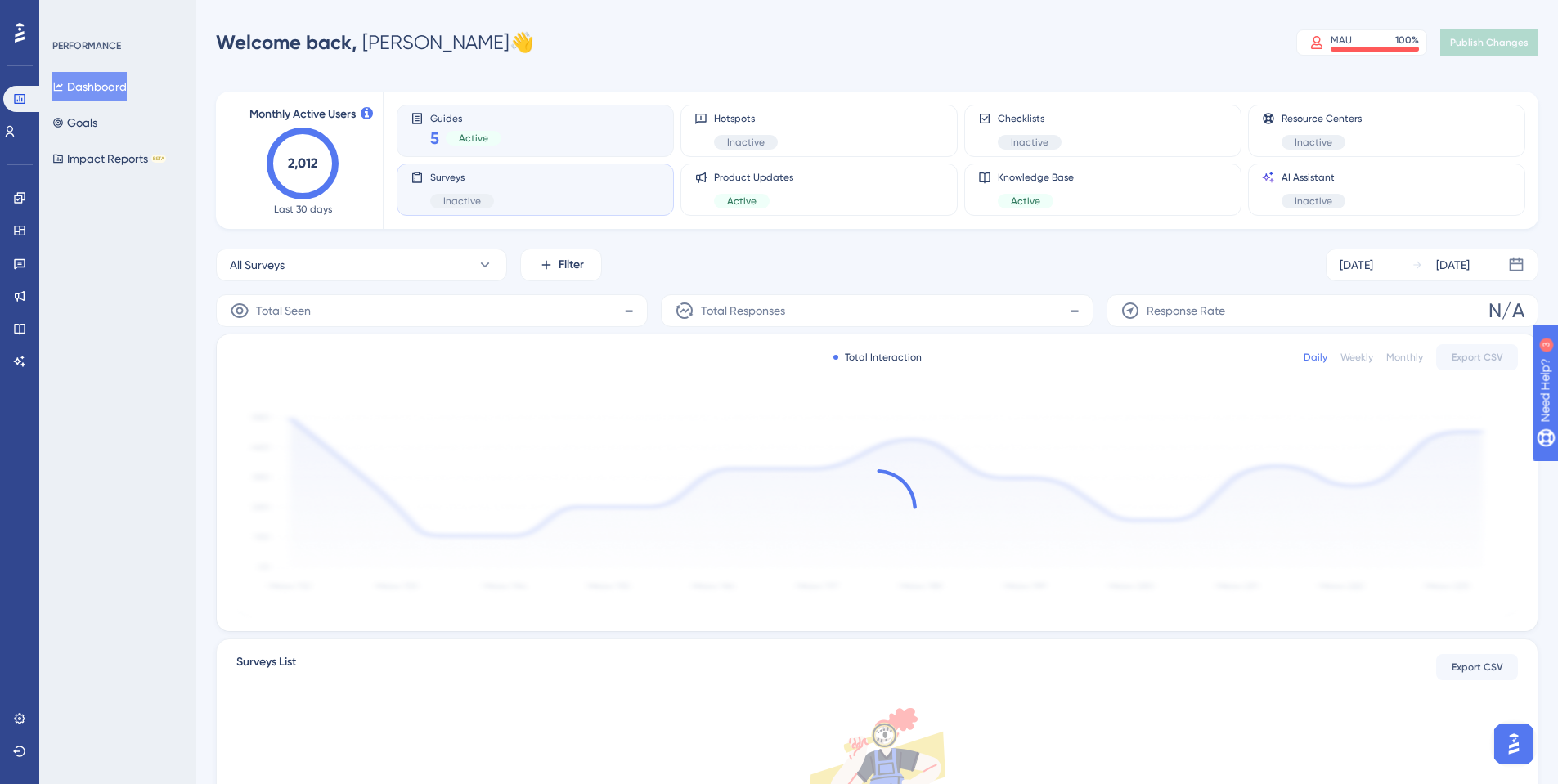
click at [549, 147] on div "Guides 5 Active" at bounding box center [535, 130] width 249 height 37
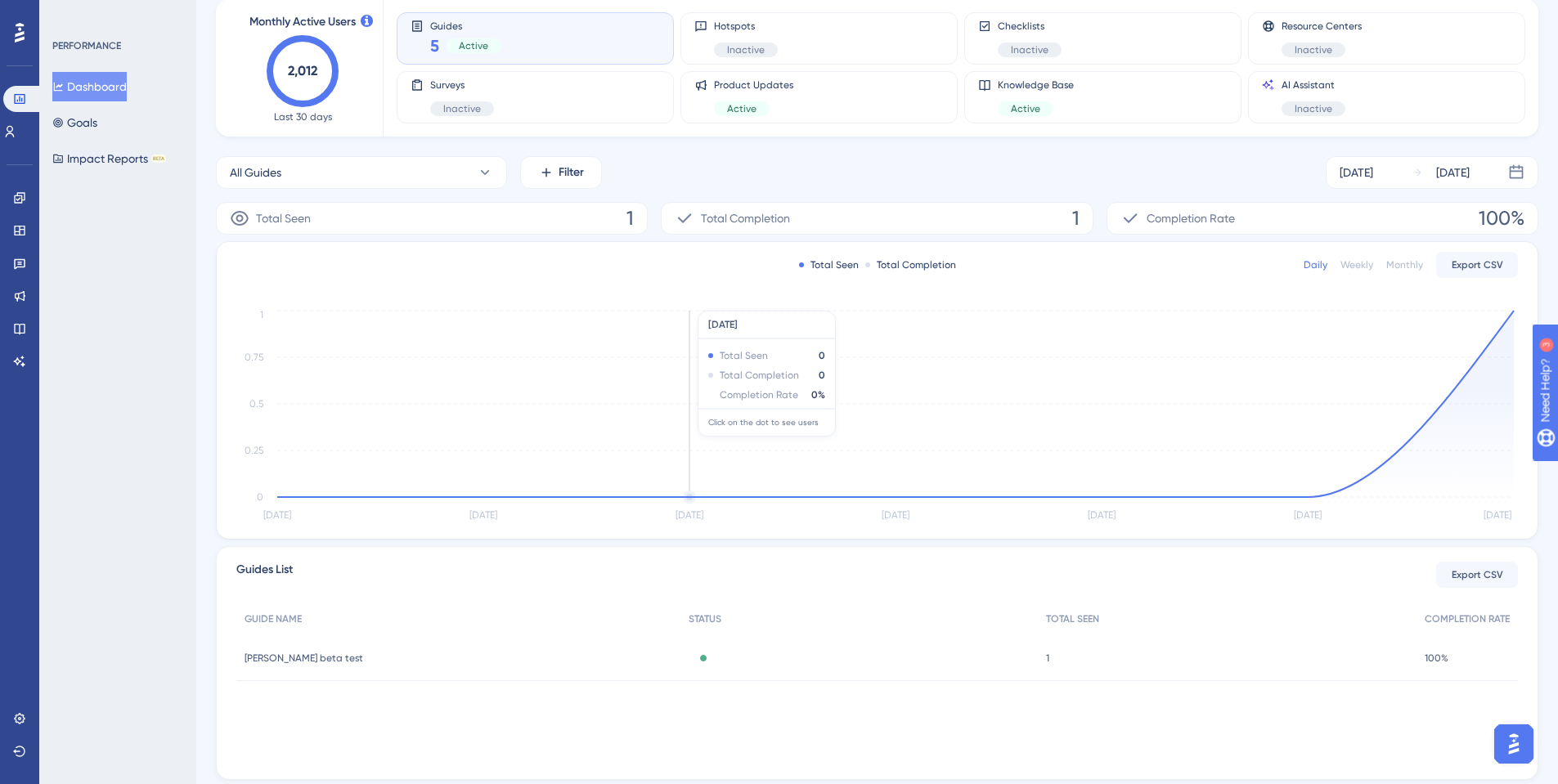
scroll to position [141, 0]
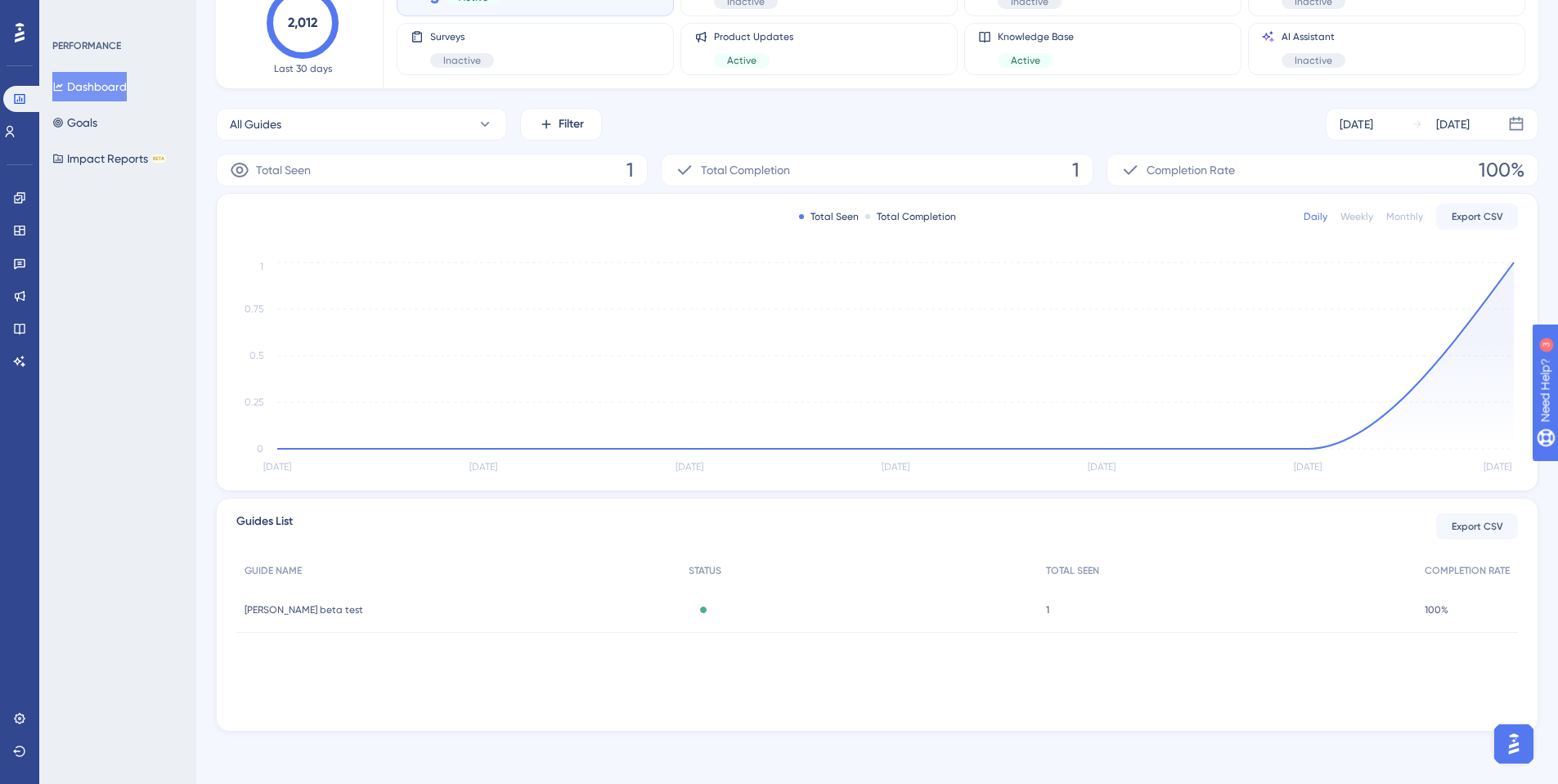
click at [437, 613] on div "[PERSON_NAME] beta test [PERSON_NAME] beta test" at bounding box center [458, 609] width 444 height 46
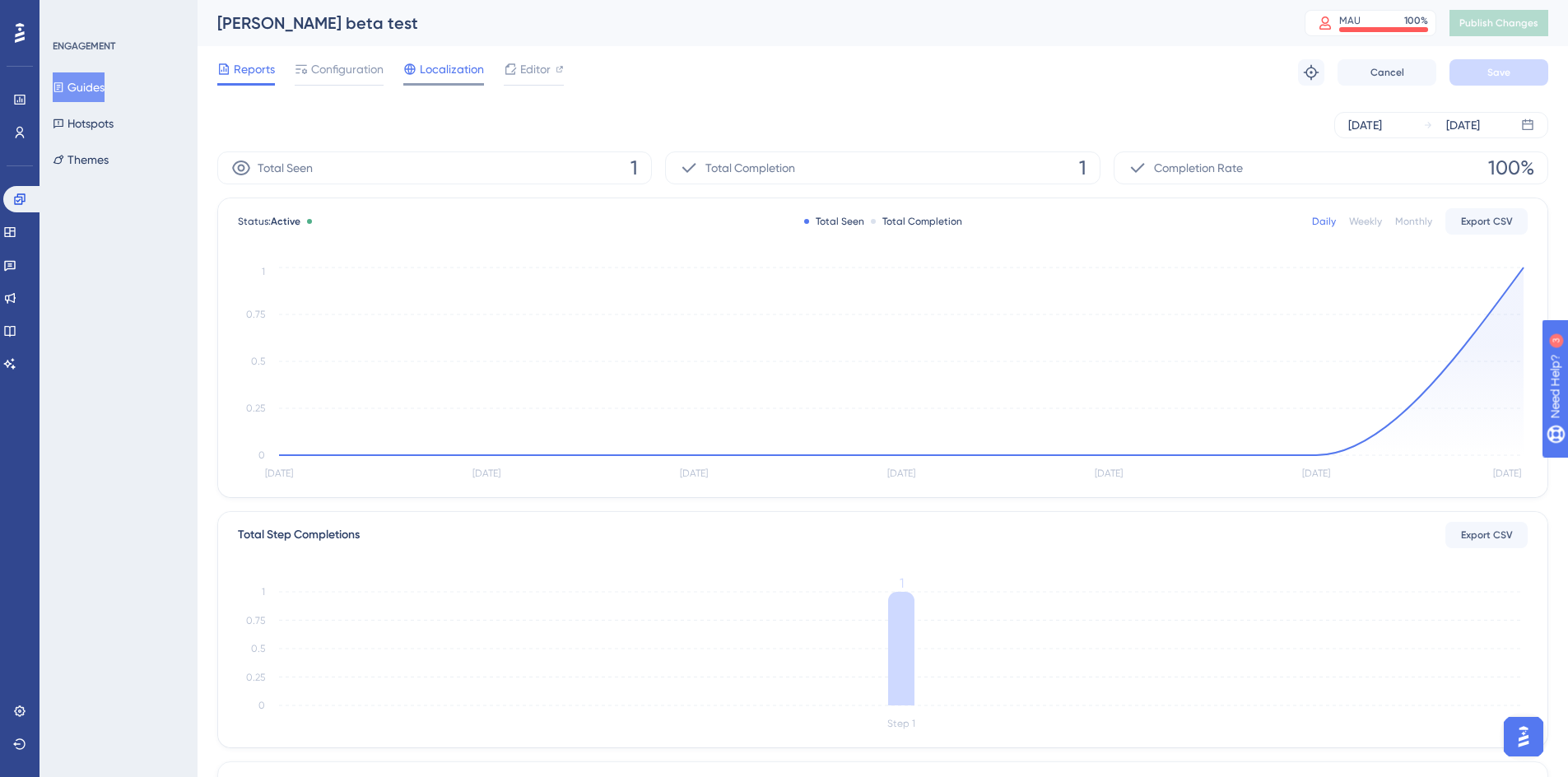
click at [437, 73] on span "Localization" at bounding box center [452, 69] width 64 height 20
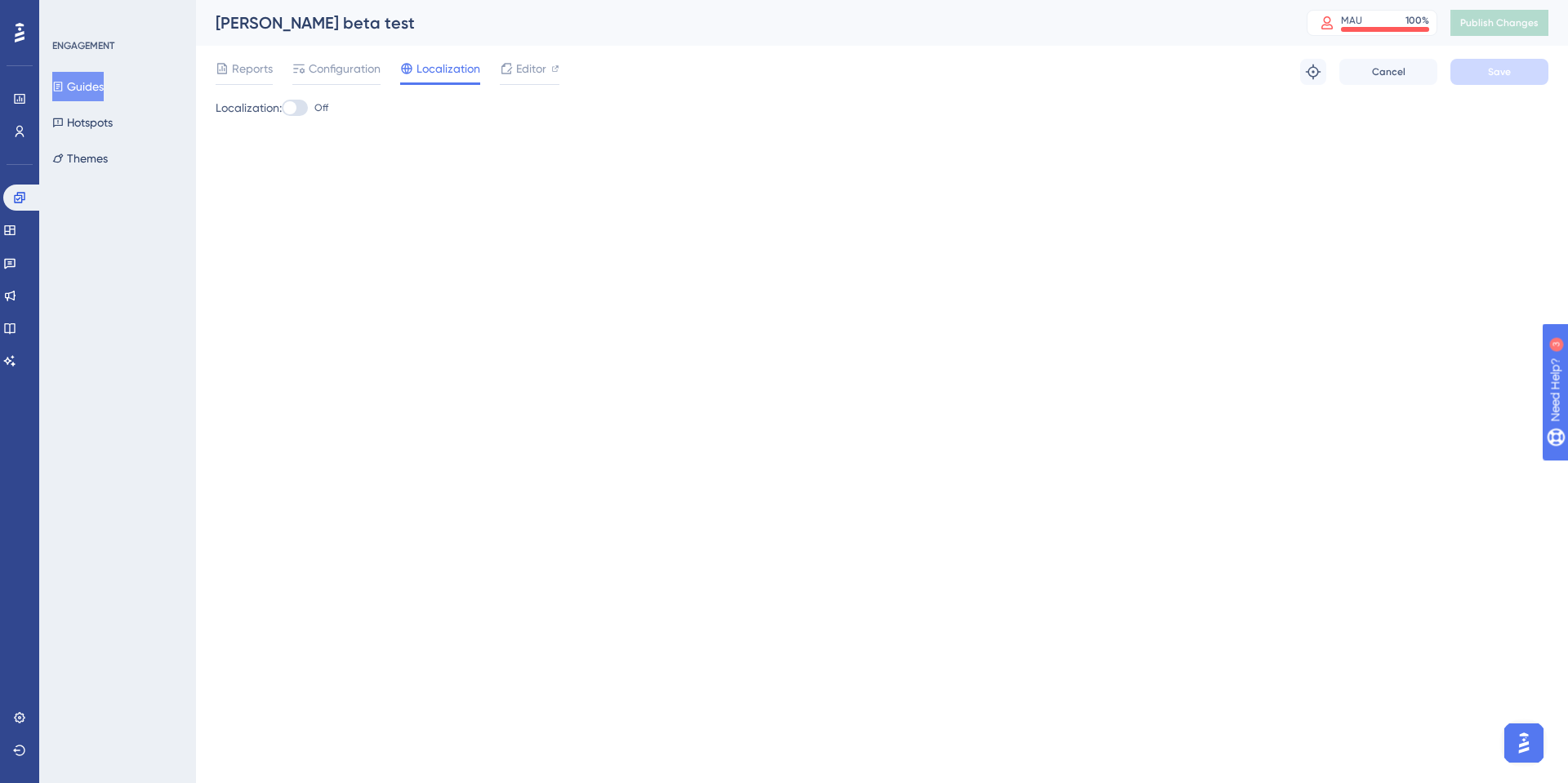
click at [93, 91] on button "Guides" at bounding box center [78, 87] width 51 height 30
